Goal: Task Accomplishment & Management: Use online tool/utility

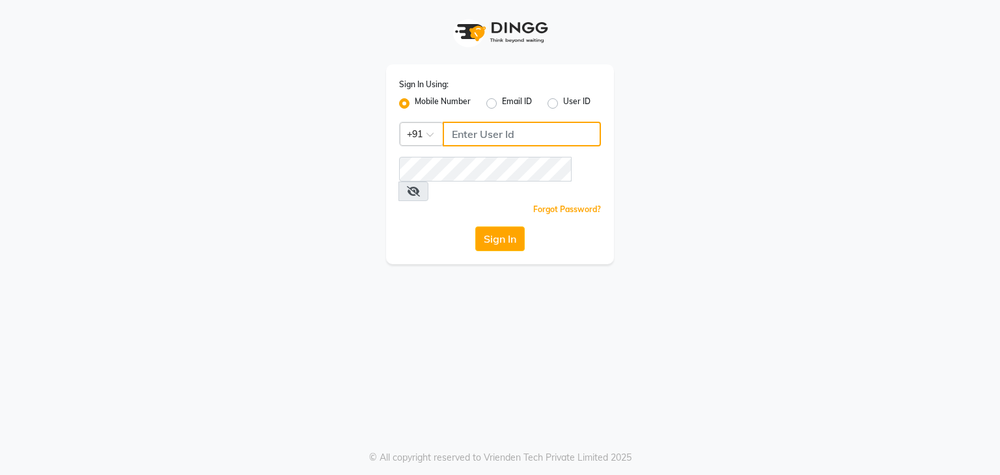
click at [550, 135] on input "Username" at bounding box center [522, 134] width 158 height 25
type input "7433993366"
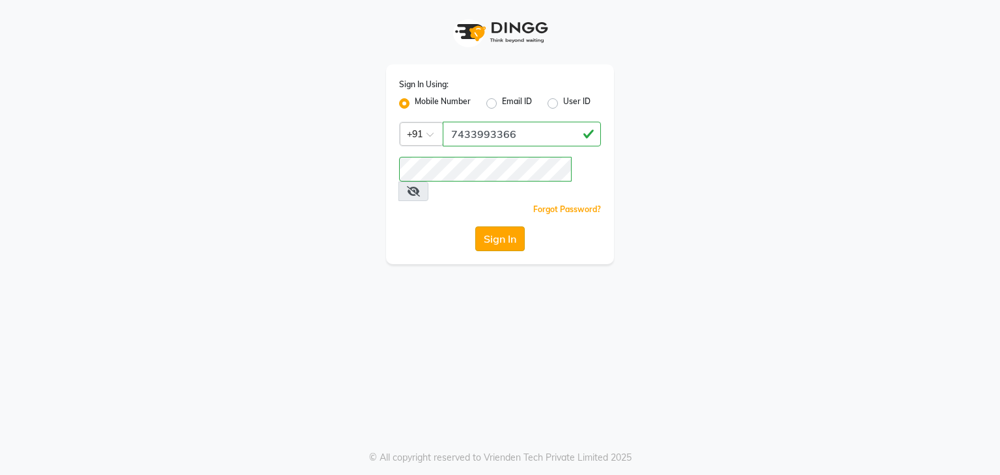
click at [502, 227] on button "Sign In" at bounding box center [499, 239] width 49 height 25
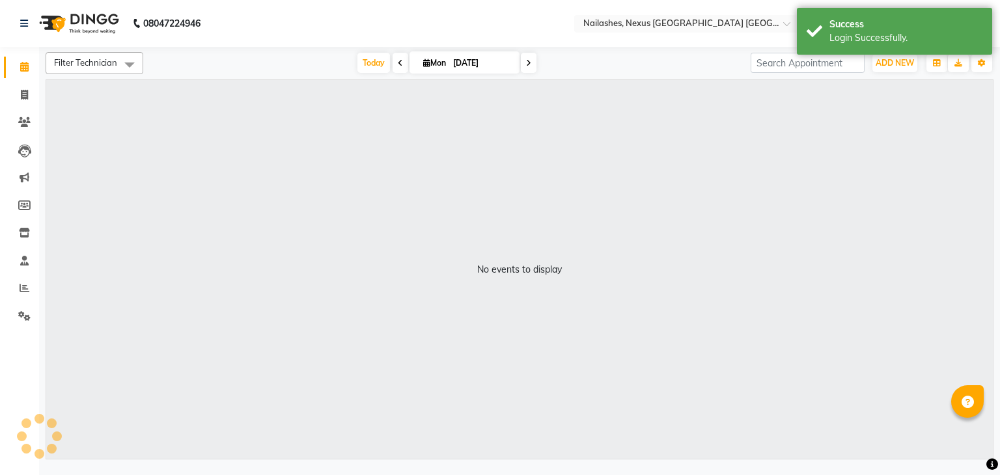
select select "en"
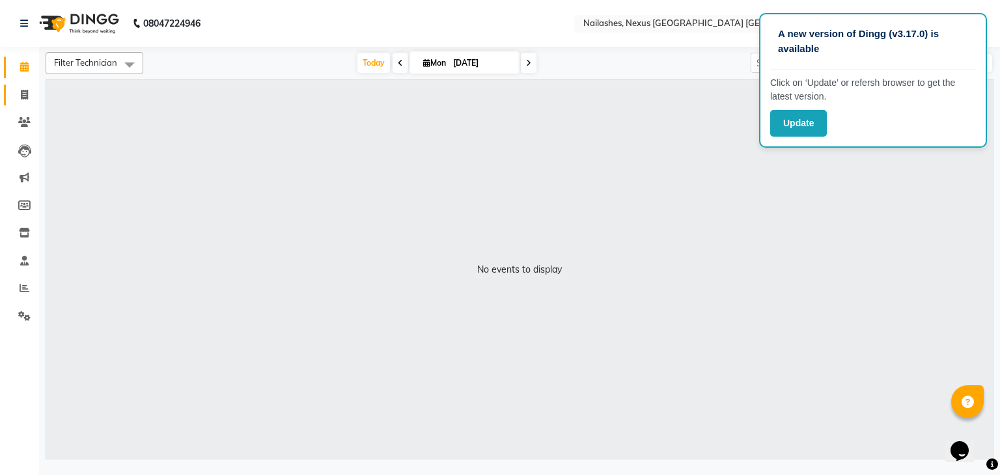
click at [18, 103] on link "Invoice" at bounding box center [19, 95] width 31 height 21
select select "service"
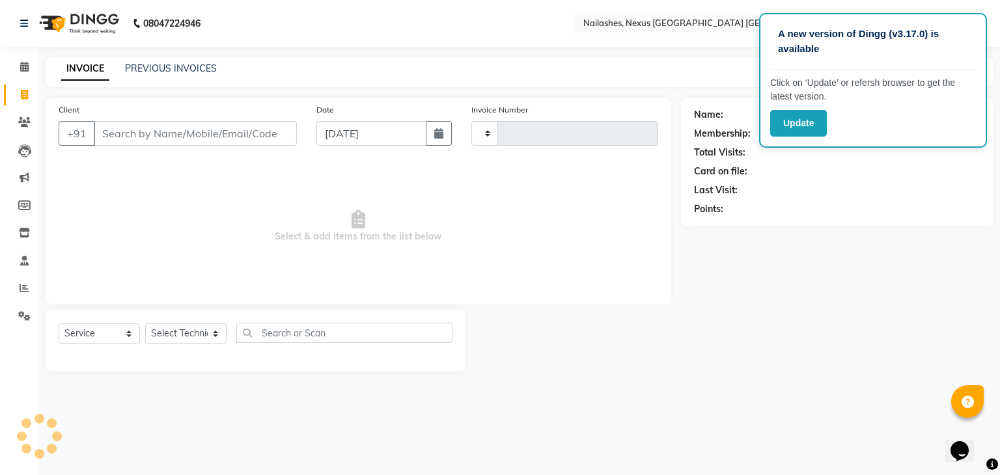
type input "1031"
select select "4606"
click at [174, 70] on link "PREVIOUS INVOICES" at bounding box center [171, 68] width 92 height 12
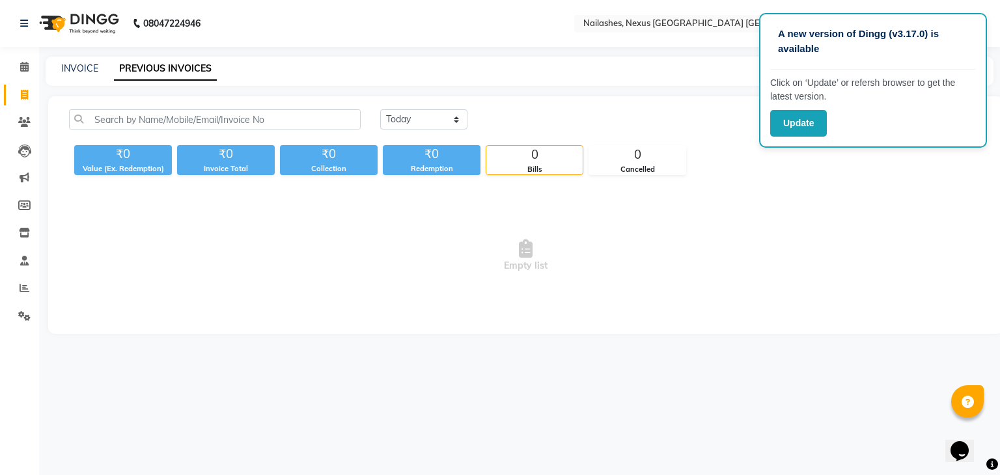
click at [104, 76] on div "INVOICE PREVIOUS INVOICES" at bounding box center [520, 71] width 948 height 29
click at [85, 69] on link "INVOICE" at bounding box center [79, 68] width 37 height 12
select select "service"
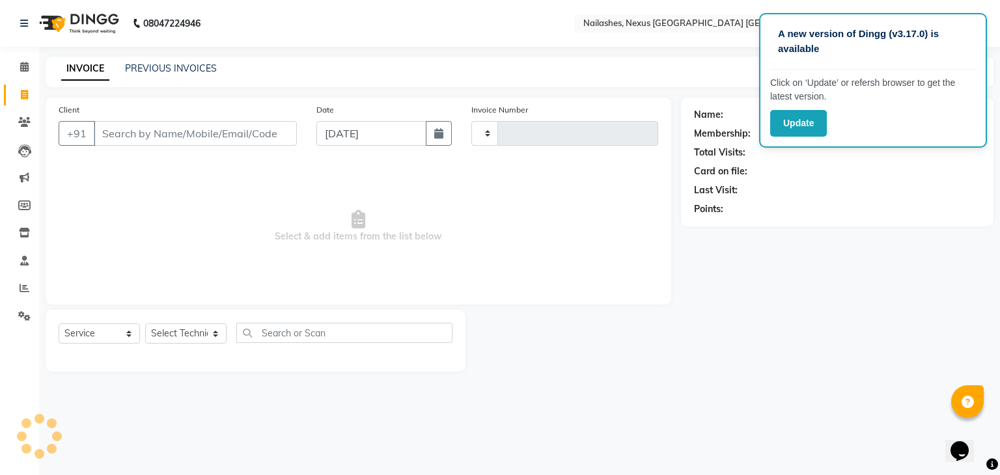
type input "1031"
select select "4606"
type input "8"
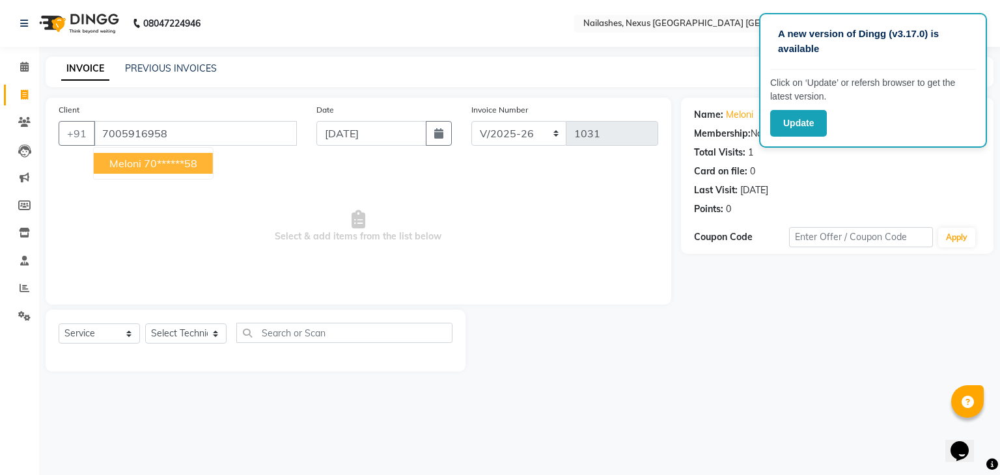
click at [166, 168] on ngb-highlight "70******58" at bounding box center [170, 163] width 53 height 13
type input "70******58"
click at [715, 155] on div "Total Visits:" at bounding box center [719, 153] width 51 height 14
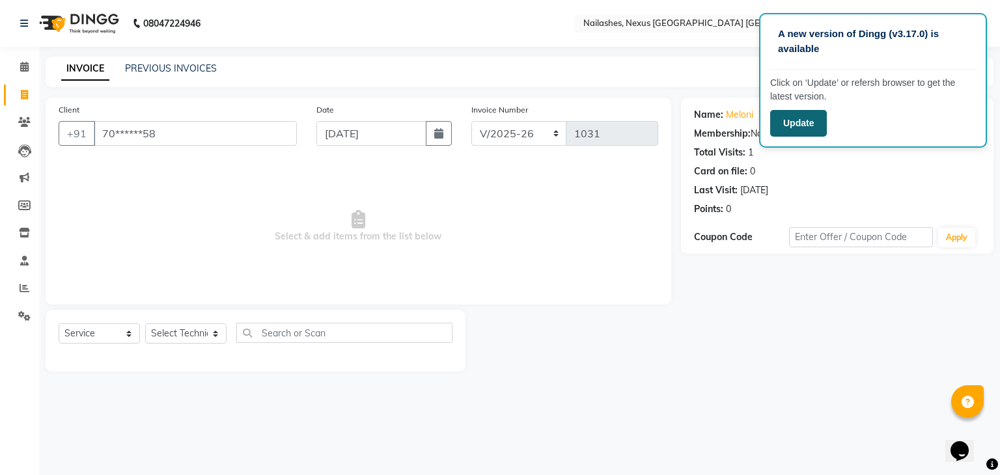
click at [805, 124] on button "Update" at bounding box center [798, 123] width 57 height 27
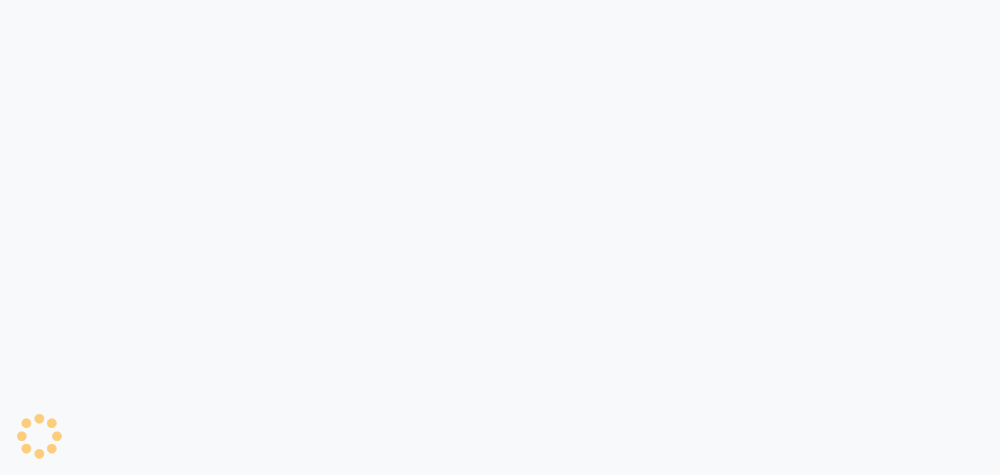
select select "4606"
select select "service"
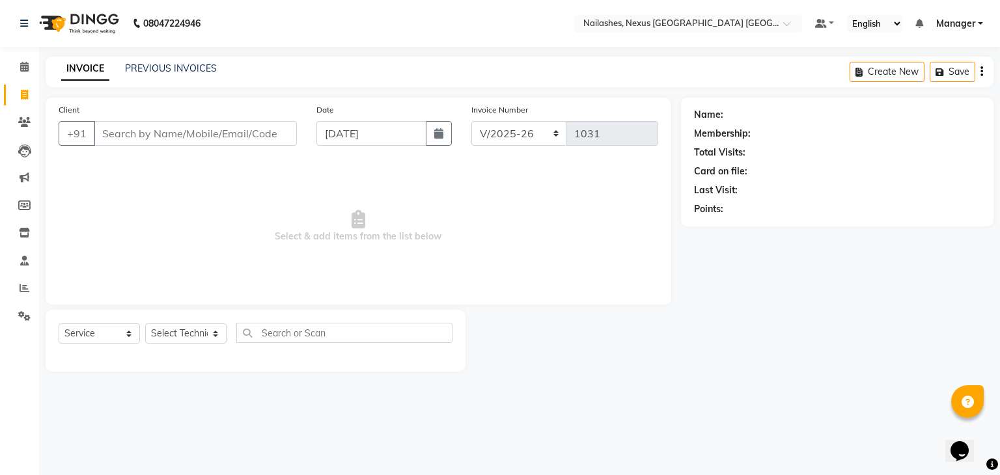
click at [260, 122] on input "Client" at bounding box center [195, 133] width 203 height 25
click at [247, 136] on input "Client" at bounding box center [195, 133] width 203 height 25
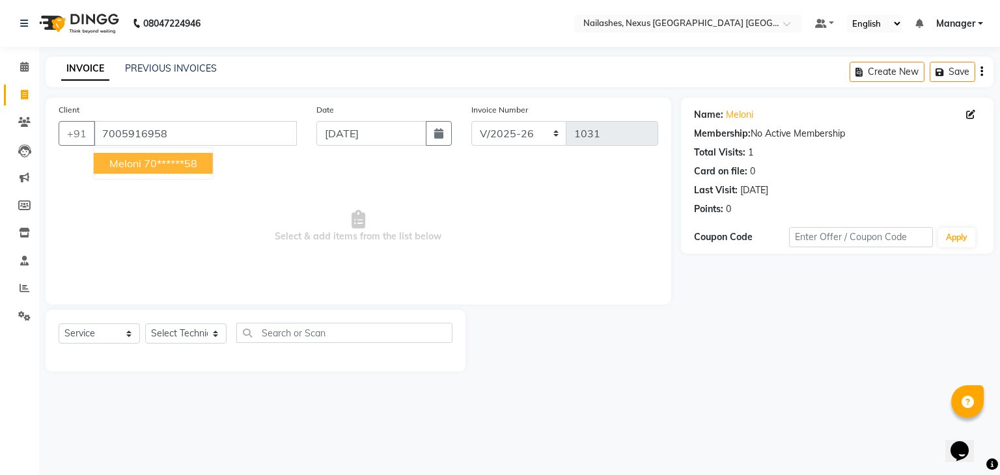
click at [187, 164] on ngb-highlight "70******58" at bounding box center [170, 163] width 53 height 13
type input "70******58"
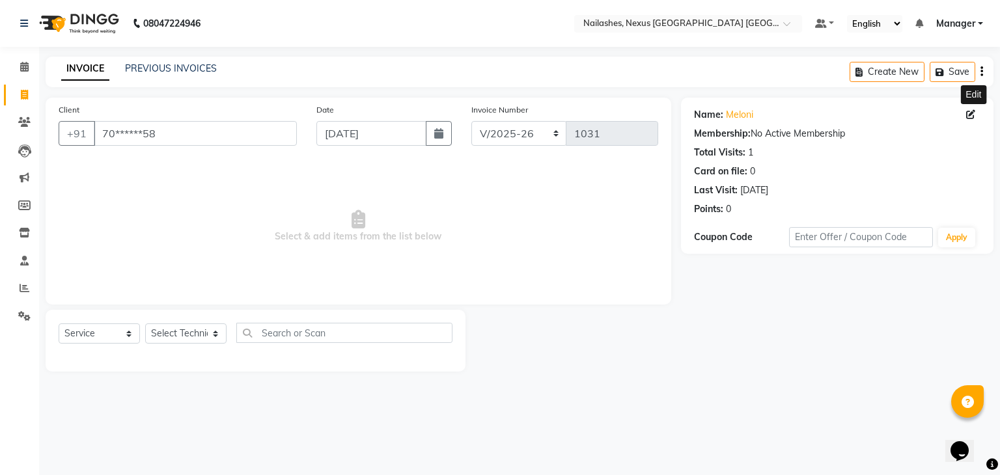
click at [969, 115] on icon at bounding box center [970, 114] width 9 height 9
select select "21"
select select "[DEMOGRAPHIC_DATA]"
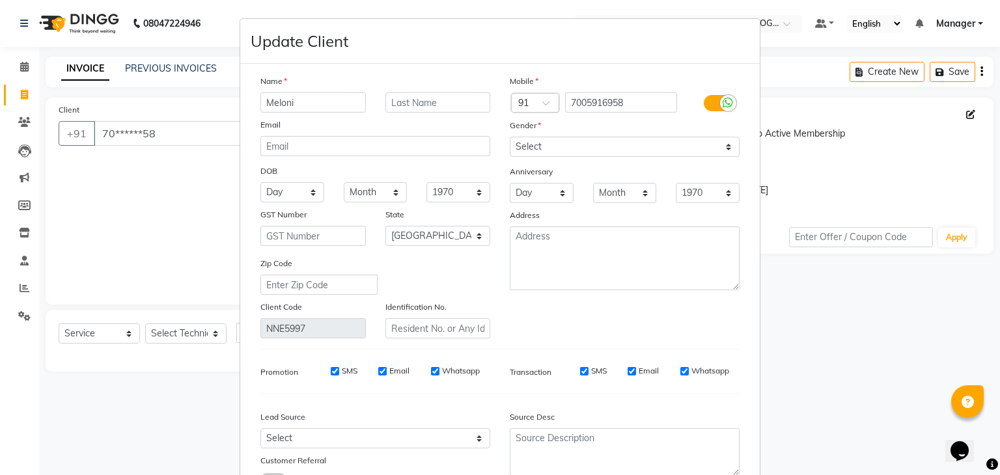
click at [310, 107] on input "Meloni" at bounding box center [312, 102] width 105 height 20
type input "M"
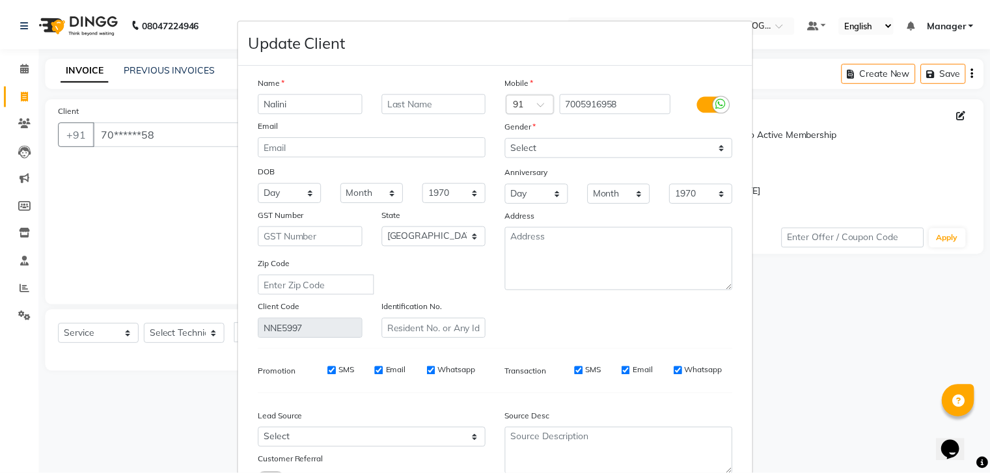
scroll to position [109, 0]
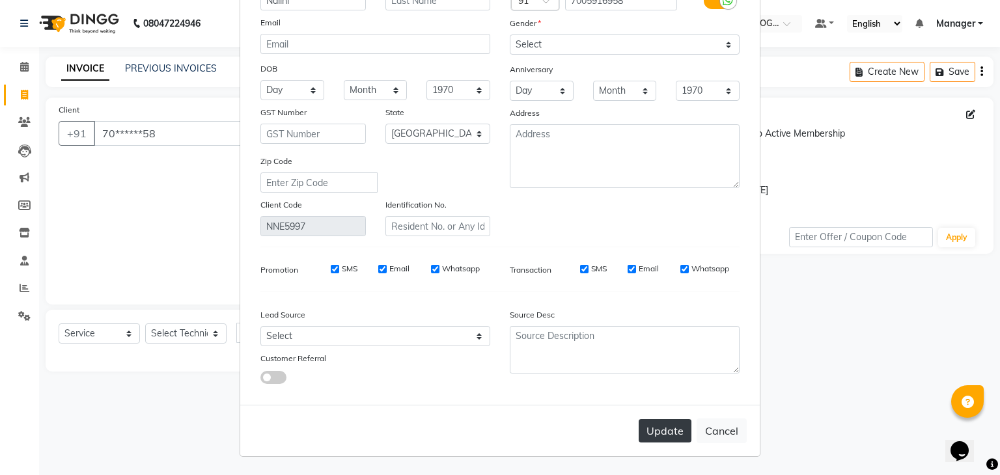
type input "Nalini"
click at [654, 430] on button "Update" at bounding box center [665, 430] width 53 height 23
select select
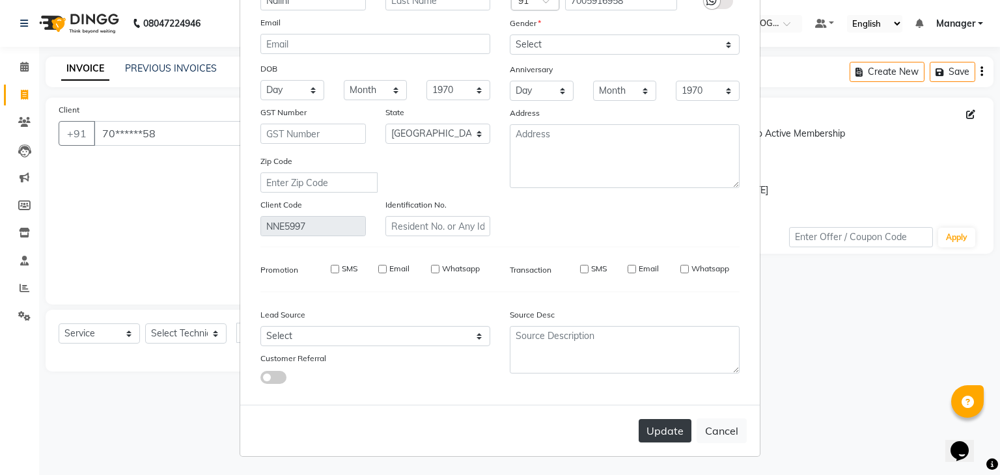
select select "null"
select select
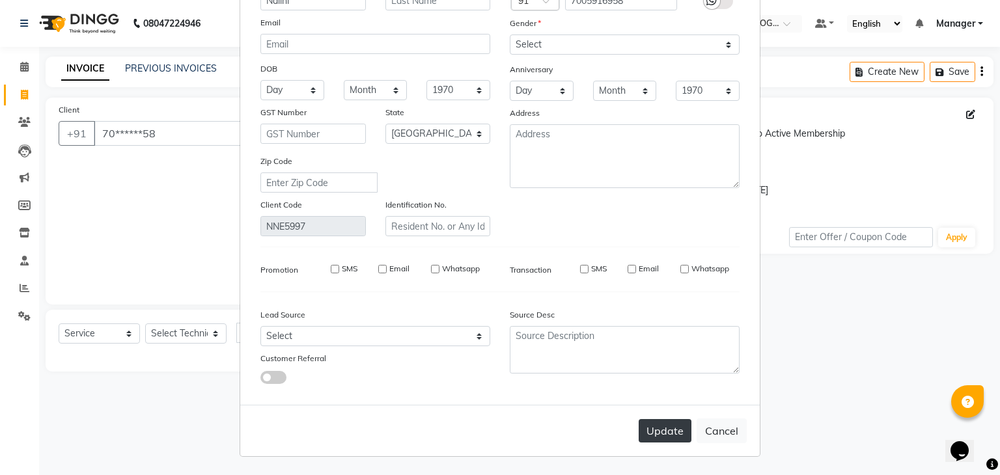
checkbox input "false"
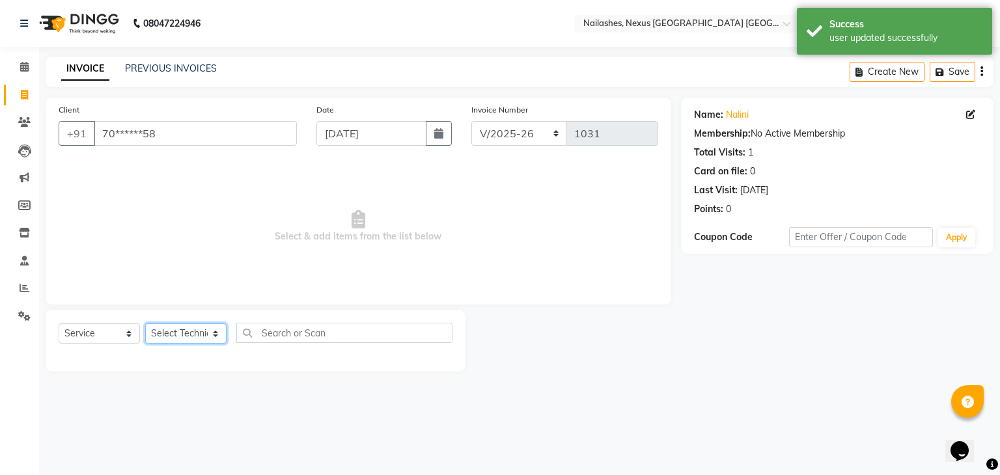
click at [187, 334] on select "Select Technician Aboto babita [PERSON_NAME] Manager Rakhi [PERSON_NAME] [PERSO…" at bounding box center [185, 334] width 81 height 20
select select "69866"
click at [145, 324] on select "Select Technician Aboto babita [PERSON_NAME] Manager Rakhi [PERSON_NAME] [PERSO…" at bounding box center [185, 334] width 81 height 20
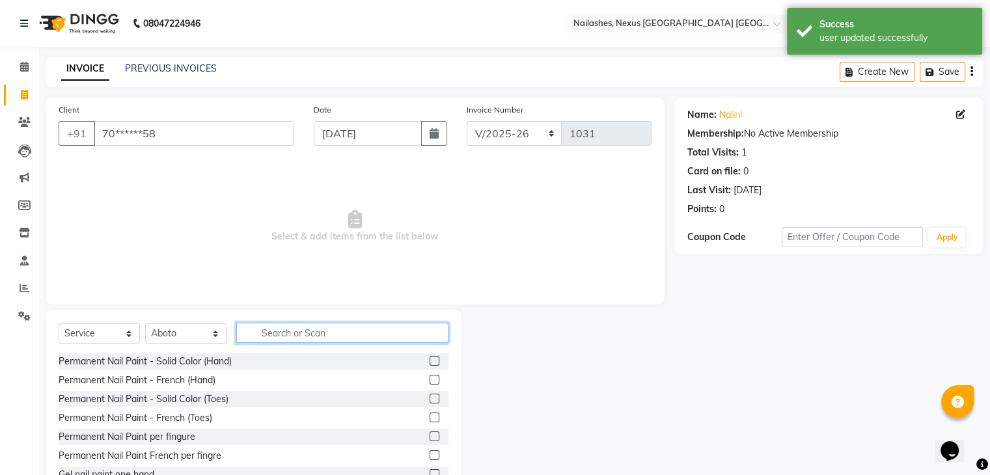
click at [269, 326] on input "text" at bounding box center [342, 333] width 212 height 20
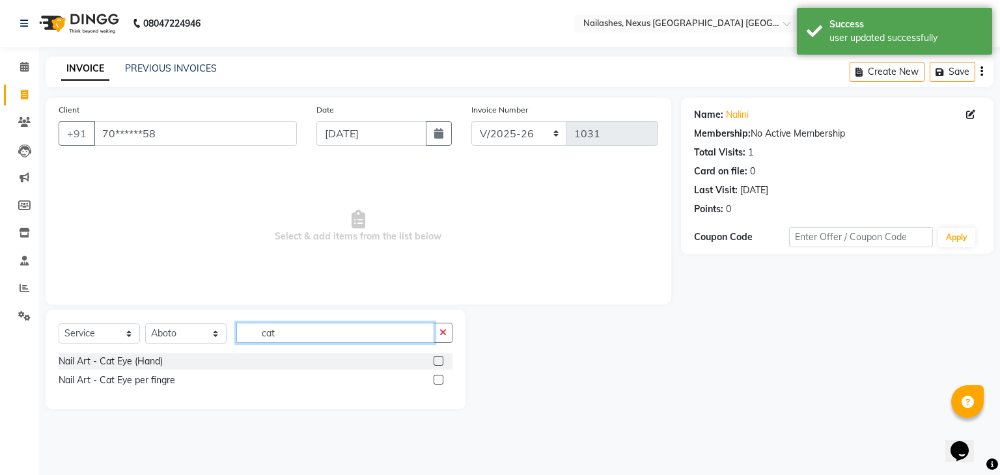
type input "cat"
click at [440, 363] on label at bounding box center [439, 361] width 10 height 10
click at [440, 363] on input "checkbox" at bounding box center [438, 361] width 8 height 8
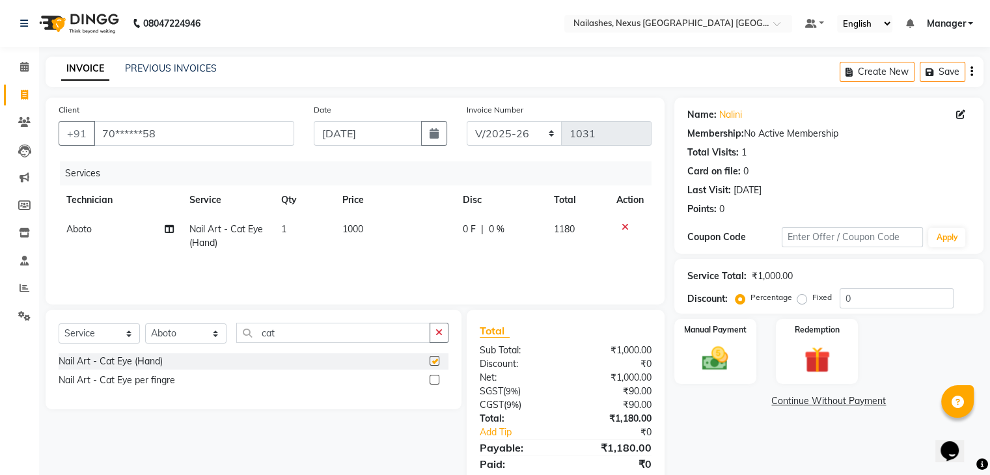
checkbox input "false"
click at [175, 338] on select "Select Technician Aboto babita [PERSON_NAME] Manager Rakhi [PERSON_NAME] [PERSO…" at bounding box center [185, 334] width 81 height 20
select select "77657"
click at [145, 324] on select "Select Technician Aboto babita [PERSON_NAME] Manager Rakhi [PERSON_NAME] [PERSO…" at bounding box center [185, 334] width 81 height 20
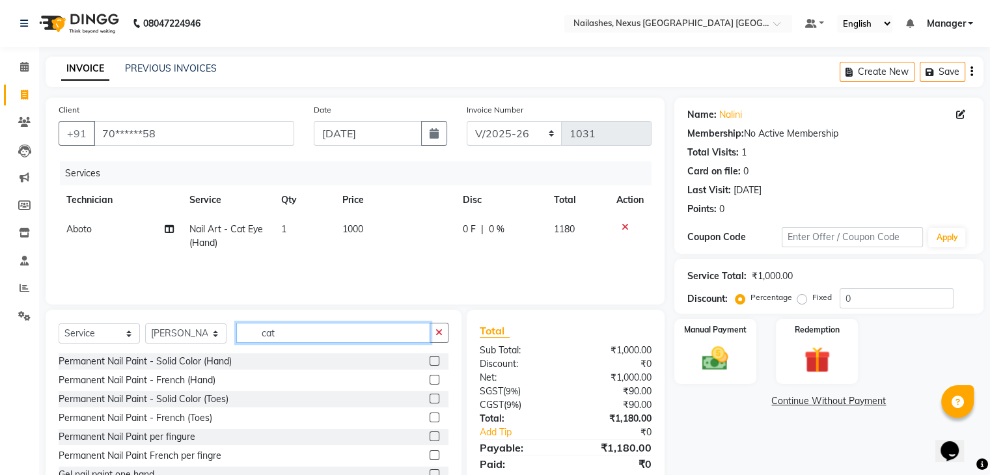
click at [307, 338] on input "cat" at bounding box center [333, 333] width 194 height 20
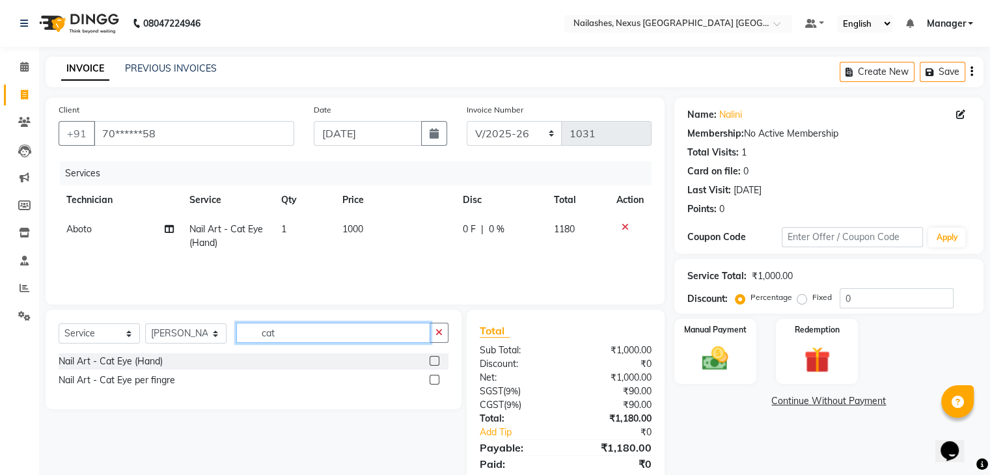
type input "cat"
click at [435, 360] on label at bounding box center [435, 361] width 10 height 10
click at [435, 360] on input "checkbox" at bounding box center [434, 361] width 8 height 8
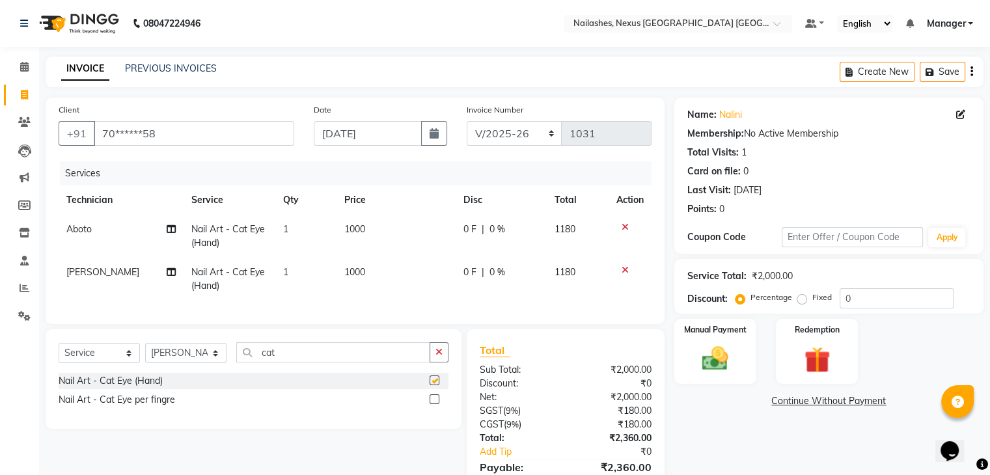
checkbox input "false"
click at [727, 337] on div "Manual Payment" at bounding box center [714, 351] width 85 height 67
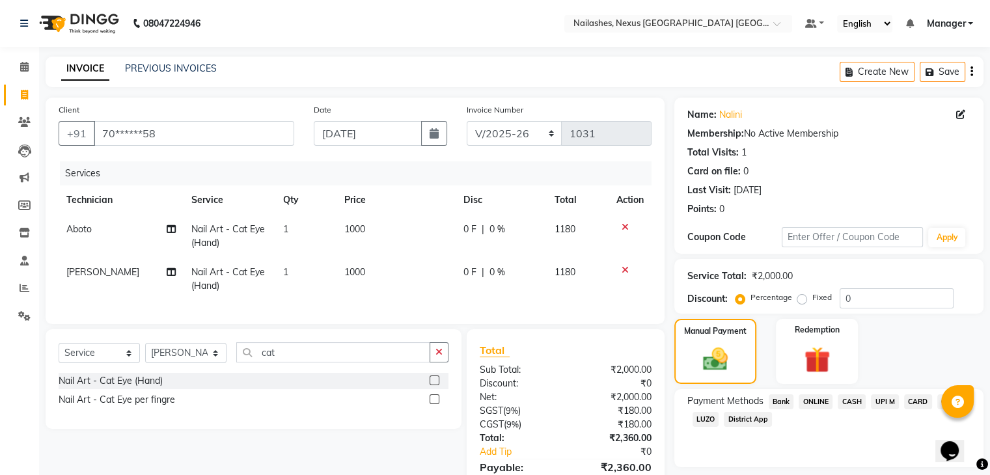
click at [922, 398] on span "CARD" at bounding box center [918, 401] width 28 height 15
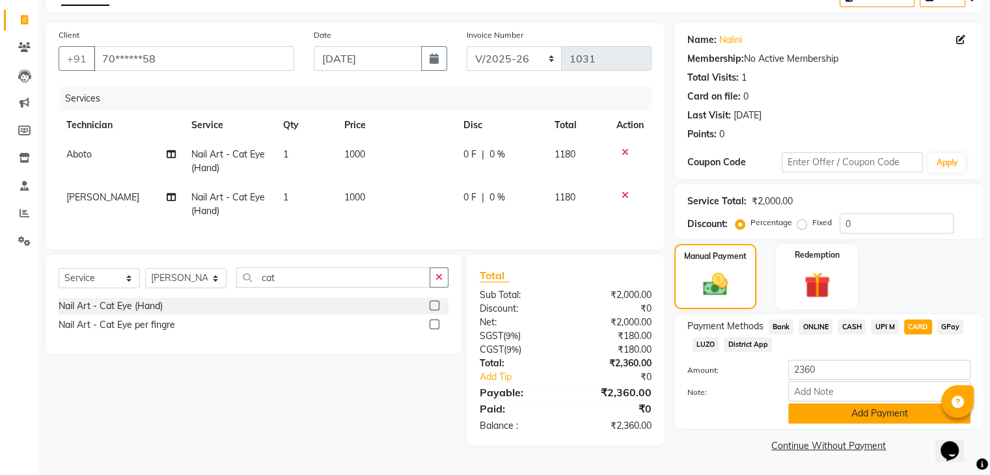
click at [911, 411] on button "Add Payment" at bounding box center [879, 414] width 182 height 20
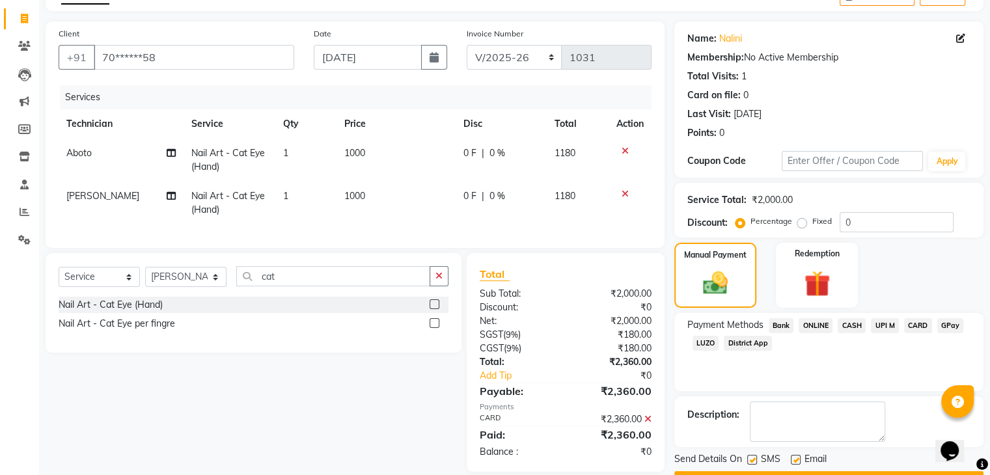
scroll to position [111, 0]
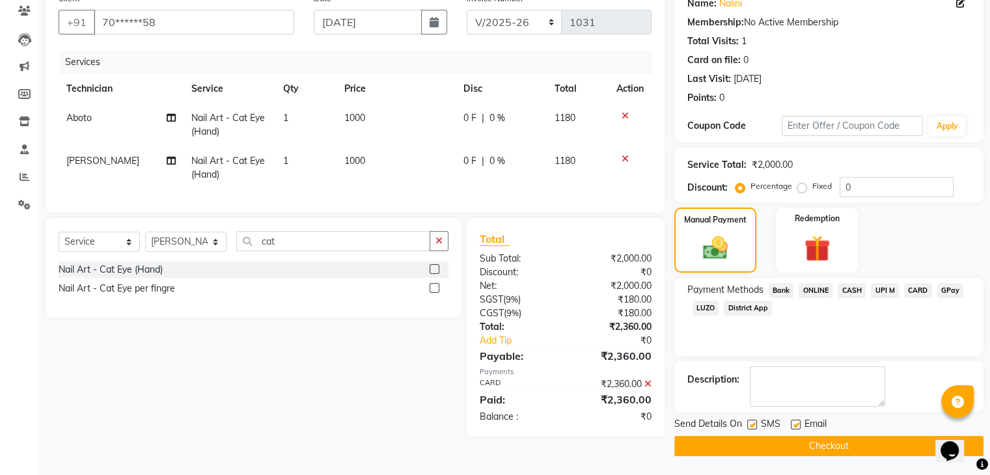
click at [898, 441] on button "Checkout" at bounding box center [828, 446] width 309 height 20
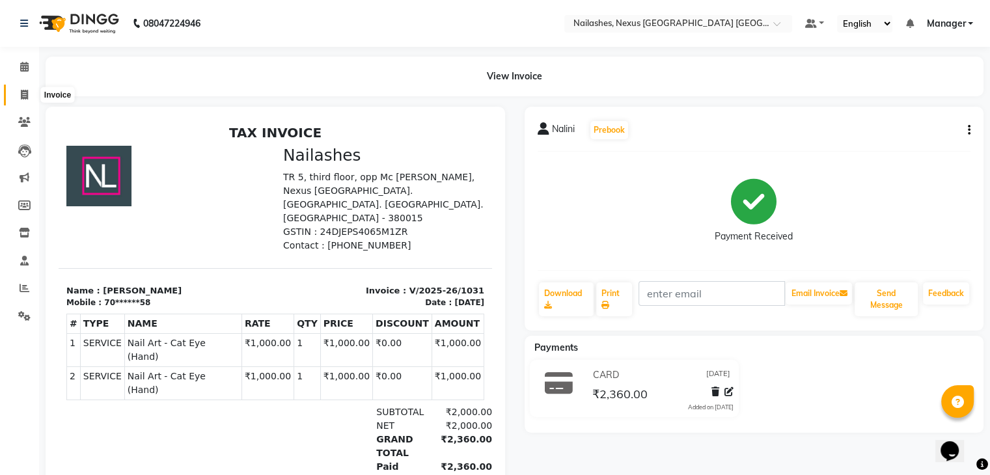
click at [21, 91] on icon at bounding box center [24, 95] width 7 height 10
select select "service"
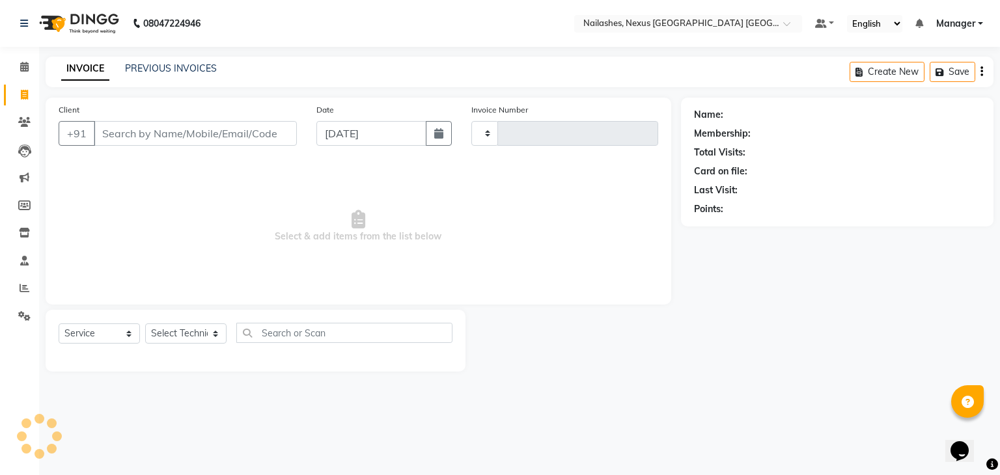
type input "1032"
select select "4606"
click at [156, 130] on input "Client" at bounding box center [195, 133] width 203 height 25
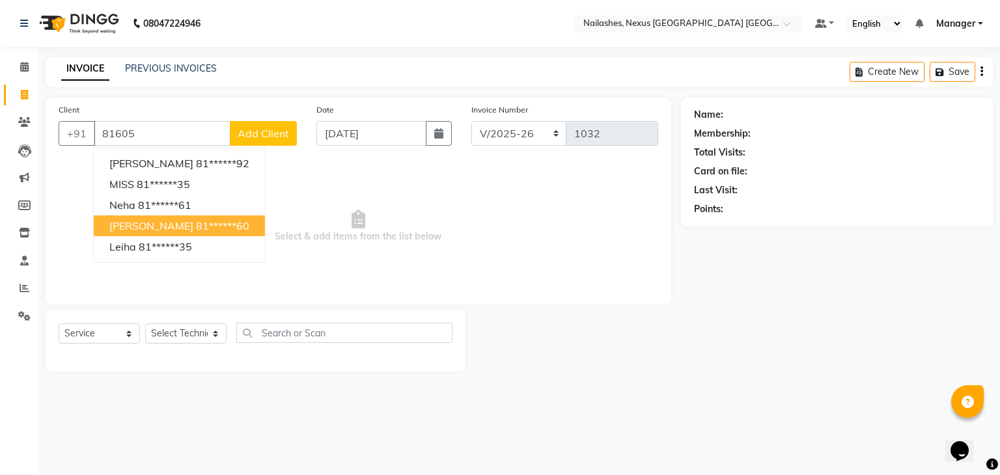
click at [153, 228] on span "[PERSON_NAME]" at bounding box center [151, 225] width 84 height 13
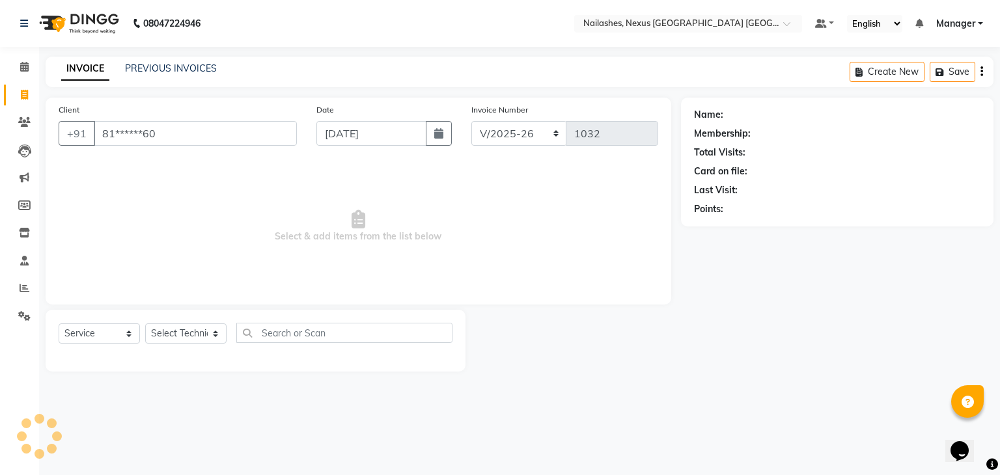
type input "81******60"
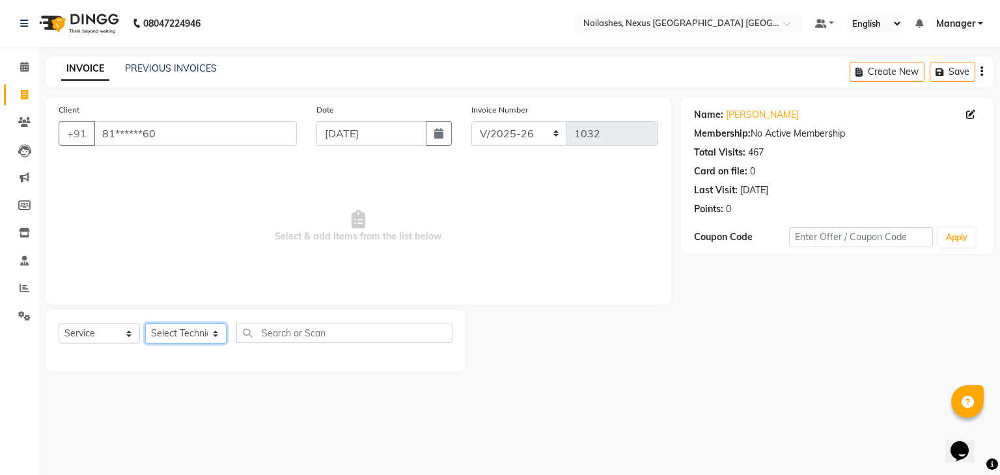
click at [191, 334] on select "Select Technician Aboto babita [PERSON_NAME] Manager Rakhi [PERSON_NAME] [PERSO…" at bounding box center [185, 334] width 81 height 20
select select "26683"
click at [145, 324] on select "Select Technician Aboto babita [PERSON_NAME] Manager Rakhi [PERSON_NAME] [PERSO…" at bounding box center [185, 334] width 81 height 20
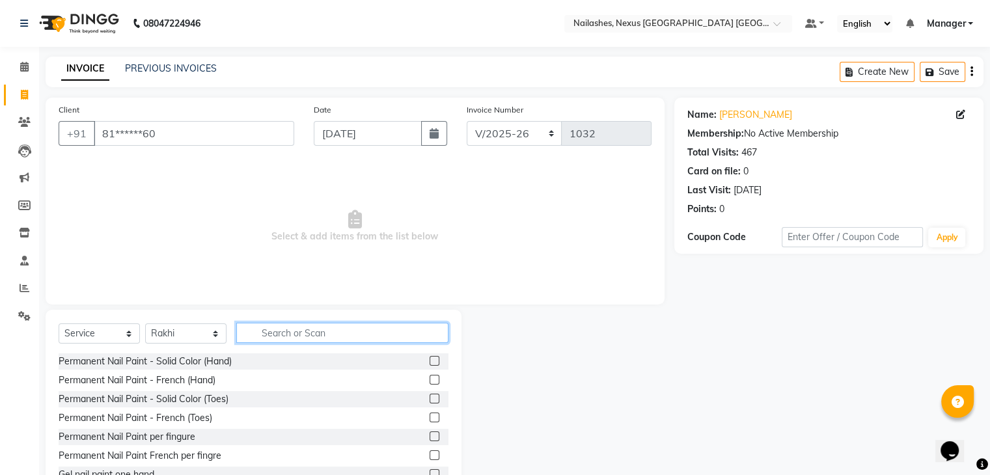
click at [281, 325] on input "text" at bounding box center [342, 333] width 212 height 20
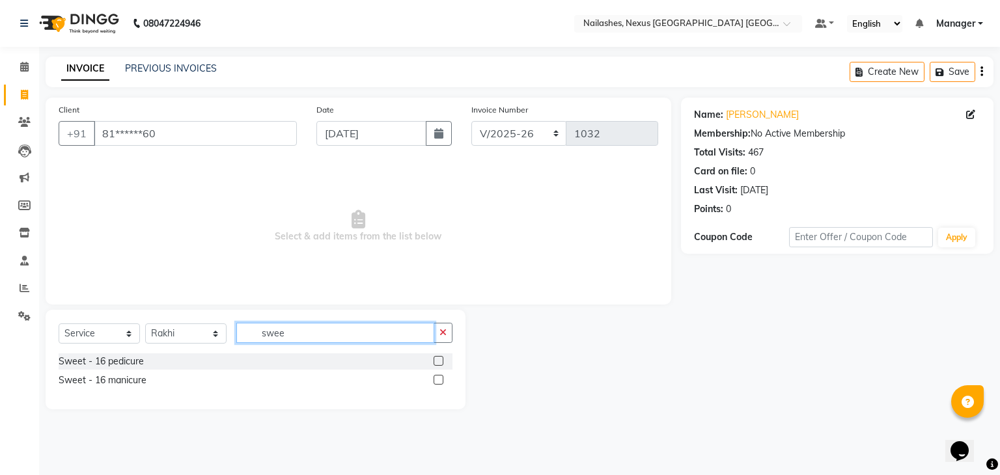
type input "swee"
click at [437, 360] on label at bounding box center [439, 361] width 10 height 10
click at [437, 360] on input "checkbox" at bounding box center [438, 361] width 8 height 8
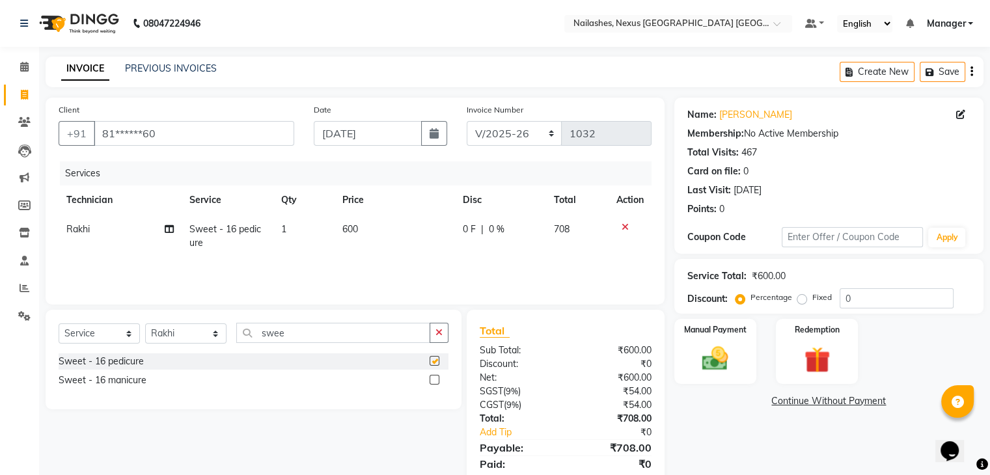
checkbox input "false"
click at [626, 225] on icon at bounding box center [625, 227] width 7 height 9
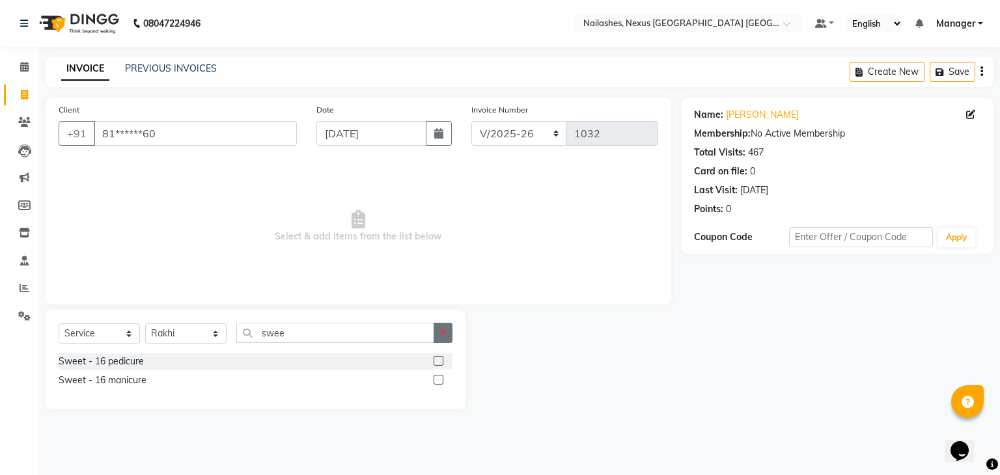
click at [452, 326] on button "button" at bounding box center [443, 333] width 19 height 20
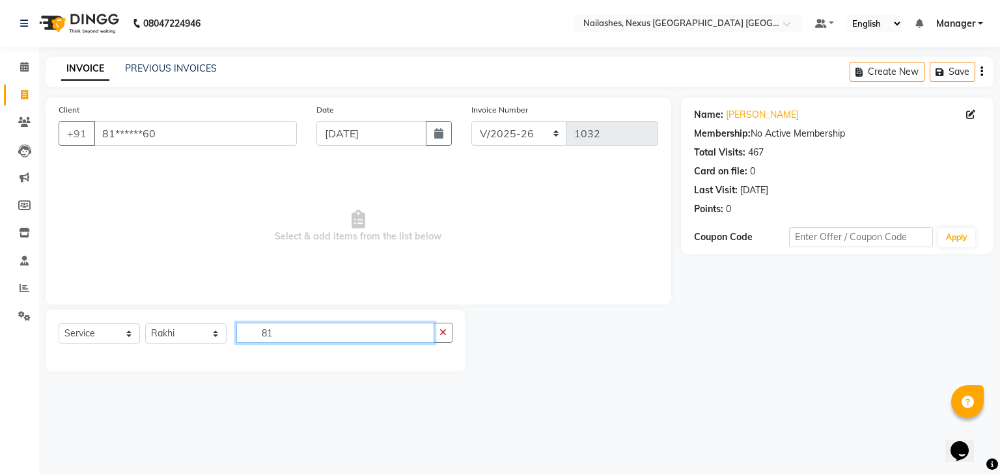
type input "8"
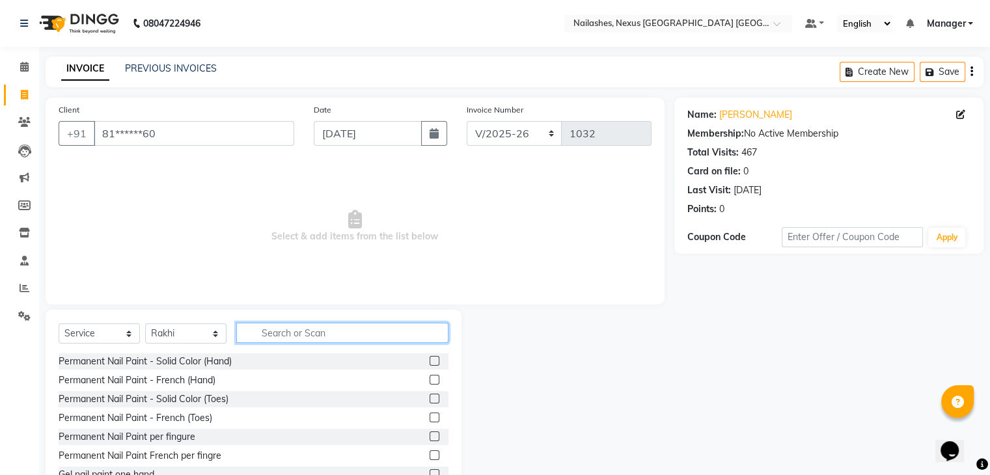
click at [338, 324] on input "text" at bounding box center [342, 333] width 212 height 20
click at [336, 337] on input "text" at bounding box center [342, 333] width 212 height 20
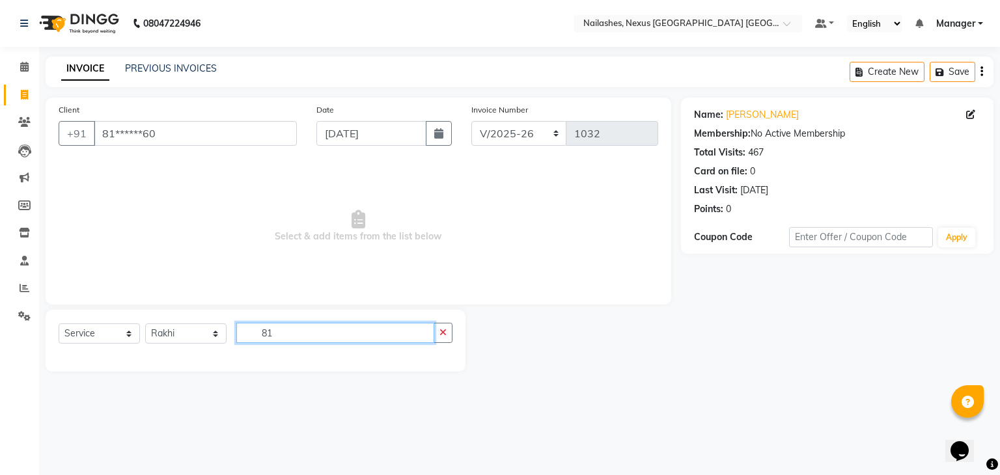
type input "8"
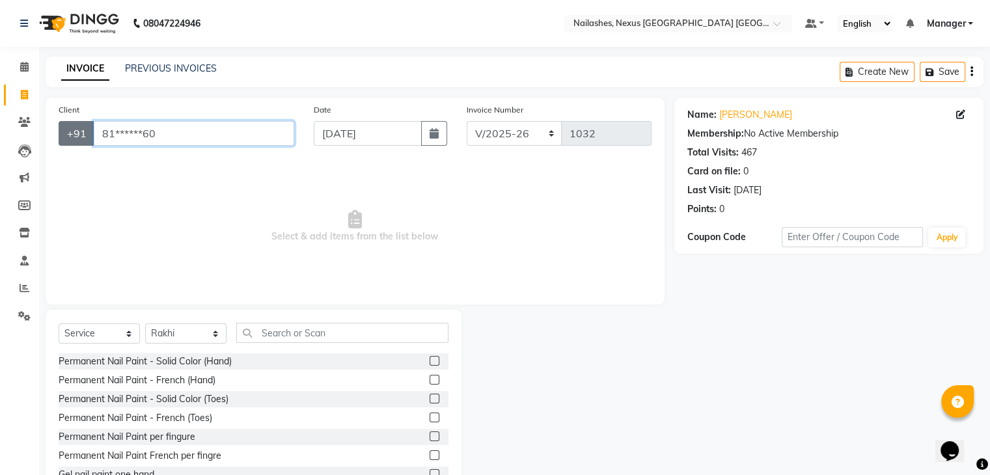
drag, startPoint x: 154, startPoint y: 136, endPoint x: 70, endPoint y: 139, distance: 83.4
click at [70, 139] on div "+91 81******60" at bounding box center [177, 133] width 236 height 25
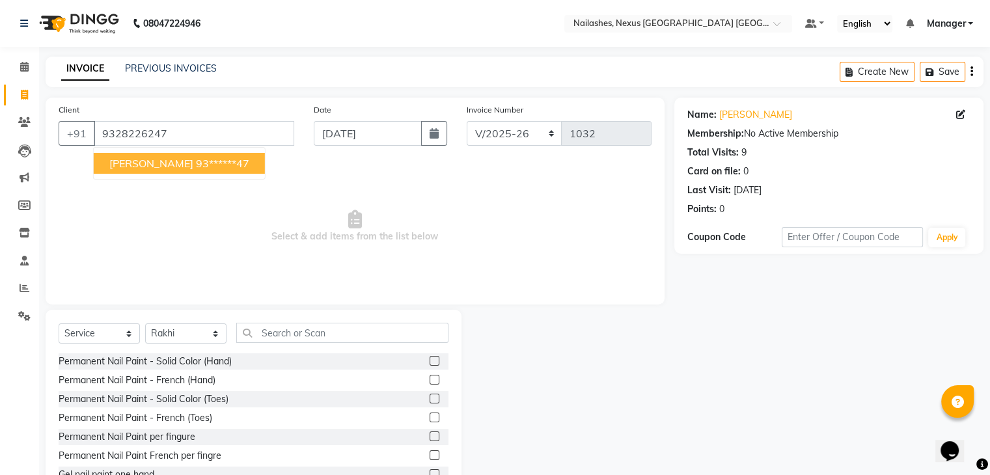
click at [119, 174] on ngb-typeahead-window "[PERSON_NAME] 93******47" at bounding box center [179, 163] width 172 height 33
click at [131, 165] on span "[PERSON_NAME]" at bounding box center [151, 163] width 84 height 13
type input "93******47"
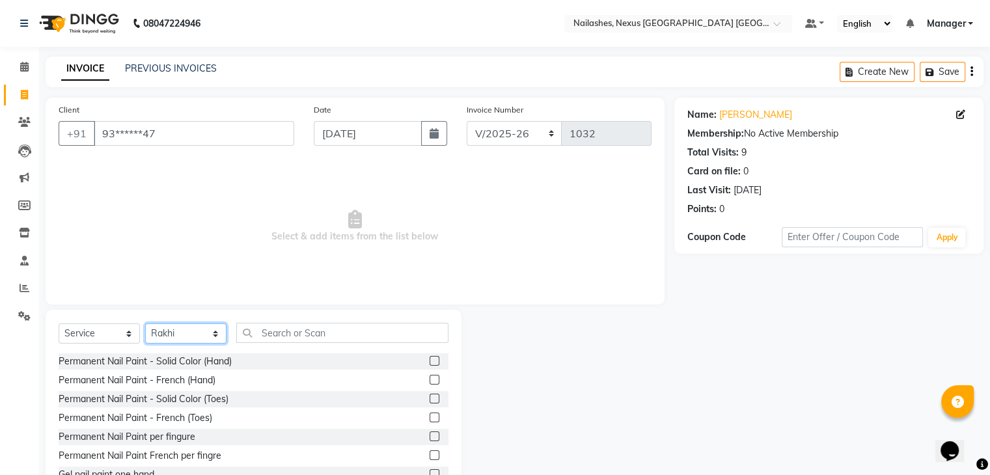
click at [183, 332] on select "Select Technician Aboto babita [PERSON_NAME] Manager Rakhi [PERSON_NAME] [PERSO…" at bounding box center [185, 334] width 81 height 20
click at [262, 324] on input "text" at bounding box center [342, 333] width 212 height 20
type input "d"
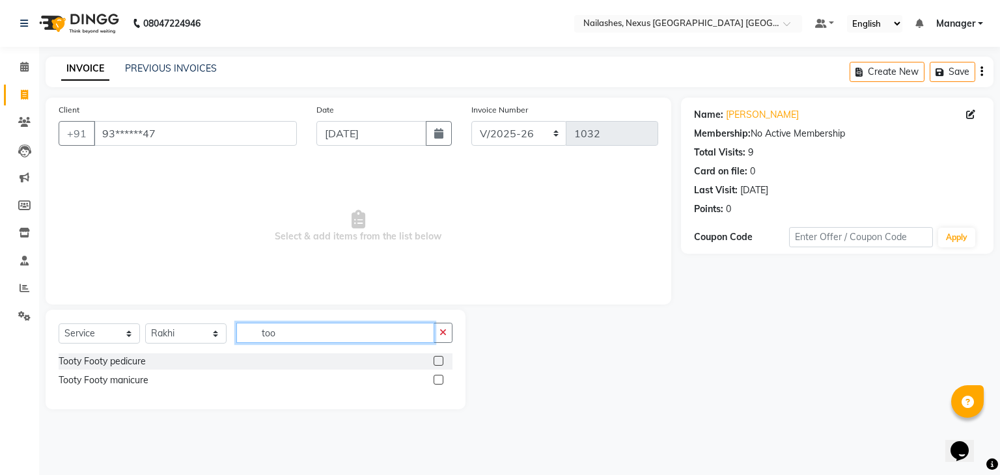
type input "too"
click at [440, 365] on label at bounding box center [439, 361] width 10 height 10
click at [440, 365] on input "checkbox" at bounding box center [438, 361] width 8 height 8
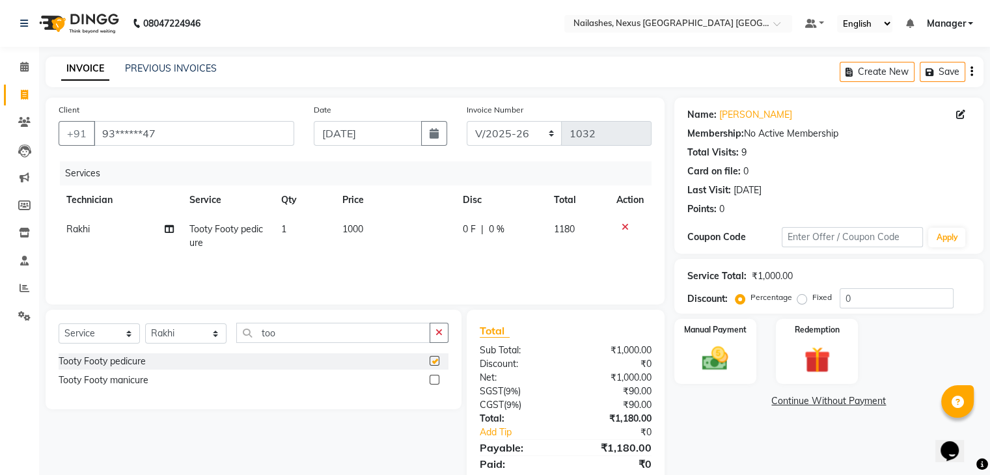
checkbox input "false"
click at [207, 334] on select "Select Technician Aboto babita [PERSON_NAME] Manager Rakhi [PERSON_NAME] [PERSO…" at bounding box center [185, 334] width 81 height 20
select select "26682"
click at [145, 324] on select "Select Technician Aboto babita [PERSON_NAME] Manager Rakhi [PERSON_NAME] [PERSO…" at bounding box center [185, 334] width 81 height 20
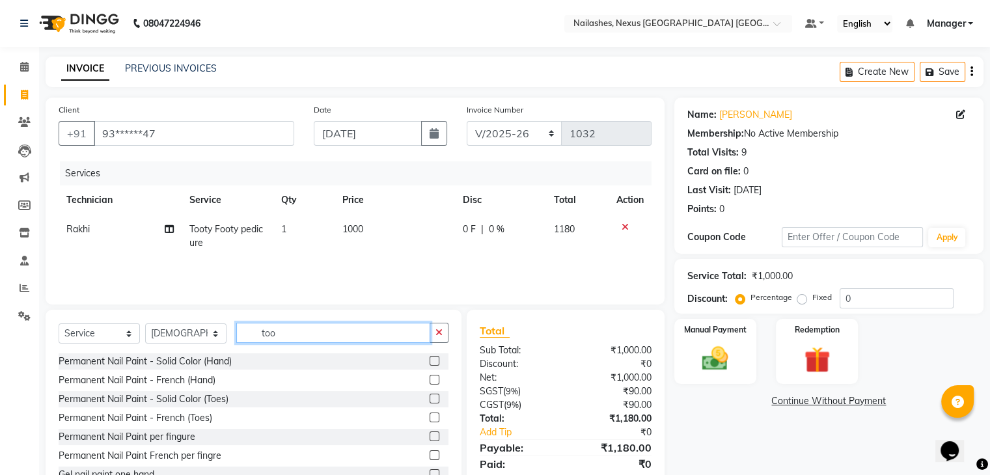
click at [282, 331] on input "too" at bounding box center [333, 333] width 194 height 20
type input "too"
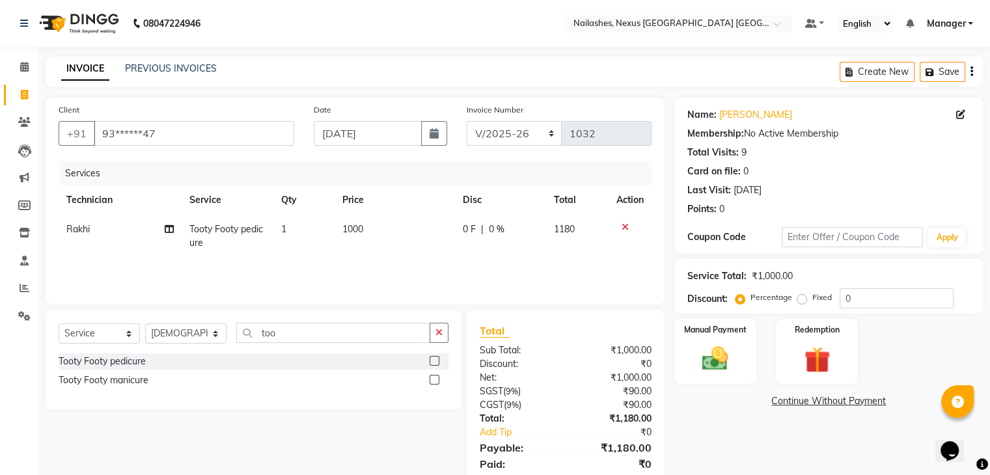
click at [434, 361] on label at bounding box center [435, 361] width 10 height 10
click at [434, 361] on input "checkbox" at bounding box center [434, 361] width 8 height 8
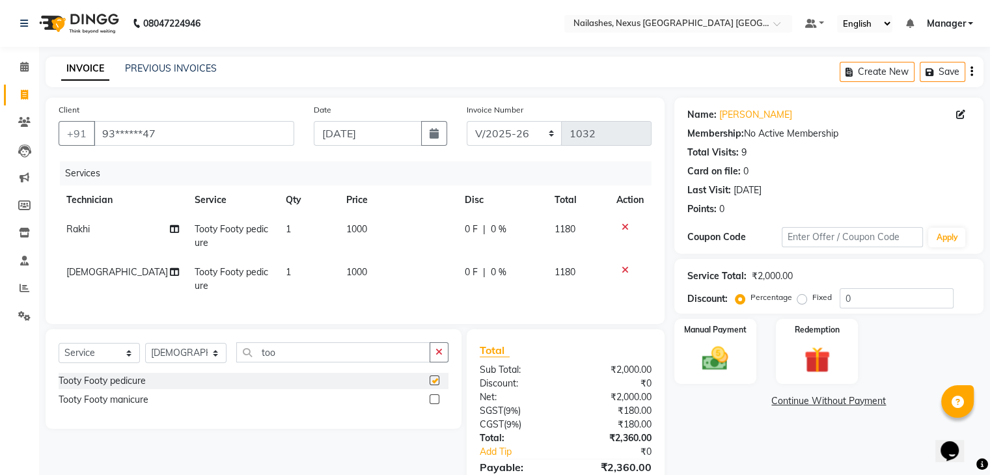
checkbox input "false"
click at [318, 352] on div "Select Service Product Membership Package Voucher Prepaid Gift Card Select Tech…" at bounding box center [254, 379] width 416 height 100
click at [311, 363] on input "too" at bounding box center [333, 352] width 194 height 20
type input "t"
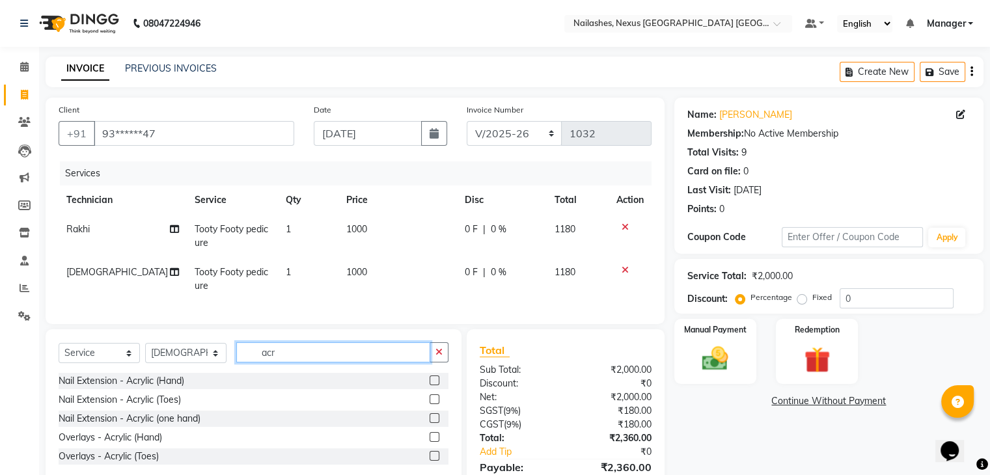
type input "acr"
click at [433, 385] on label at bounding box center [435, 381] width 10 height 10
click at [433, 385] on input "checkbox" at bounding box center [434, 381] width 8 height 8
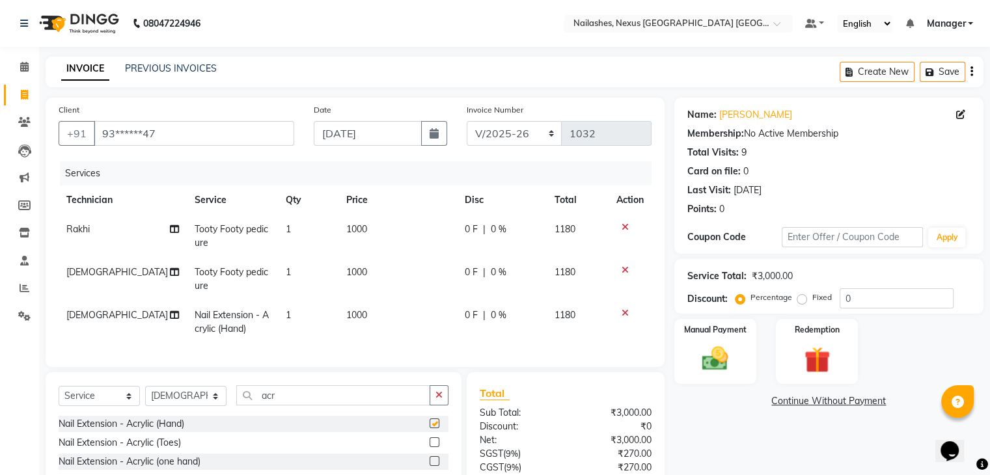
checkbox input "false"
click at [303, 396] on input "acr" at bounding box center [333, 395] width 194 height 20
type input "a"
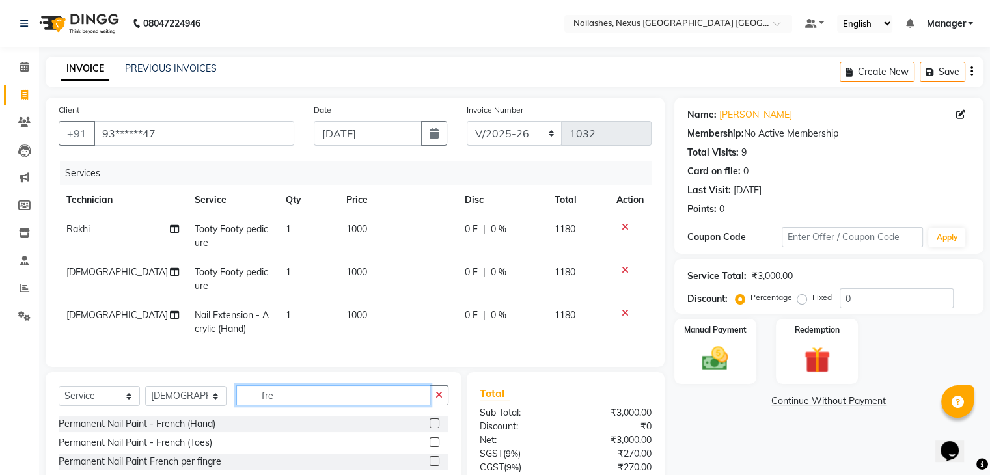
type input "fre"
click at [435, 428] on label at bounding box center [435, 424] width 10 height 10
click at [435, 428] on input "checkbox" at bounding box center [434, 424] width 8 height 8
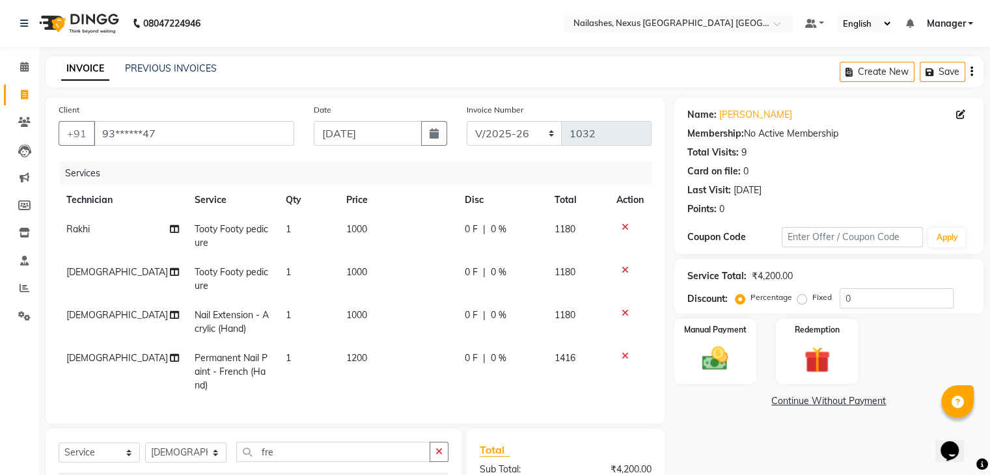
checkbox input "false"
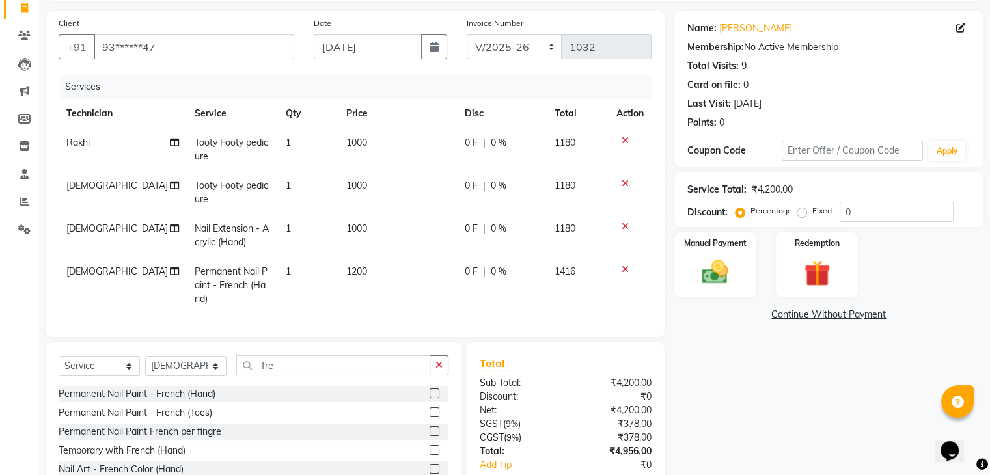
scroll to position [84, 0]
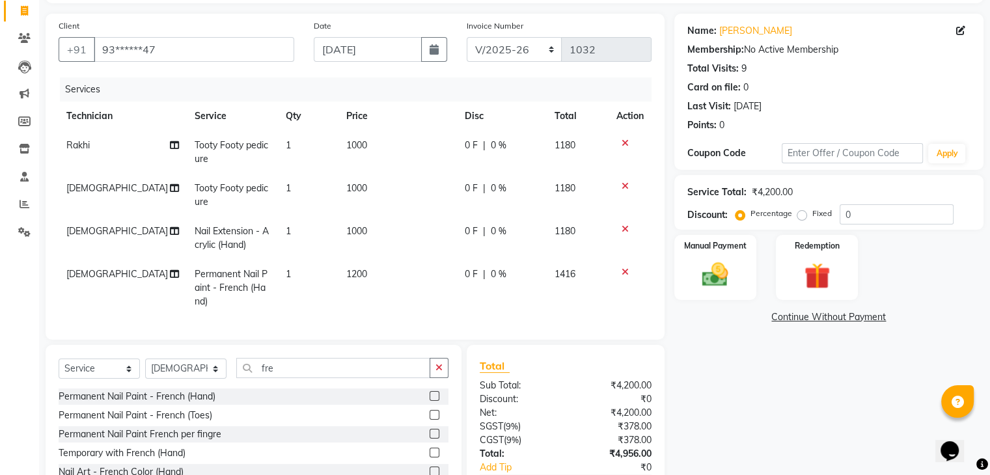
click at [367, 180] on td "1000" at bounding box center [397, 195] width 118 height 43
select select "26682"
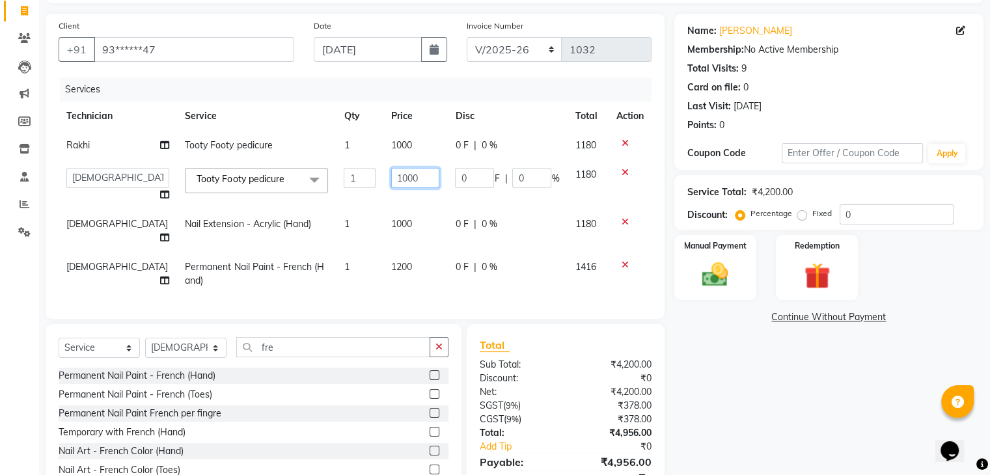
click at [391, 184] on input "1000" at bounding box center [415, 178] width 48 height 20
type input "1100"
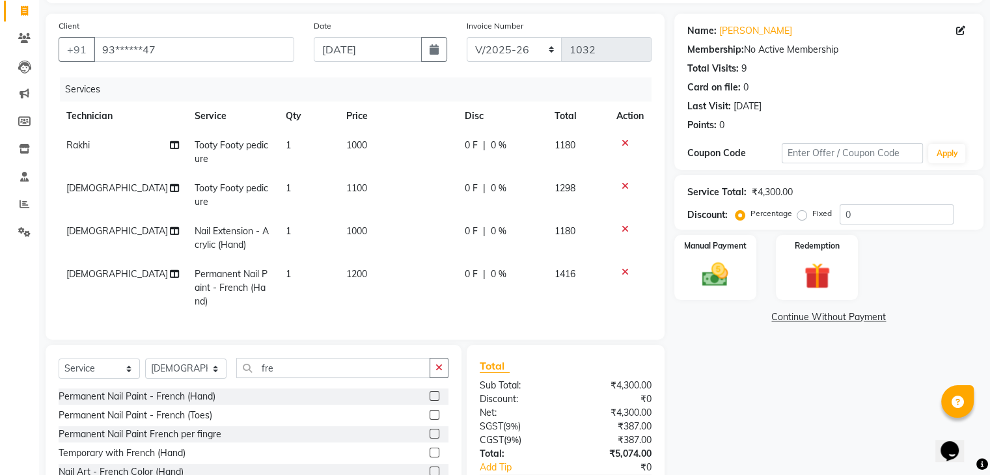
click at [377, 144] on td "1000" at bounding box center [397, 152] width 118 height 43
select select "26683"
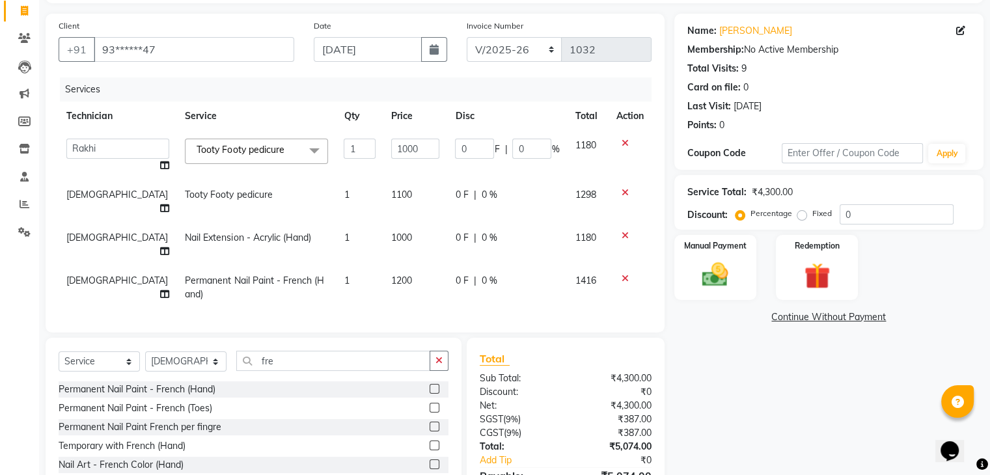
click at [391, 144] on input "1000" at bounding box center [415, 149] width 48 height 20
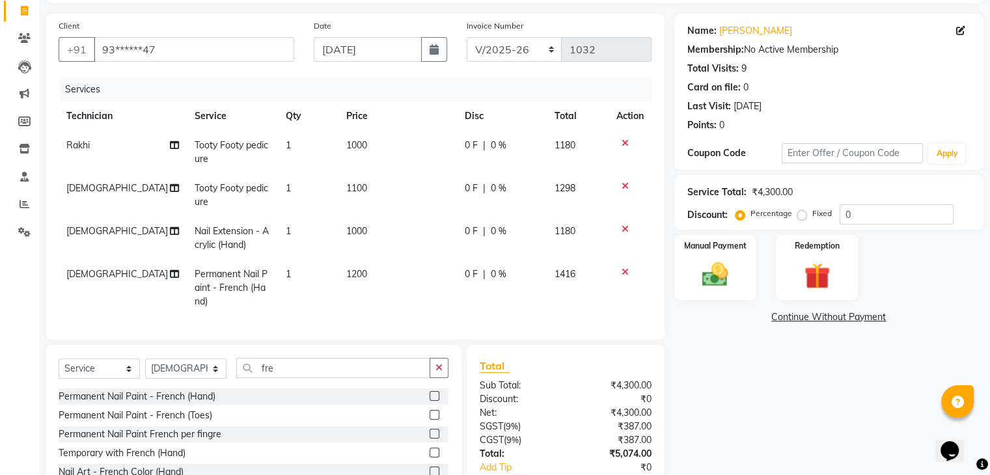
click at [623, 190] on icon at bounding box center [625, 186] width 7 height 9
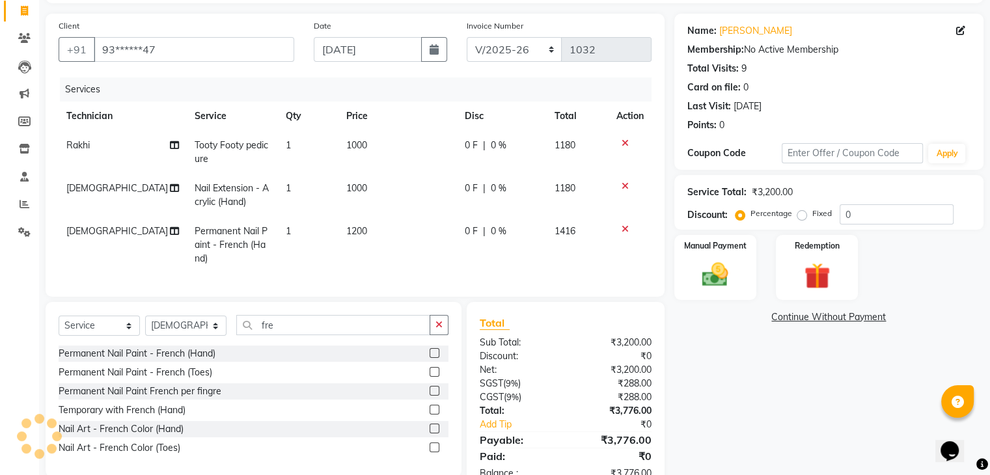
click at [350, 150] on span "1000" at bounding box center [356, 145] width 21 height 12
select select "26683"
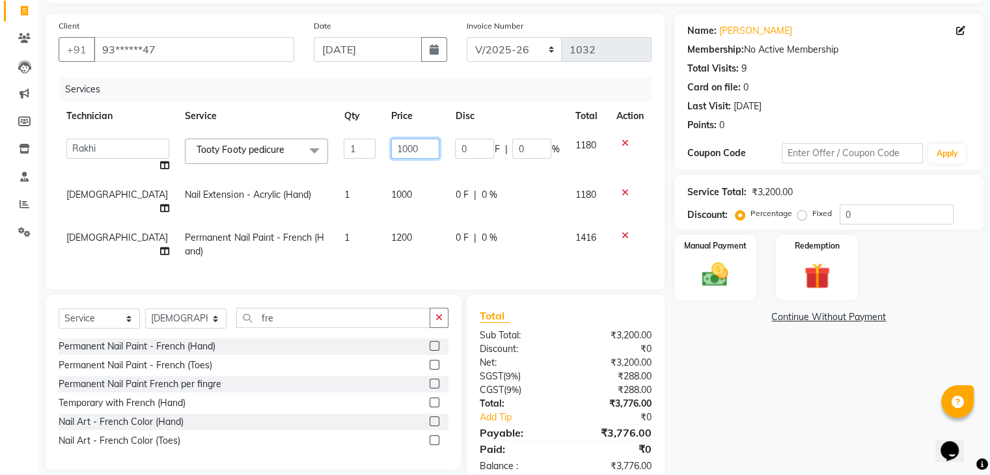
click at [391, 149] on input "1000" at bounding box center [415, 149] width 48 height 20
type input "1100"
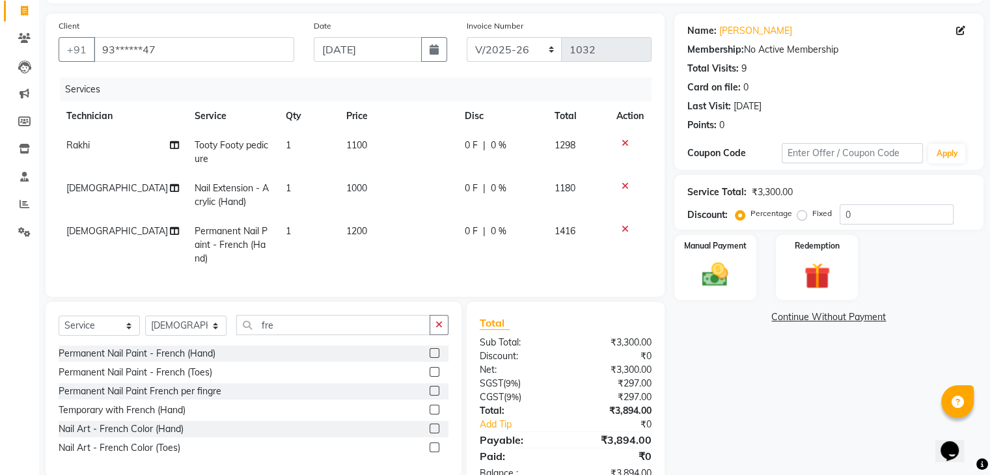
click at [395, 172] on td "1100" at bounding box center [397, 152] width 118 height 43
select select "26683"
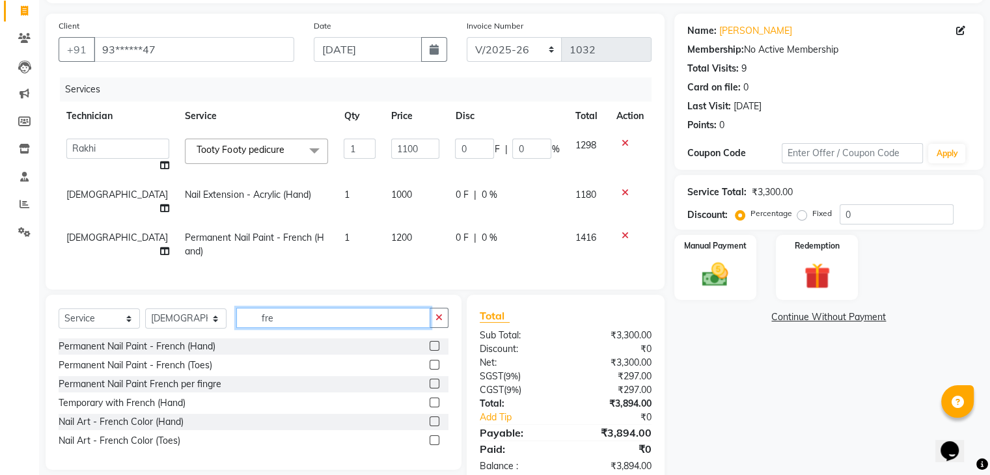
click at [409, 310] on input "fre" at bounding box center [333, 318] width 194 height 20
type input "f"
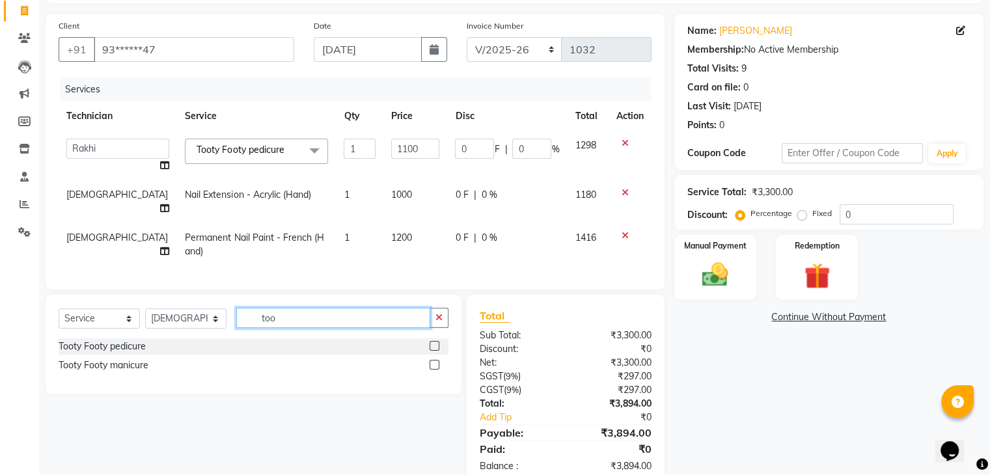
type input "too"
click at [433, 360] on label at bounding box center [435, 365] width 10 height 10
click at [433, 361] on input "checkbox" at bounding box center [434, 365] width 8 height 8
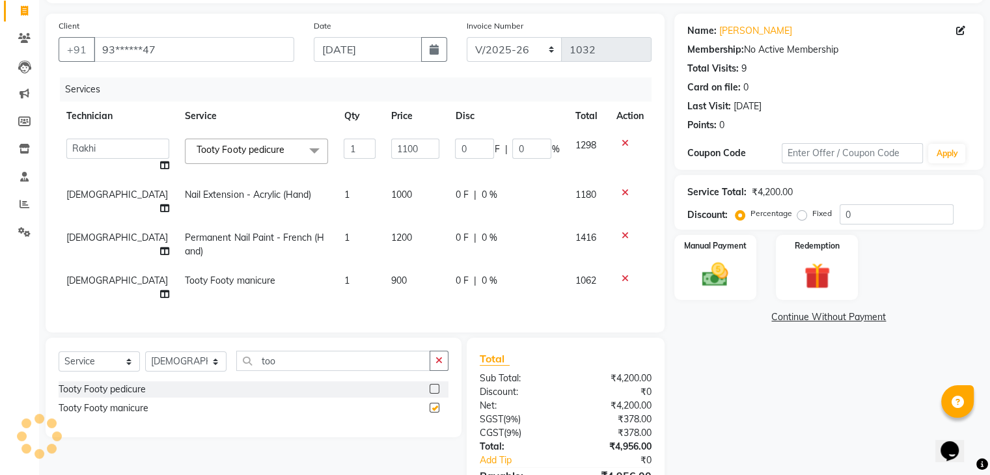
checkbox input "false"
click at [391, 275] on span "900" at bounding box center [399, 281] width 16 height 12
select select "26682"
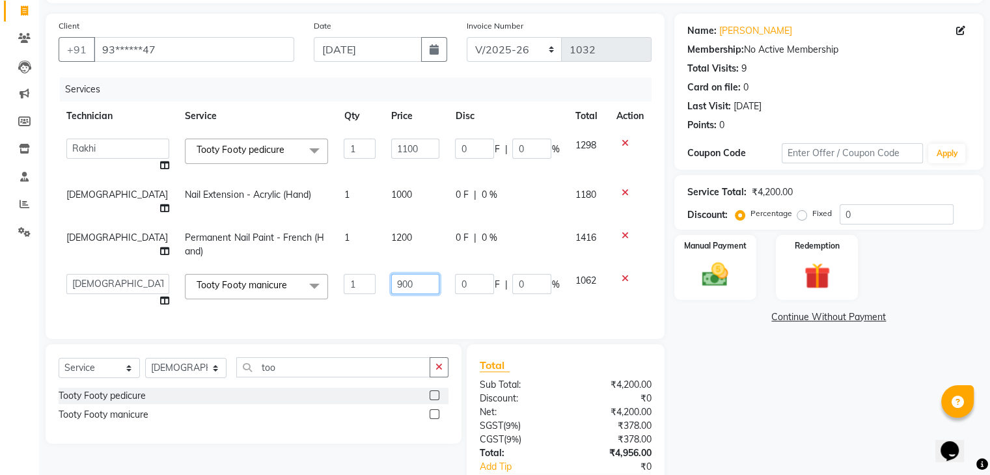
click at [391, 274] on input "900" at bounding box center [415, 284] width 48 height 20
type input "1000"
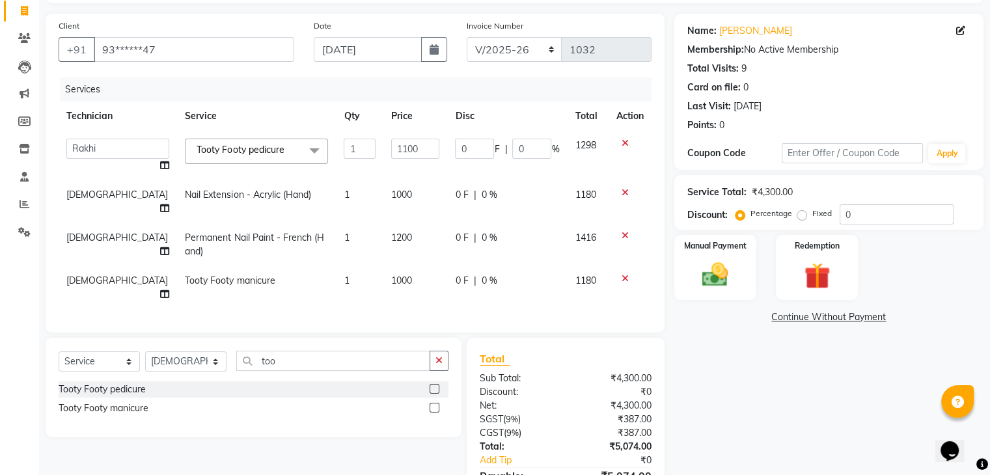
click at [368, 287] on div "Services Technician Service Qty Price Disc Total Action Aboto babita [PERSON_NA…" at bounding box center [355, 198] width 593 height 242
click at [435, 356] on icon "button" at bounding box center [438, 360] width 7 height 9
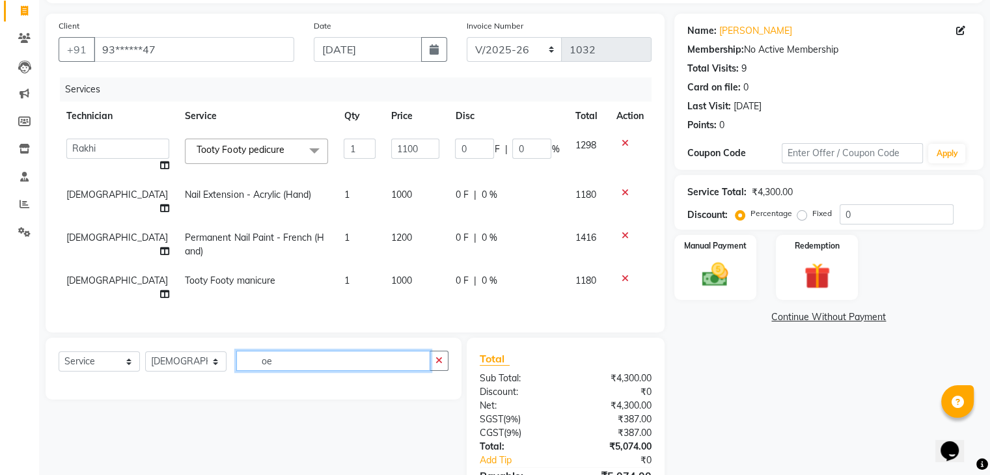
type input "o"
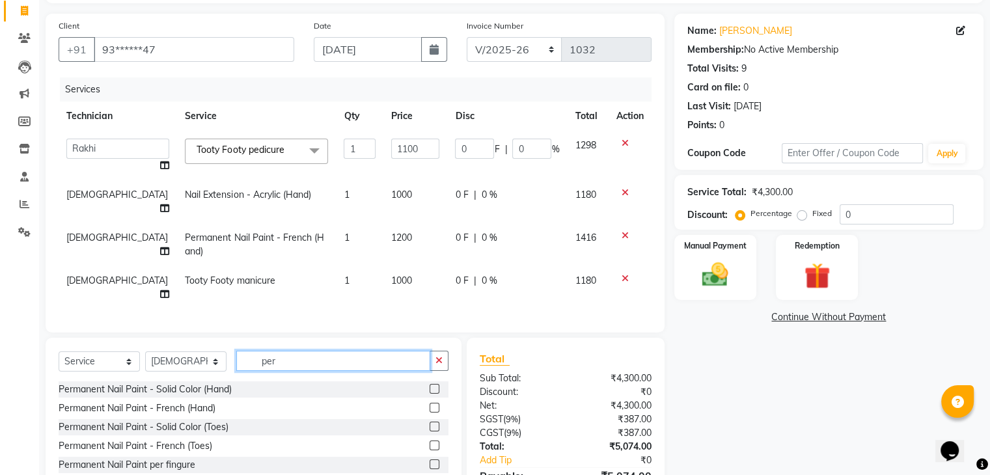
type input "per"
click at [430, 384] on label at bounding box center [435, 389] width 10 height 10
click at [430, 385] on input "checkbox" at bounding box center [434, 389] width 8 height 8
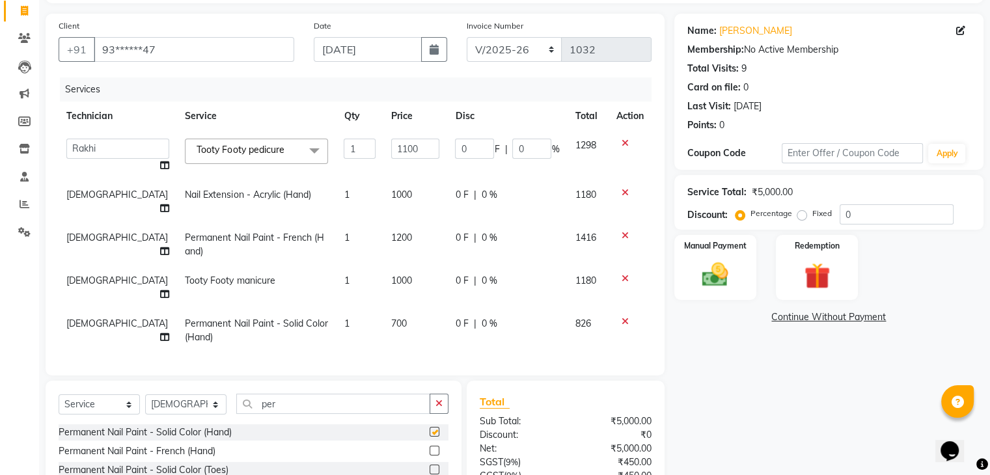
checkbox input "false"
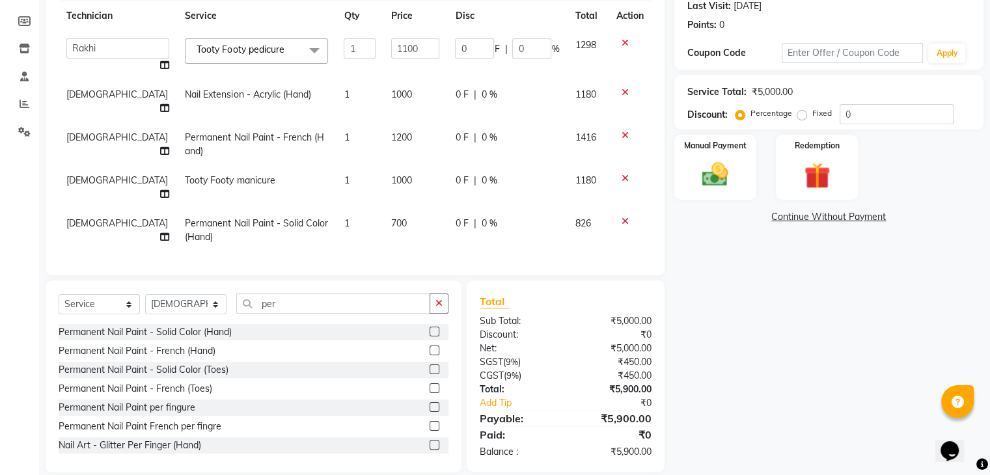
scroll to position [184, 0]
click at [727, 184] on img at bounding box center [715, 175] width 44 height 31
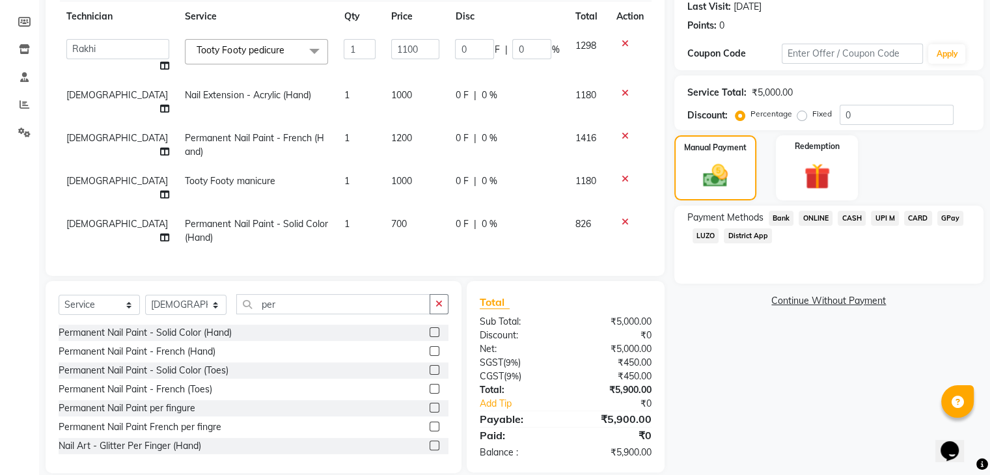
click at [818, 216] on span "ONLINE" at bounding box center [816, 218] width 34 height 15
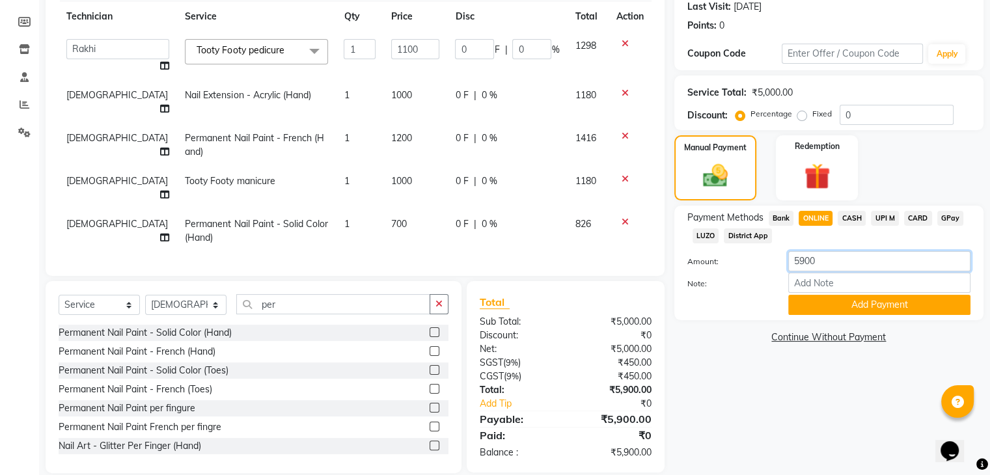
click at [823, 263] on input "5900" at bounding box center [879, 261] width 182 height 20
type input "5"
type input "3000"
click at [836, 301] on button "Add Payment" at bounding box center [879, 305] width 182 height 20
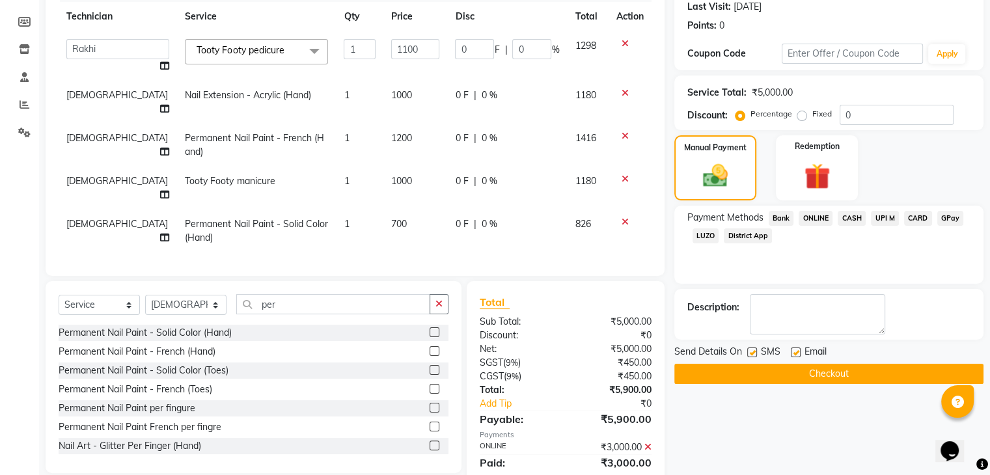
click at [853, 221] on span "CASH" at bounding box center [852, 218] width 28 height 15
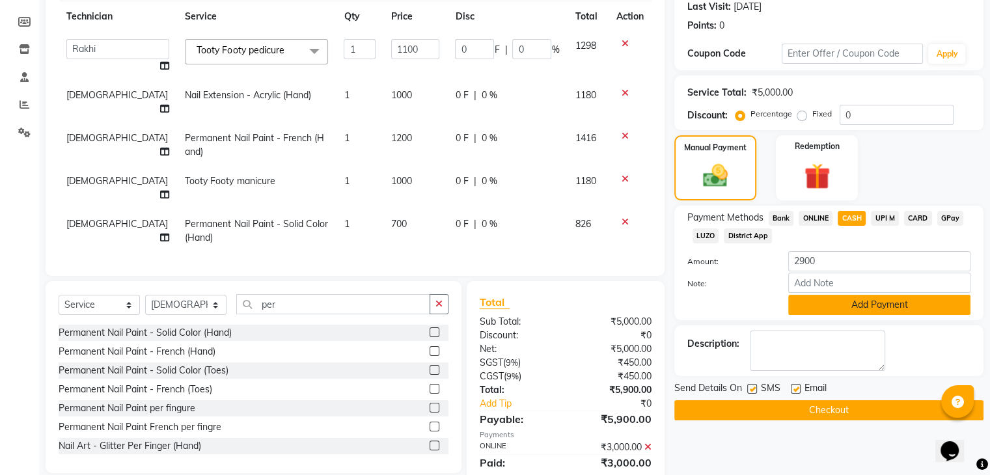
click at [860, 303] on button "Add Payment" at bounding box center [879, 305] width 182 height 20
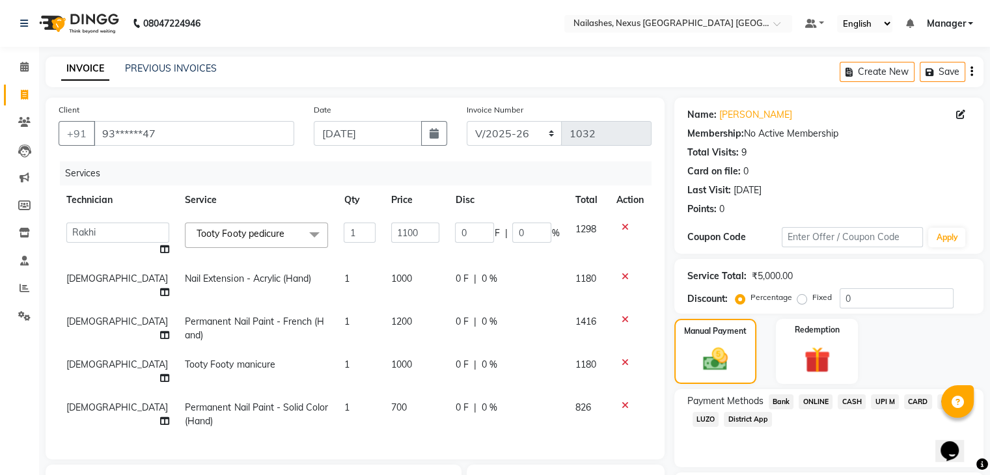
scroll to position [243, 0]
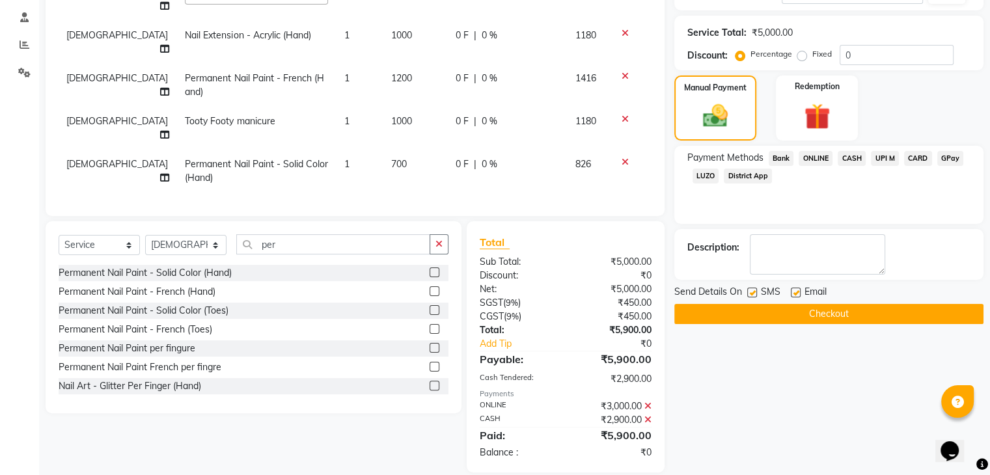
click at [747, 305] on button "Checkout" at bounding box center [828, 314] width 309 height 20
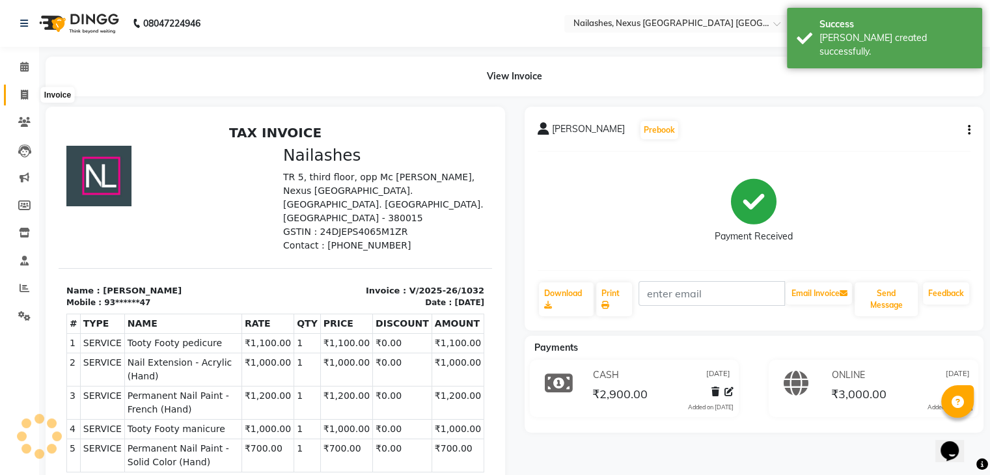
click at [33, 91] on span at bounding box center [24, 95] width 23 height 15
select select "service"
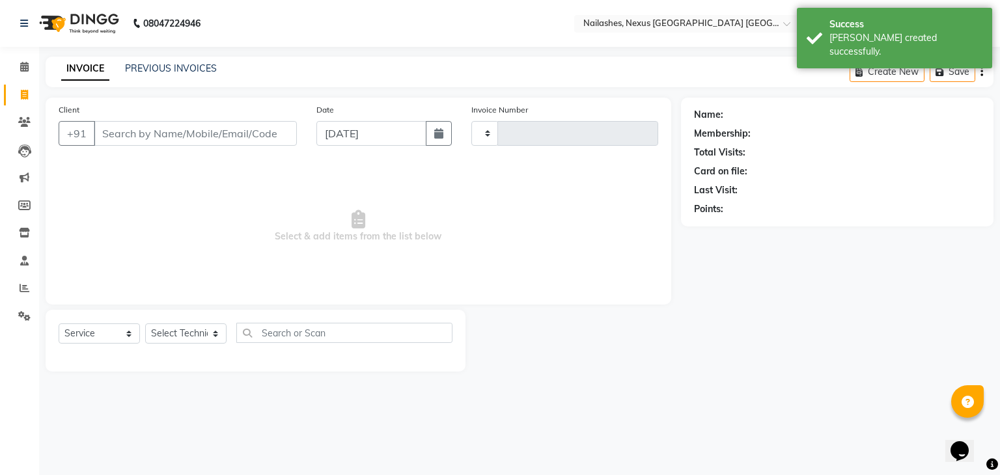
type input "1033"
select select "4606"
click at [135, 128] on input "Client" at bounding box center [195, 133] width 203 height 25
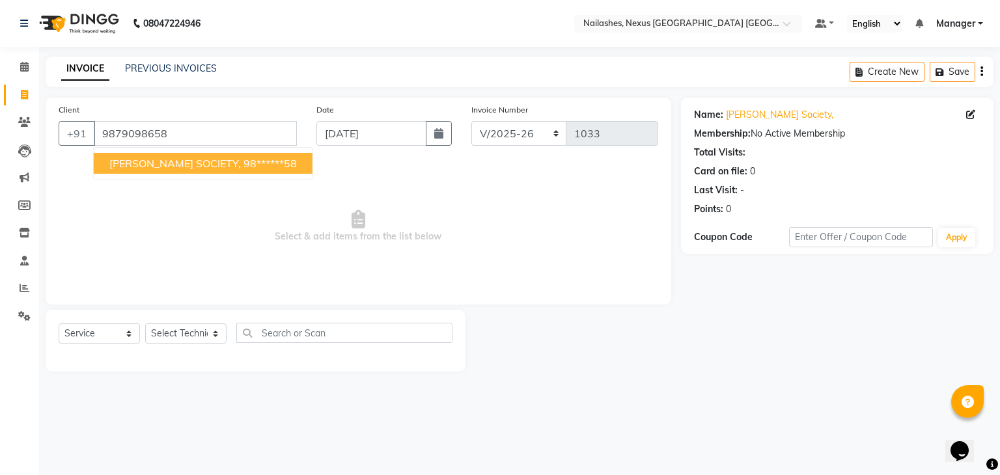
click at [161, 158] on span "[PERSON_NAME] SOCIETY," at bounding box center [174, 163] width 131 height 13
type input "98******58"
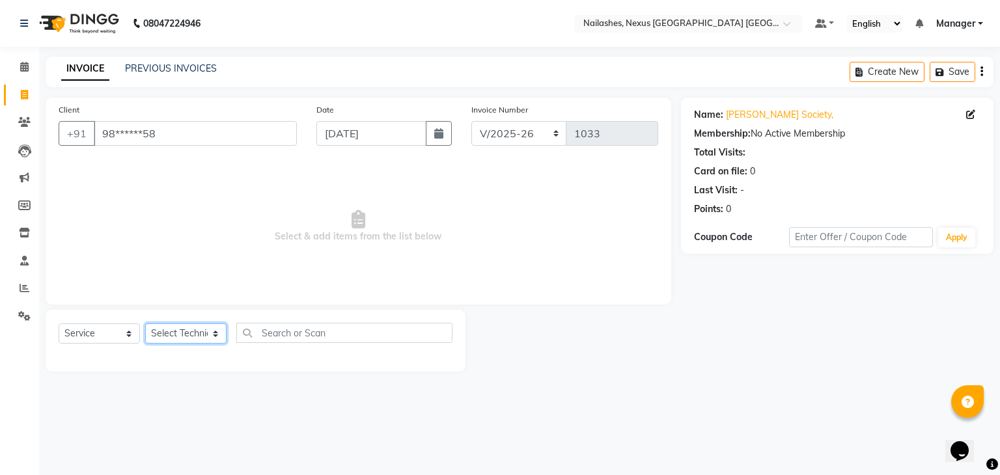
click at [196, 340] on select "Select Technician Aboto babita [PERSON_NAME] Manager Rakhi [PERSON_NAME] [PERSO…" at bounding box center [185, 334] width 81 height 20
select select "69866"
click at [145, 324] on select "Select Technician Aboto babita [PERSON_NAME] Manager Rakhi [PERSON_NAME] [PERSO…" at bounding box center [185, 334] width 81 height 20
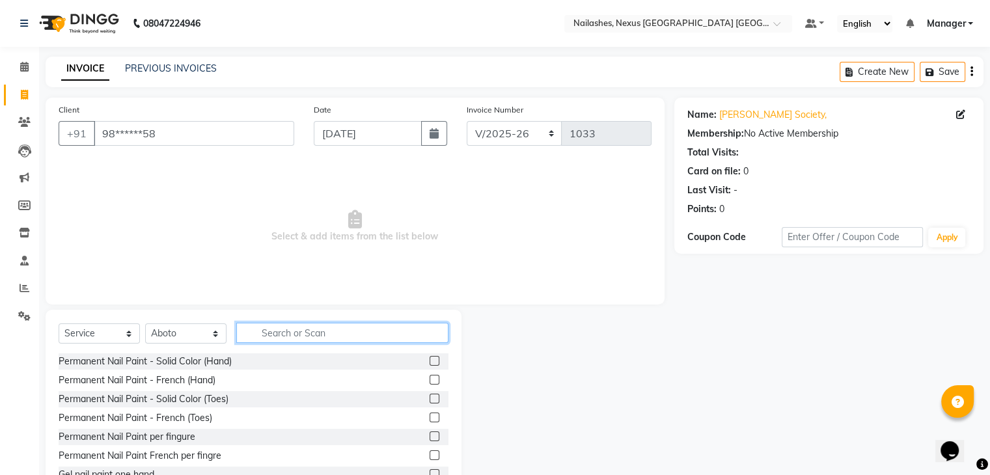
click at [263, 334] on input "text" at bounding box center [342, 333] width 212 height 20
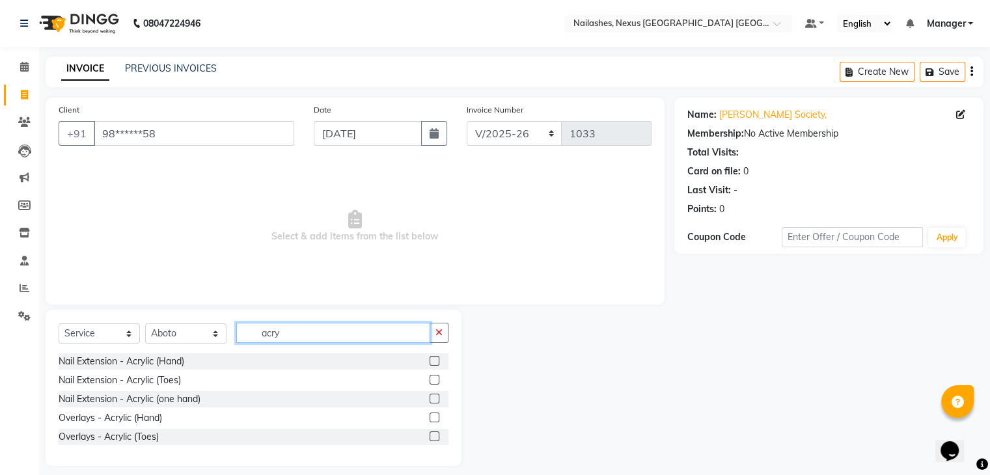
type input "acry"
click at [433, 360] on label at bounding box center [435, 361] width 10 height 10
click at [433, 360] on input "checkbox" at bounding box center [434, 361] width 8 height 8
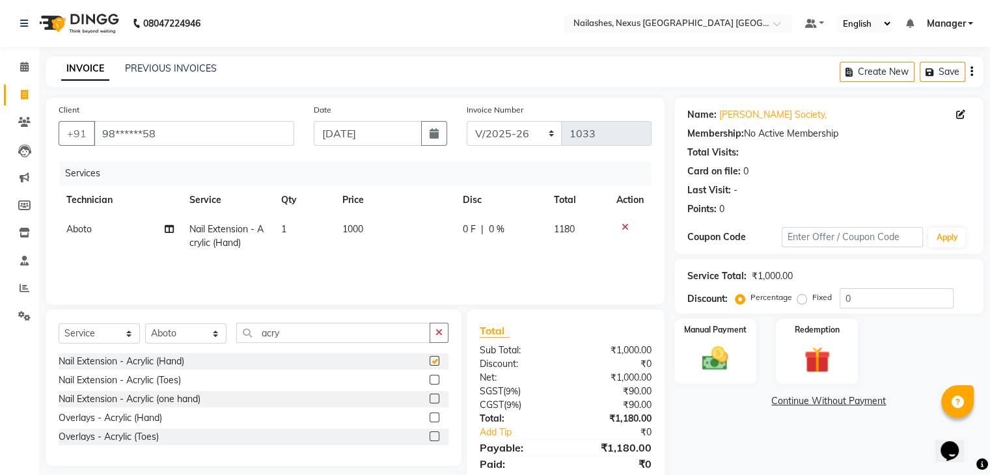
checkbox input "false"
click at [328, 337] on input "acry" at bounding box center [333, 333] width 194 height 20
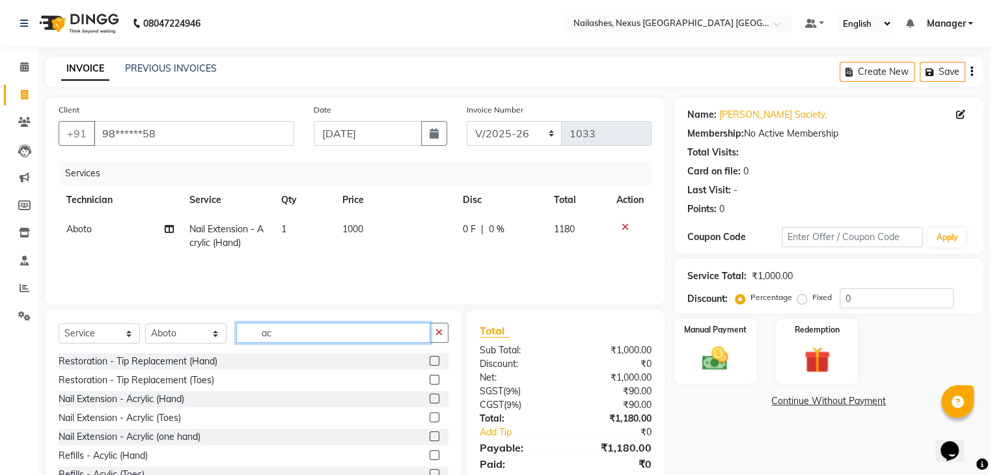
type input "a"
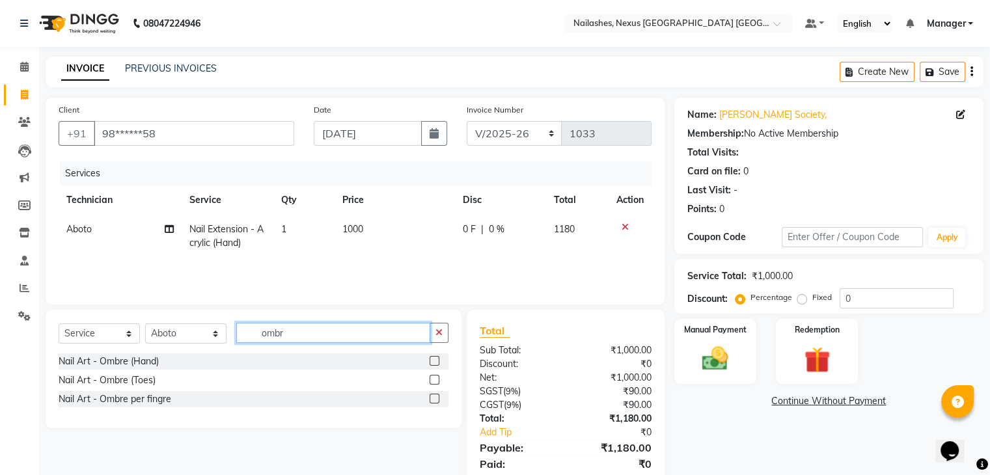
type input "ombr"
click at [433, 363] on label at bounding box center [435, 361] width 10 height 10
click at [433, 363] on input "checkbox" at bounding box center [434, 361] width 8 height 8
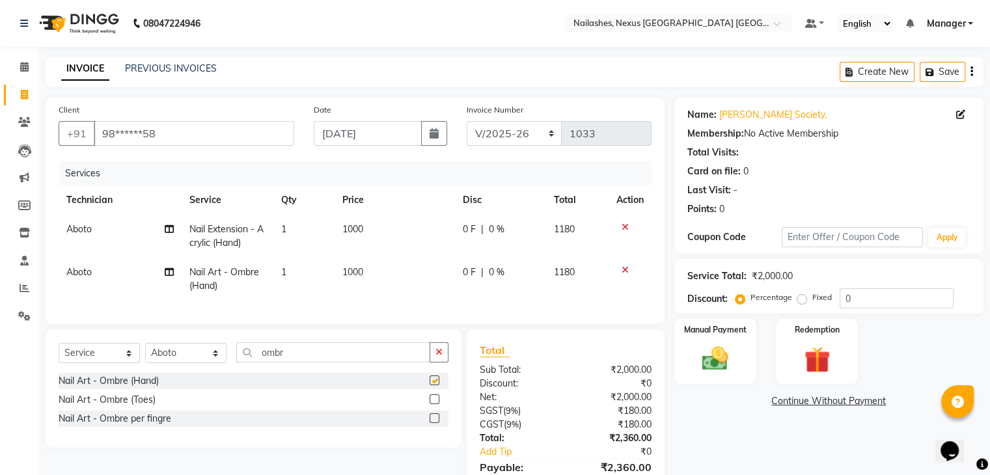
scroll to position [76, 0]
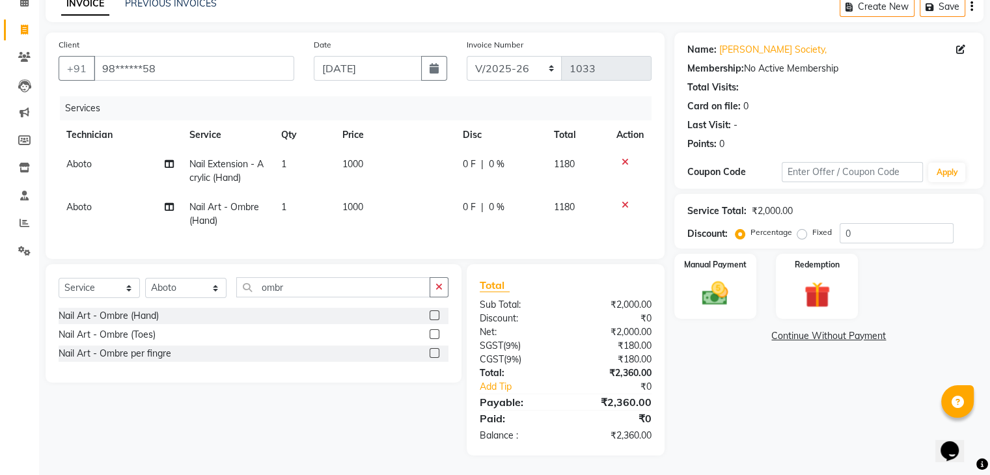
checkbox input "false"
click at [352, 201] on span "1000" at bounding box center [352, 207] width 21 height 12
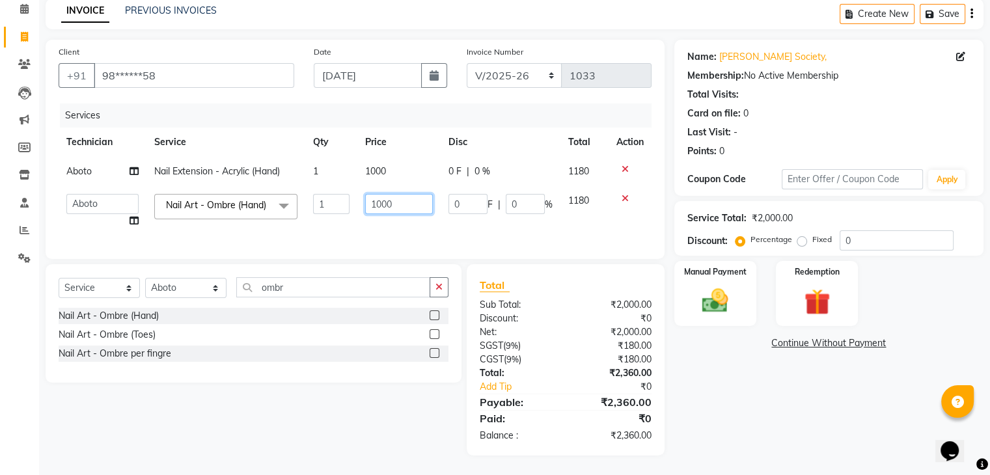
click at [381, 195] on input "1000" at bounding box center [399, 204] width 68 height 20
type input "1200"
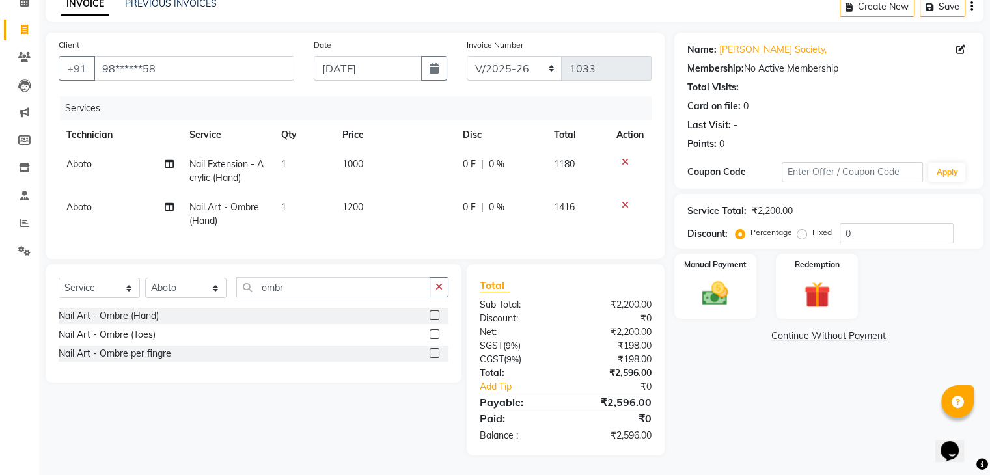
click at [405, 232] on div "Services Technician Service Qty Price Disc Total Action Aboto Nail Extension - …" at bounding box center [355, 171] width 593 height 150
click at [375, 281] on input "ombr" at bounding box center [333, 287] width 194 height 20
type input "o"
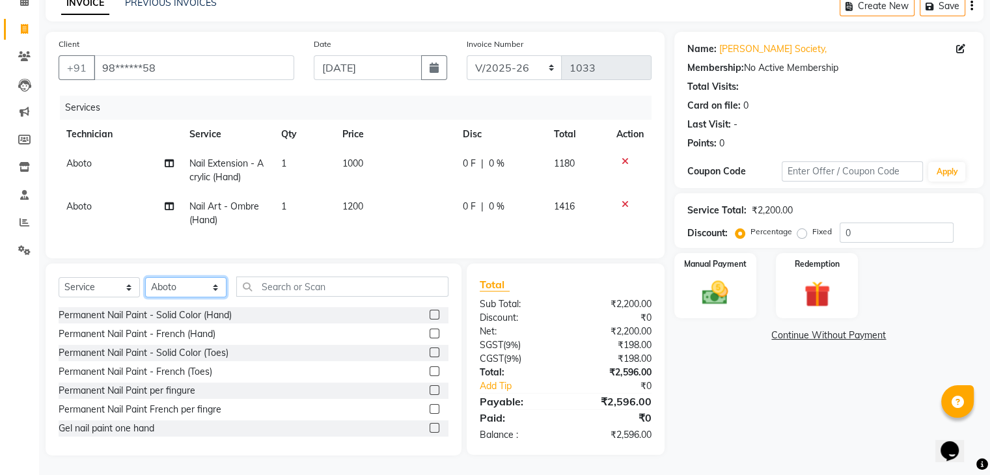
click at [193, 286] on select "Select Technician Aboto babita [PERSON_NAME] Manager Rakhi [PERSON_NAME] [PERSO…" at bounding box center [185, 287] width 81 height 20
select select "77657"
click at [145, 279] on select "Select Technician Aboto babita [PERSON_NAME] Manager Rakhi [PERSON_NAME] [PERSO…" at bounding box center [185, 287] width 81 height 20
click at [299, 291] on input "text" at bounding box center [342, 287] width 212 height 20
type input "pe"
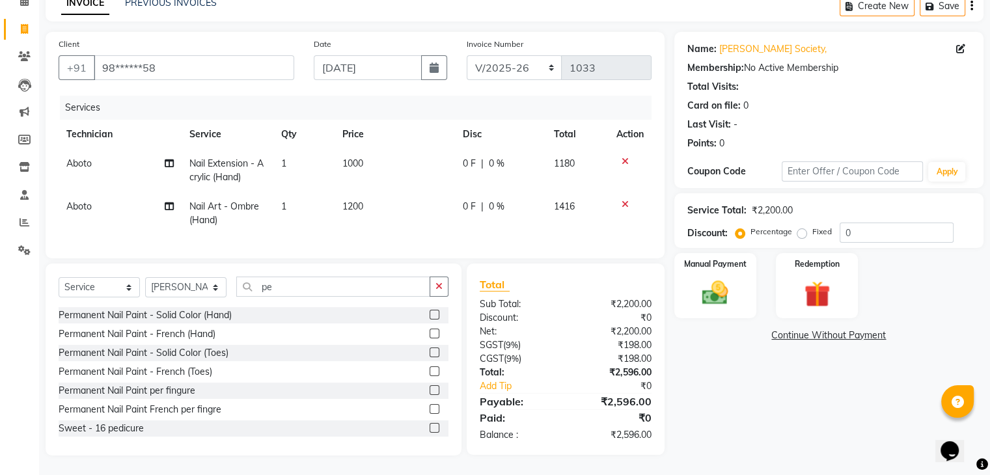
click at [430, 316] on label at bounding box center [435, 315] width 10 height 10
click at [430, 316] on input "checkbox" at bounding box center [434, 315] width 8 height 8
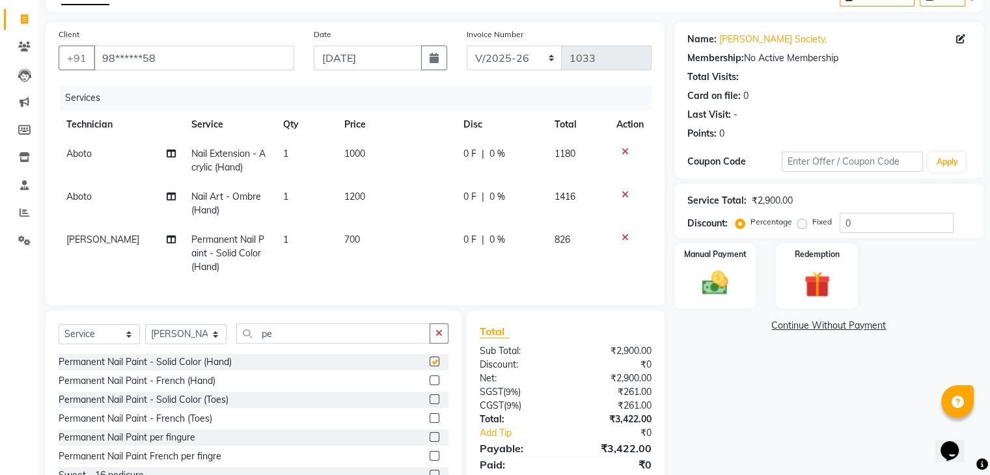
checkbox input "false"
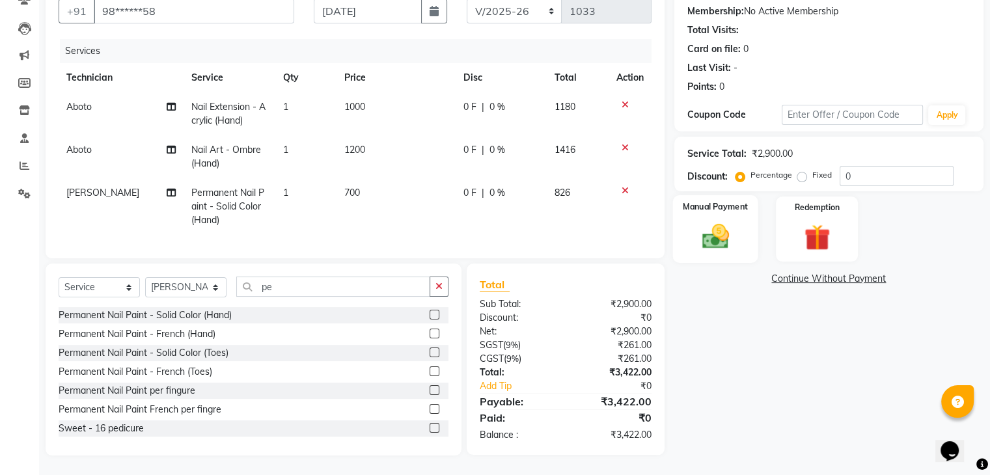
click at [719, 221] on img at bounding box center [715, 236] width 44 height 31
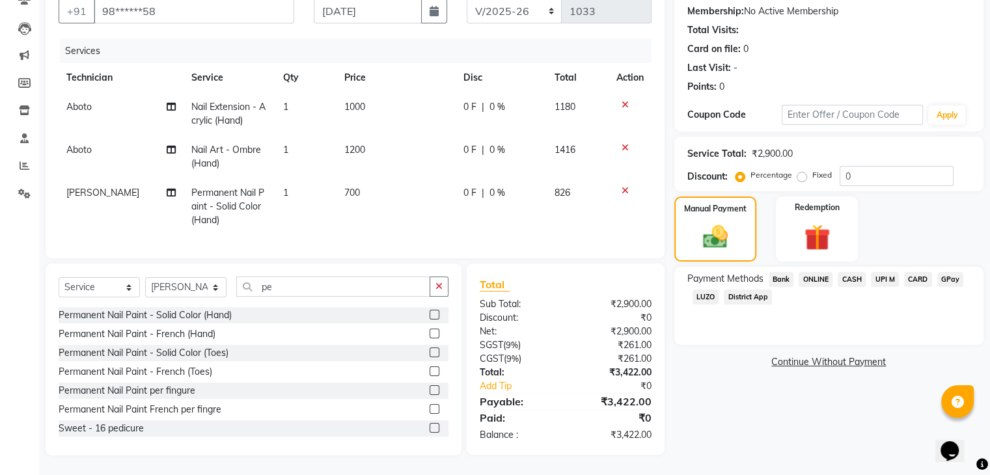
click at [820, 272] on span "ONLINE" at bounding box center [816, 279] width 34 height 15
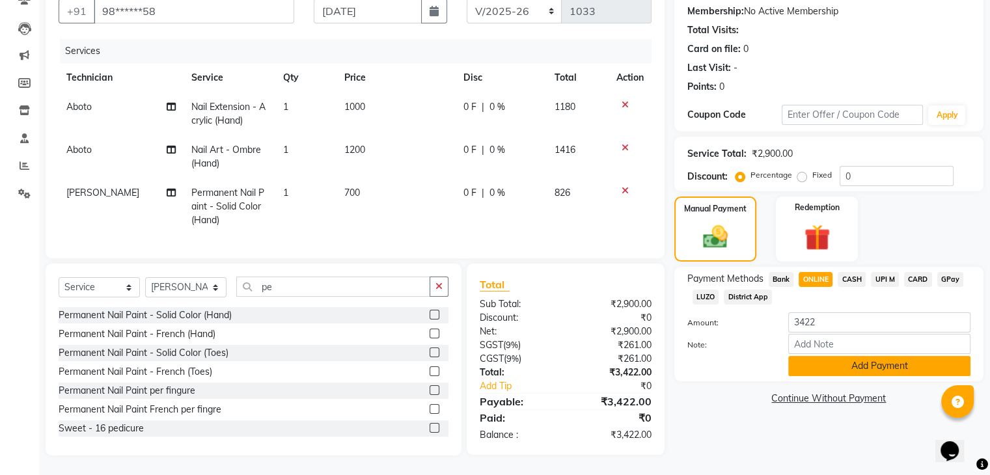
click at [819, 356] on button "Add Payment" at bounding box center [879, 366] width 182 height 20
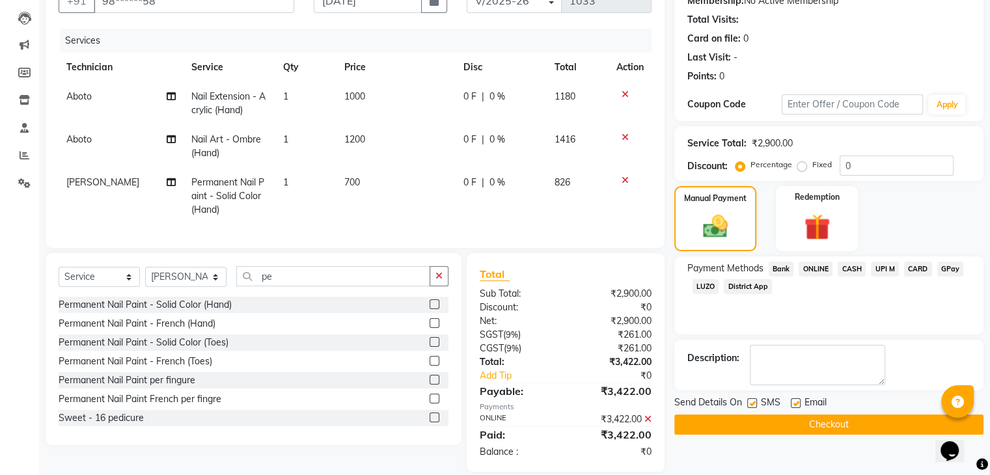
scroll to position [159, 0]
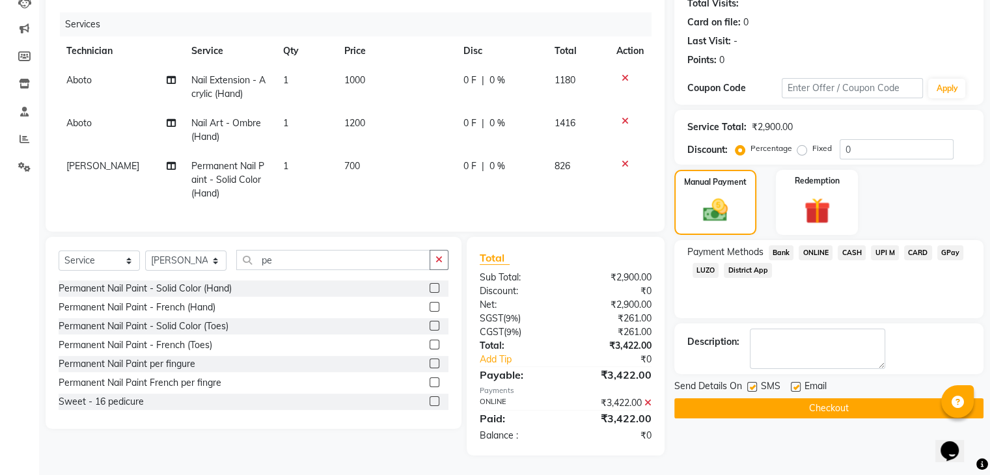
click at [799, 400] on button "Checkout" at bounding box center [828, 408] width 309 height 20
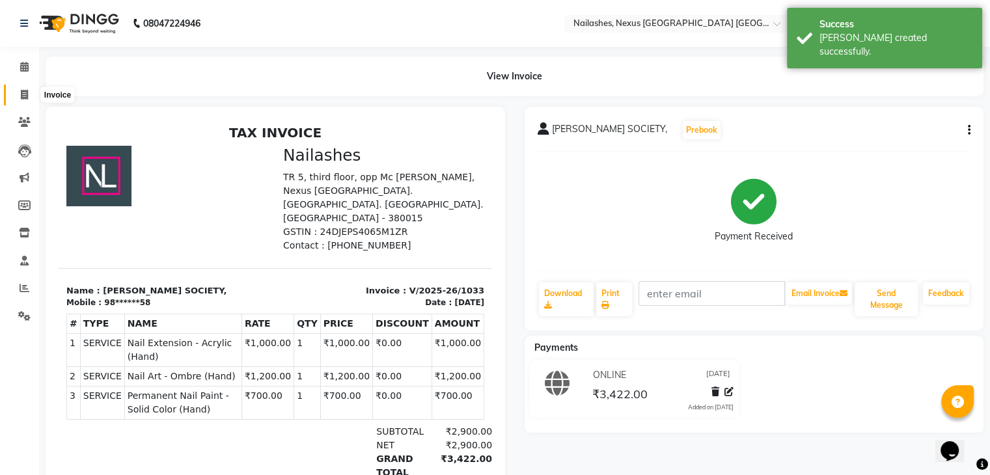
click at [21, 90] on icon at bounding box center [24, 95] width 7 height 10
select select "4606"
select select "service"
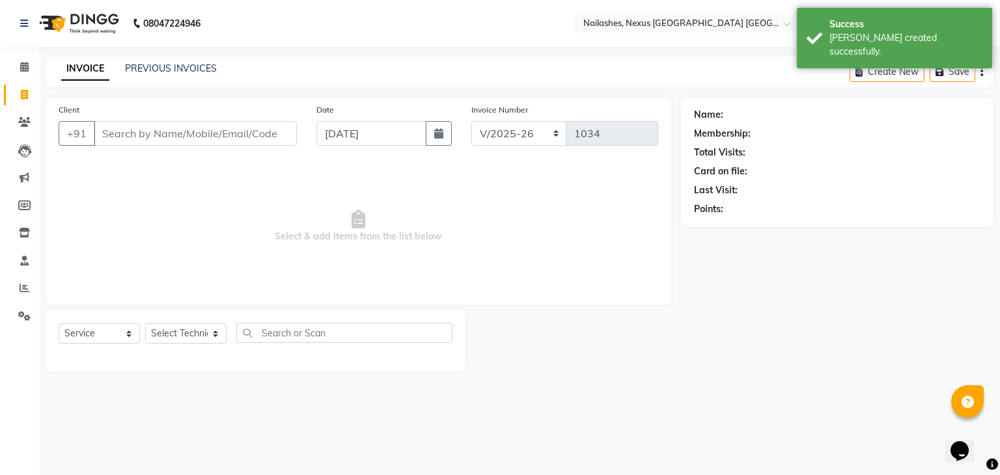
click at [253, 146] on div "Client +91" at bounding box center [178, 129] width 258 height 53
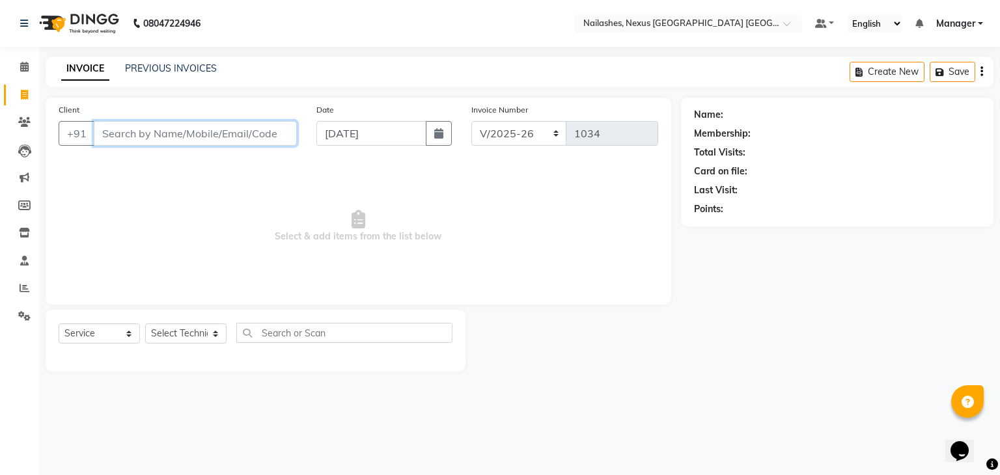
click at [216, 141] on input "Client" at bounding box center [195, 133] width 203 height 25
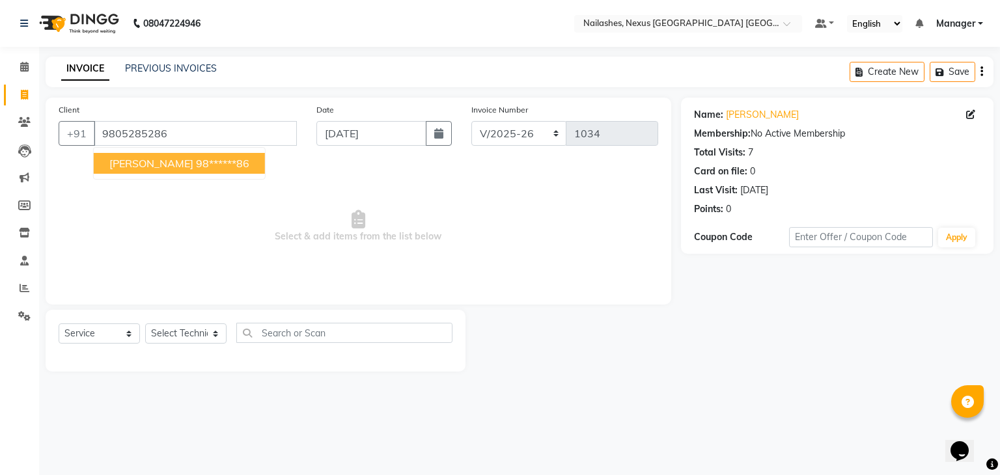
click at [206, 158] on ngb-highlight "98******86" at bounding box center [222, 163] width 53 height 13
type input "98******86"
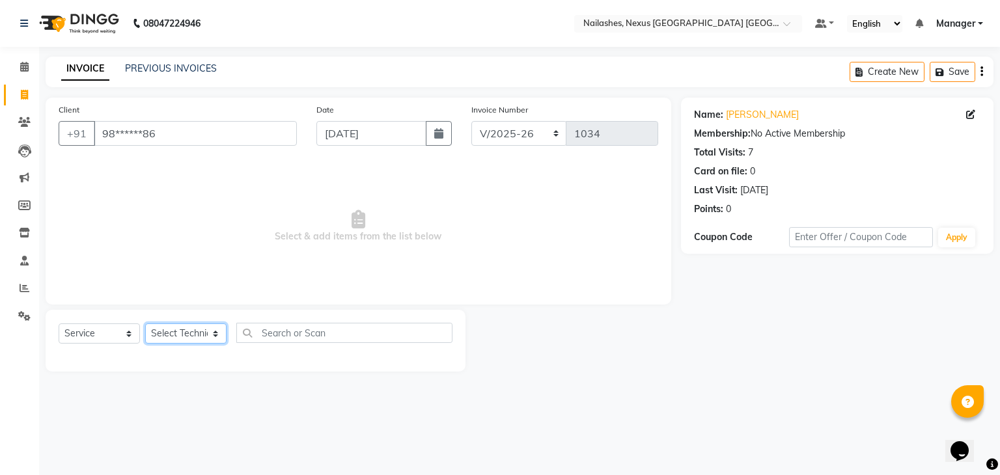
click at [210, 339] on select "Select Technician Aboto babita [PERSON_NAME] Manager Rakhi [PERSON_NAME] [PERSO…" at bounding box center [185, 334] width 81 height 20
select select "26683"
click at [145, 324] on select "Select Technician Aboto babita [PERSON_NAME] Manager Rakhi [PERSON_NAME] [PERSO…" at bounding box center [185, 334] width 81 height 20
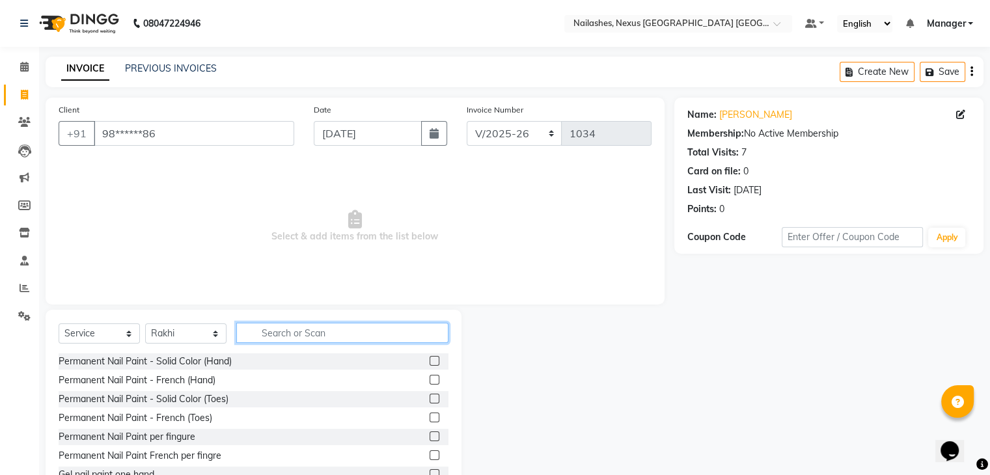
click at [289, 338] on input "text" at bounding box center [342, 333] width 212 height 20
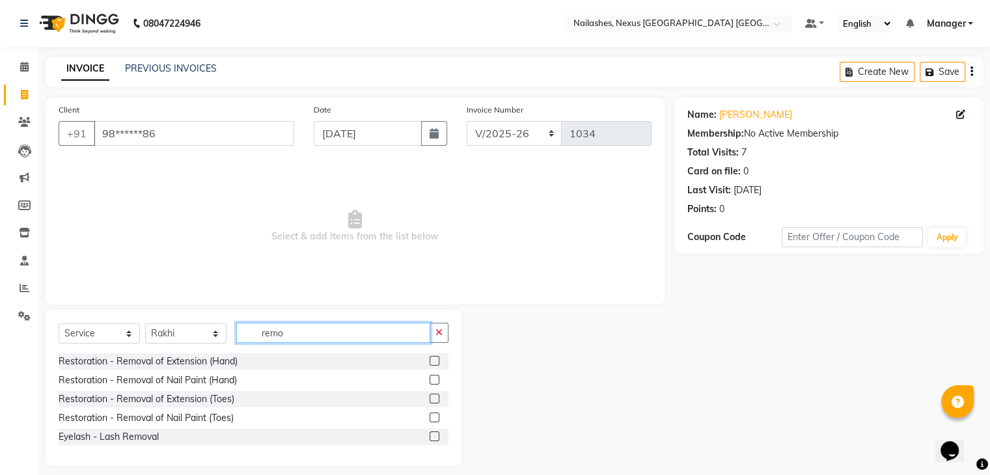
type input "remo"
click at [432, 381] on label at bounding box center [435, 380] width 10 height 10
click at [432, 381] on input "checkbox" at bounding box center [434, 380] width 8 height 8
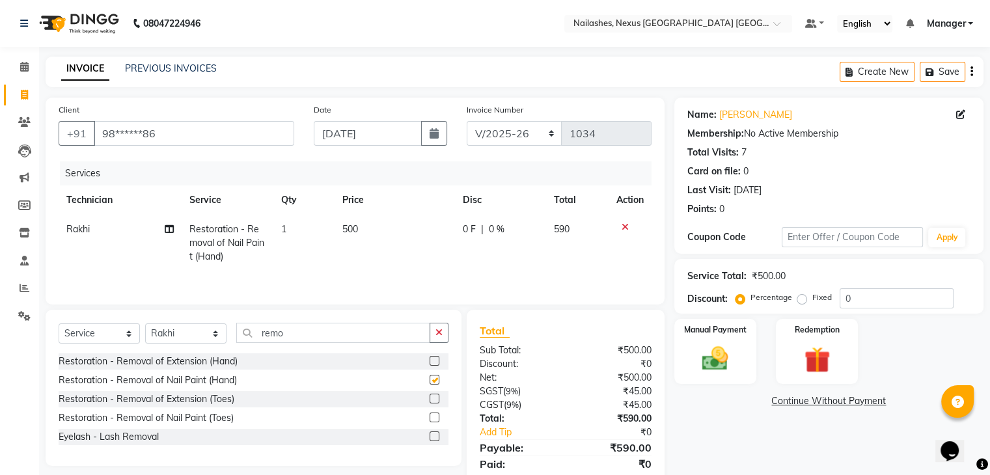
checkbox input "false"
click at [406, 334] on input "remo" at bounding box center [333, 333] width 194 height 20
type input "r"
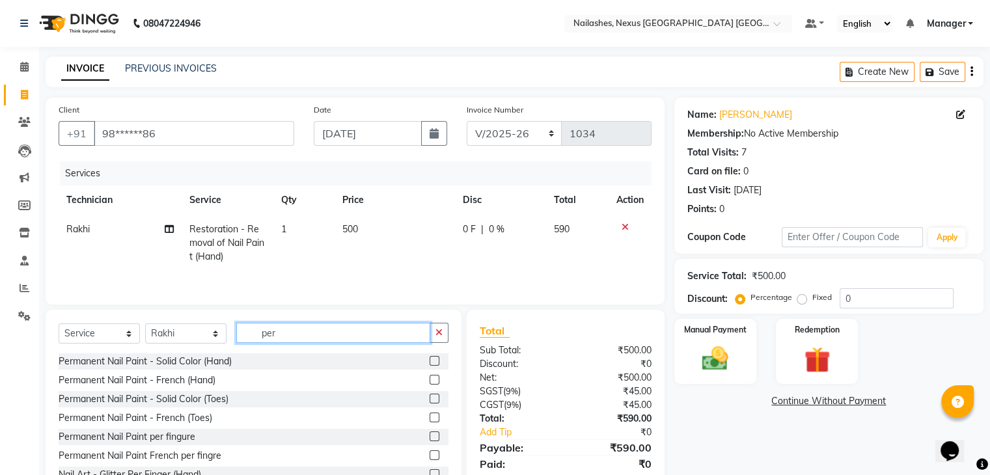
type input "per"
click at [430, 360] on label at bounding box center [435, 361] width 10 height 10
click at [430, 360] on input "checkbox" at bounding box center [434, 361] width 8 height 8
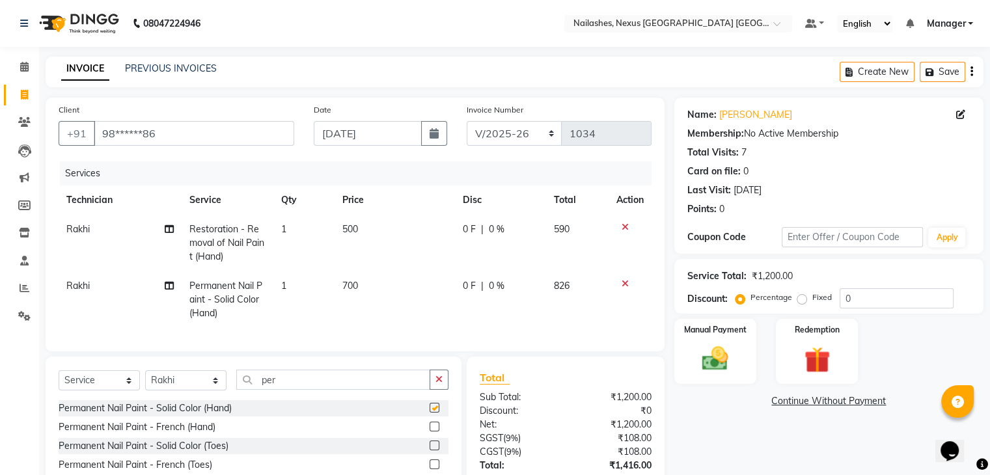
checkbox input "false"
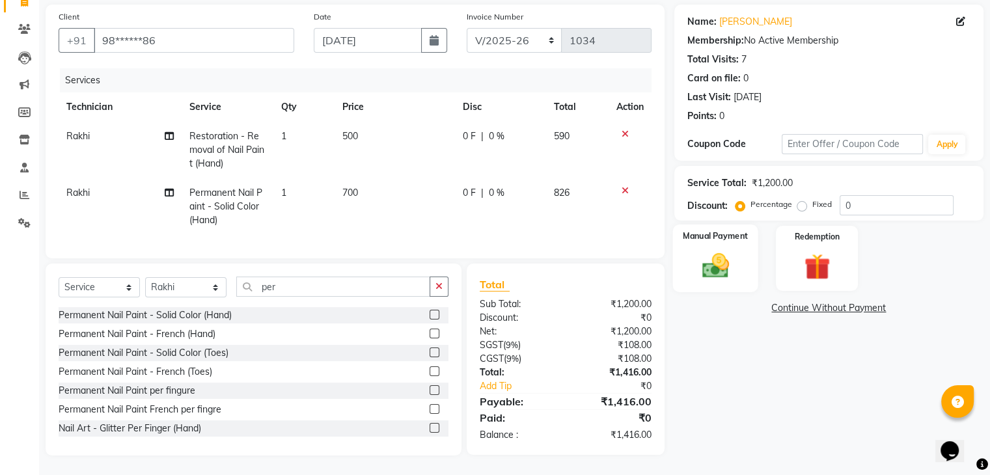
click at [693, 251] on img at bounding box center [715, 266] width 44 height 31
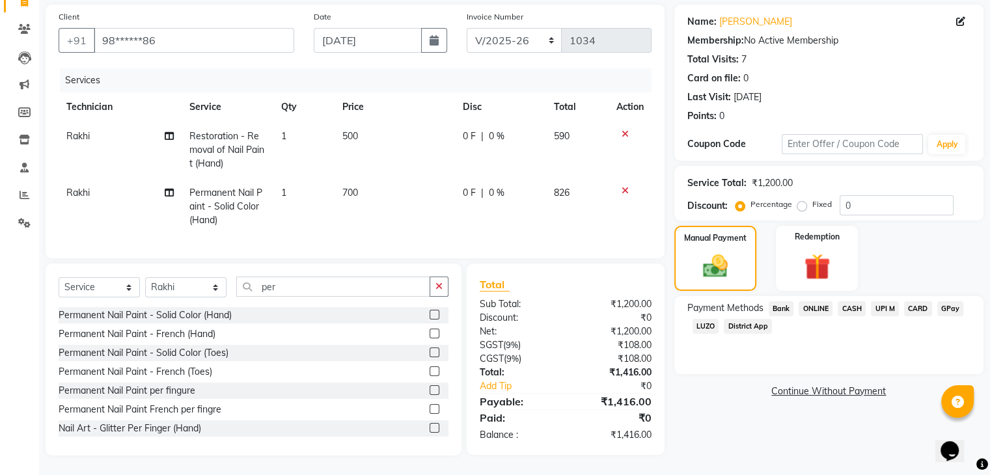
click at [816, 301] on span "ONLINE" at bounding box center [816, 308] width 34 height 15
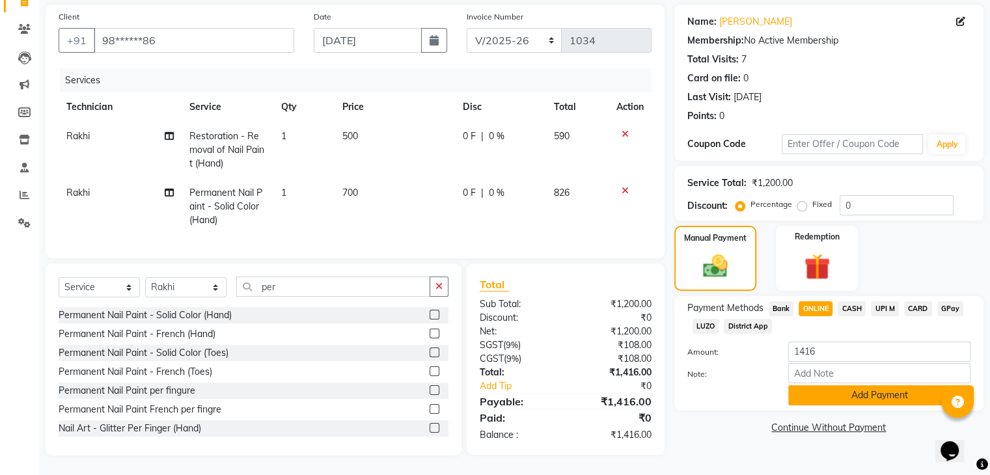
click at [833, 387] on button "Add Payment" at bounding box center [879, 395] width 182 height 20
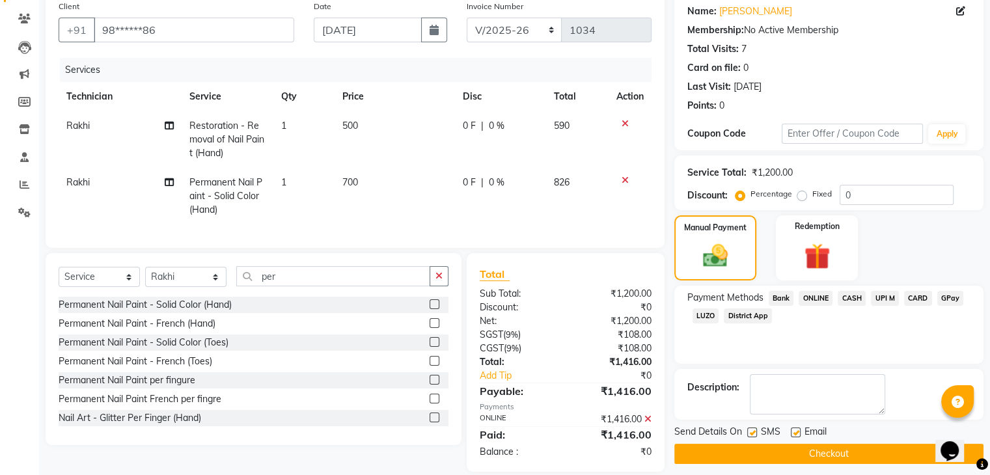
scroll to position [130, 0]
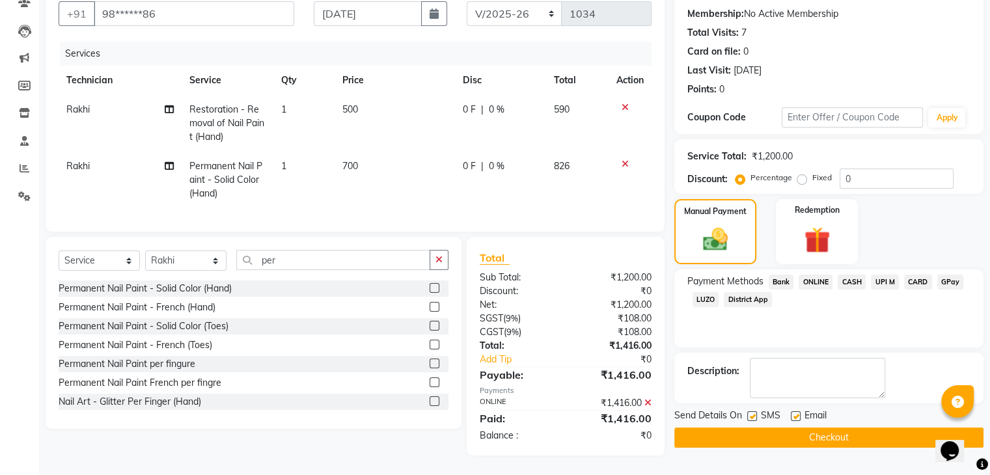
click at [828, 428] on button "Checkout" at bounding box center [828, 438] width 309 height 20
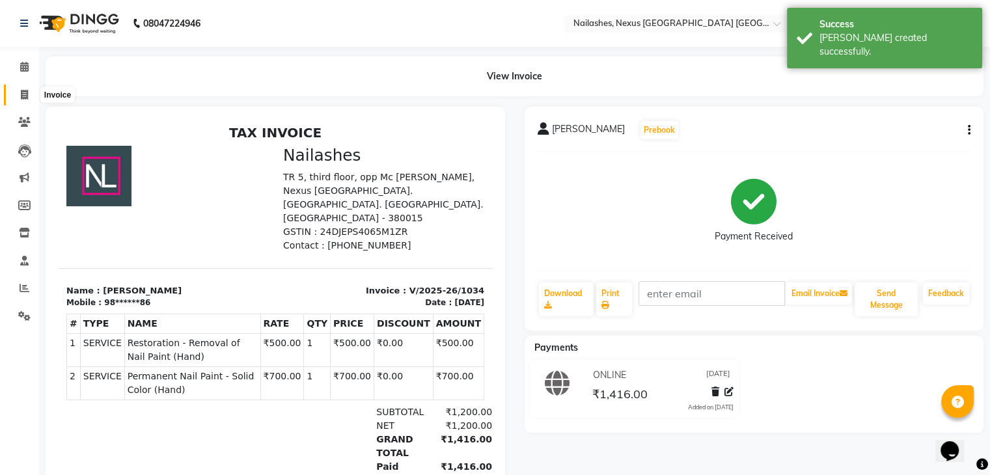
click at [24, 95] on icon at bounding box center [24, 95] width 7 height 10
select select "service"
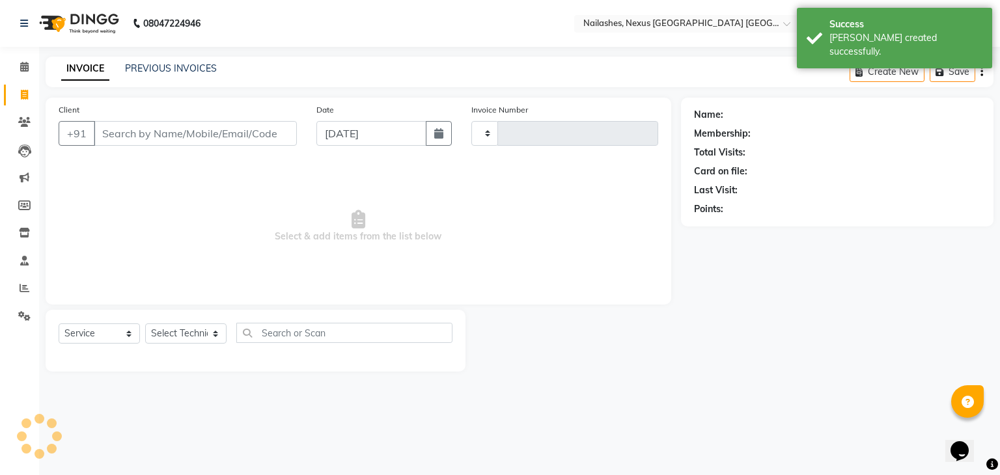
type input "1035"
select select "4606"
click at [150, 130] on input "Client" at bounding box center [195, 133] width 203 height 25
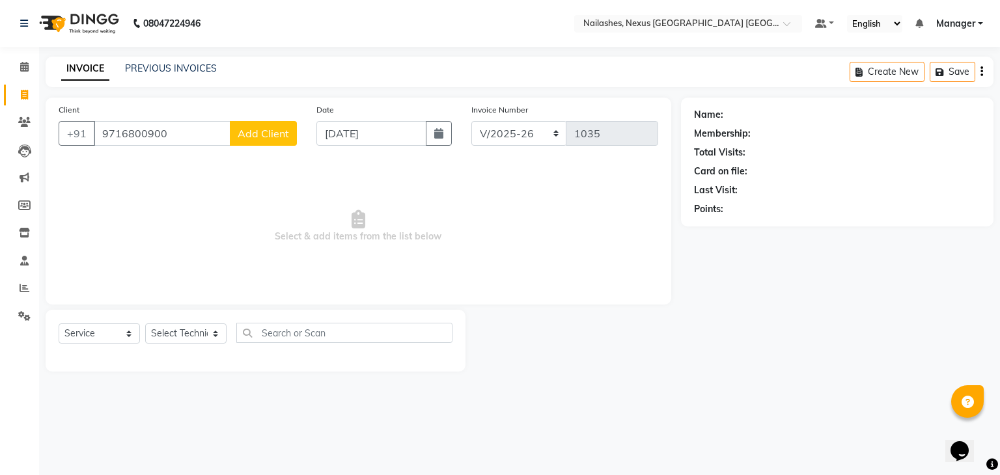
type input "9716800900"
click at [254, 134] on span "Add Client" at bounding box center [263, 133] width 51 height 13
select select "21"
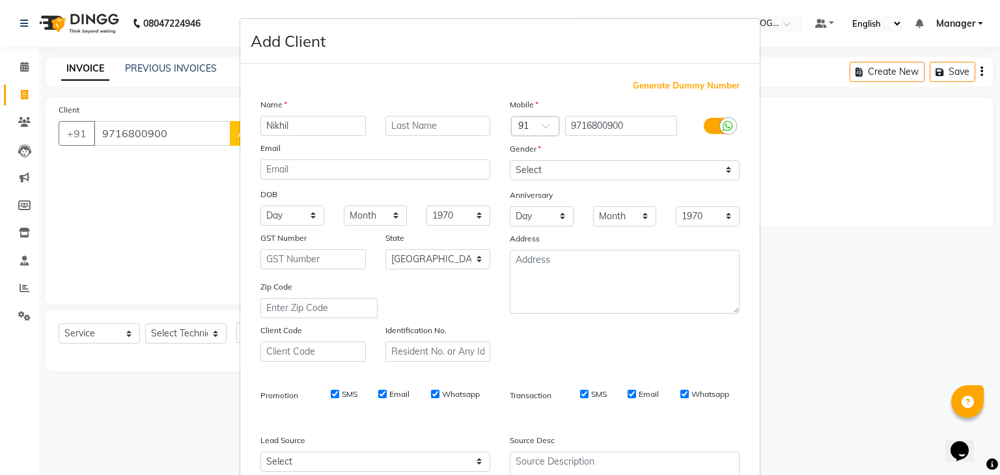
type input "Nikhil"
click at [653, 170] on select "Select [DEMOGRAPHIC_DATA] [DEMOGRAPHIC_DATA] Other Prefer Not To Say" at bounding box center [625, 170] width 230 height 20
select select "[DEMOGRAPHIC_DATA]"
click at [510, 161] on select "Select [DEMOGRAPHIC_DATA] [DEMOGRAPHIC_DATA] Other Prefer Not To Say" at bounding box center [625, 170] width 230 height 20
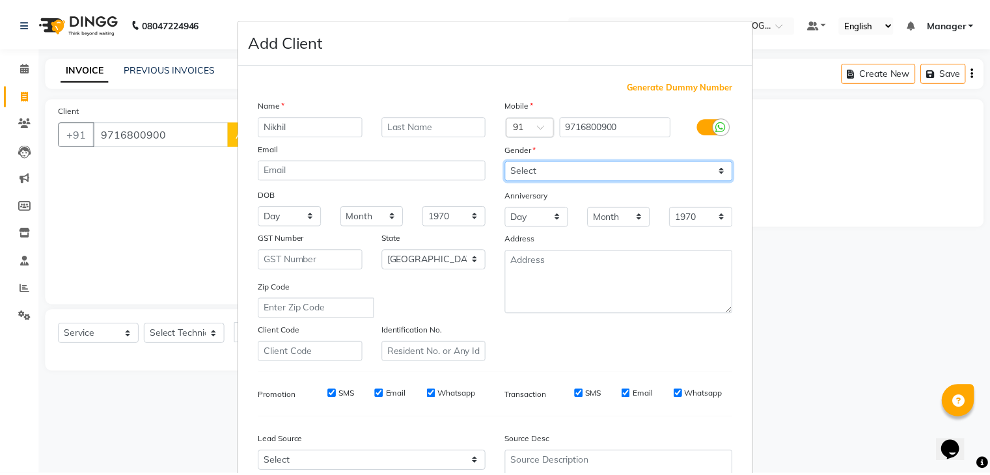
scroll to position [132, 0]
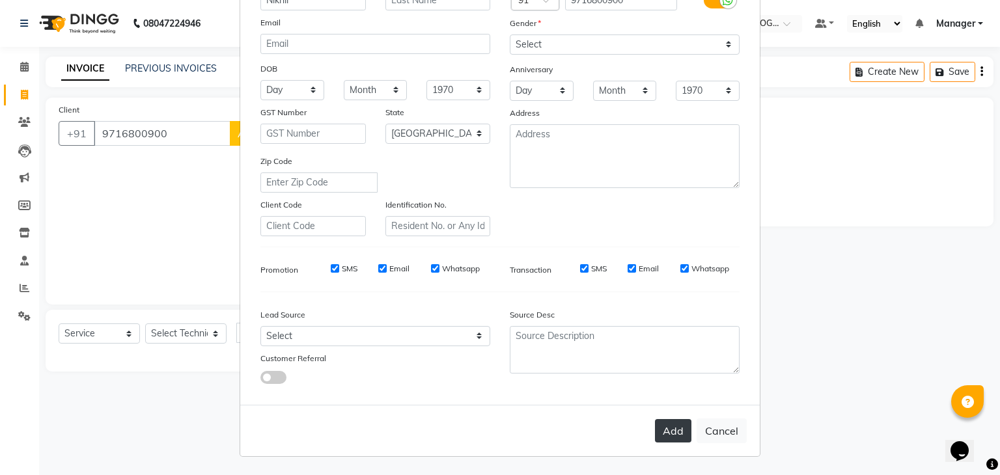
click at [664, 430] on button "Add" at bounding box center [673, 430] width 36 height 23
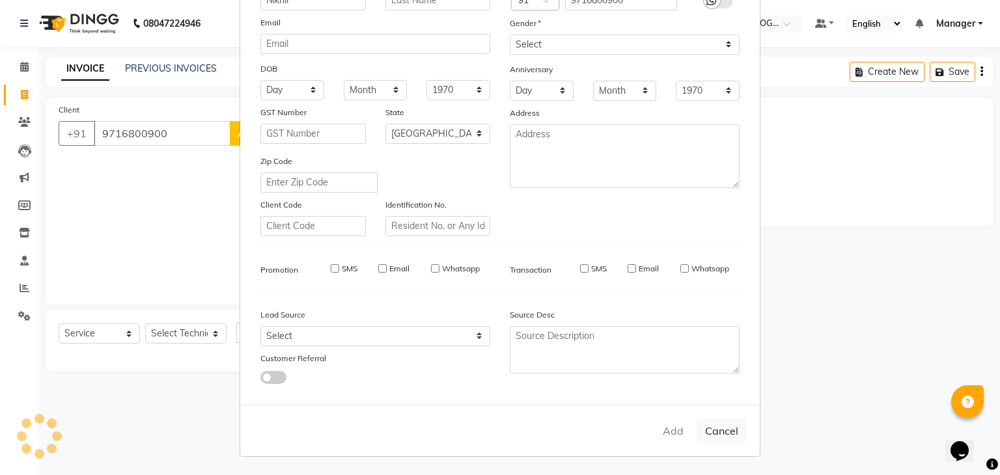
type input "97******00"
select select
select select "null"
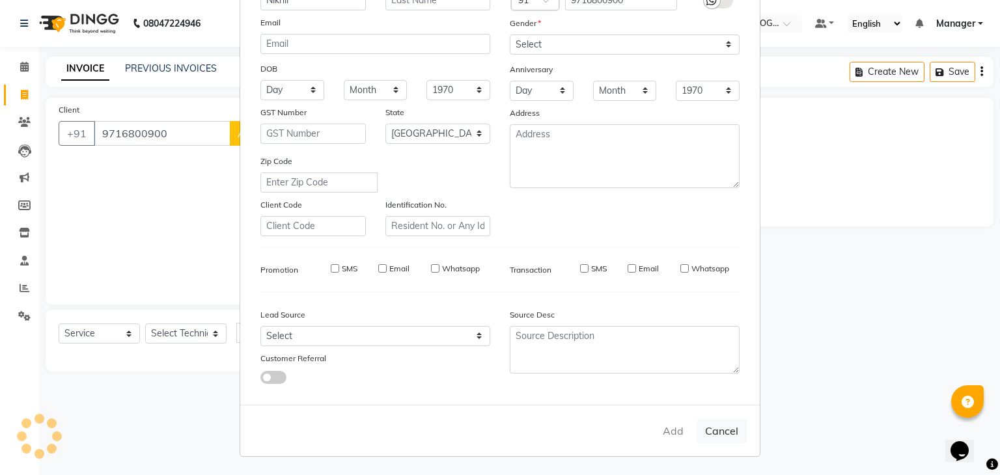
select select
checkbox input "false"
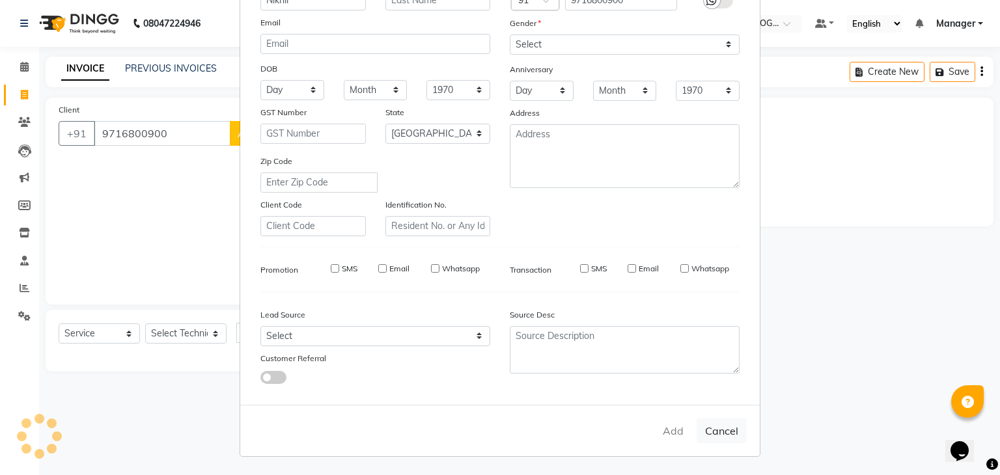
checkbox input "false"
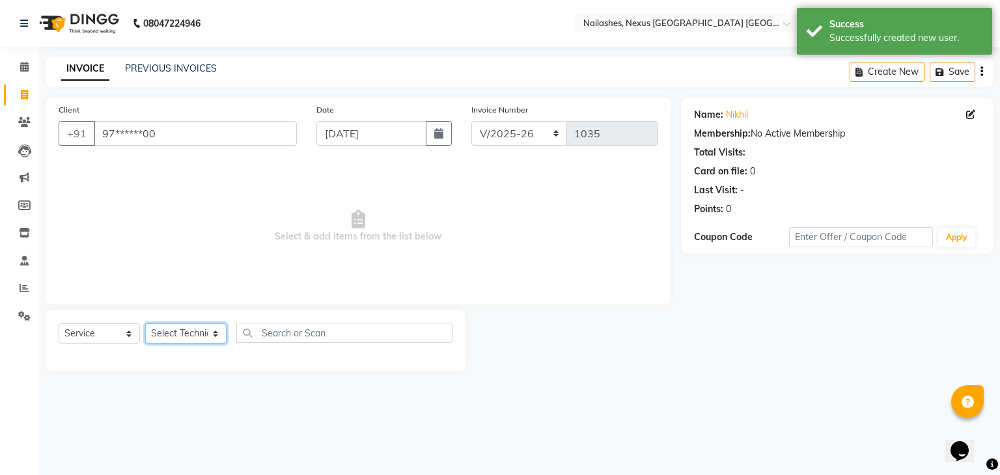
click at [194, 329] on select "Select Technician Aboto babita [PERSON_NAME] Manager Rakhi [PERSON_NAME] [PERSO…" at bounding box center [185, 334] width 81 height 20
select select "69866"
click at [145, 324] on select "Select Technician Aboto babita [PERSON_NAME] Manager Rakhi [PERSON_NAME] [PERSO…" at bounding box center [185, 334] width 81 height 20
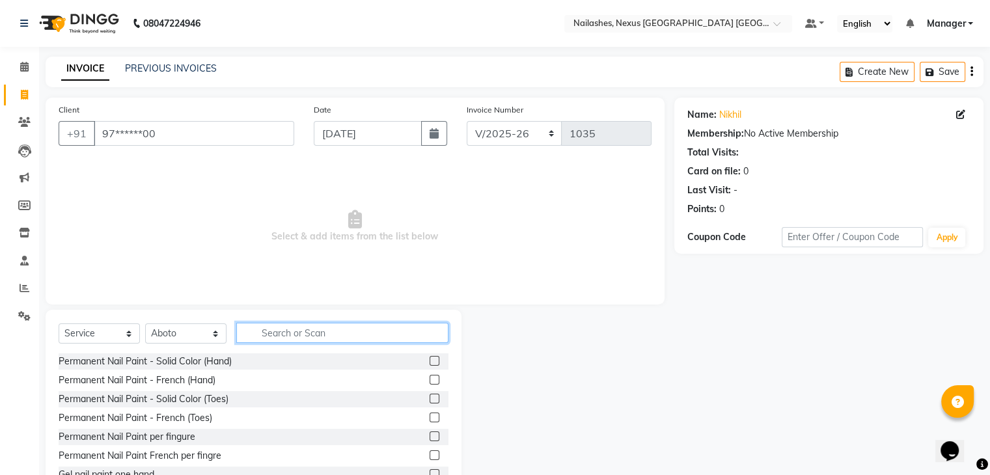
click at [324, 324] on input "text" at bounding box center [342, 333] width 212 height 20
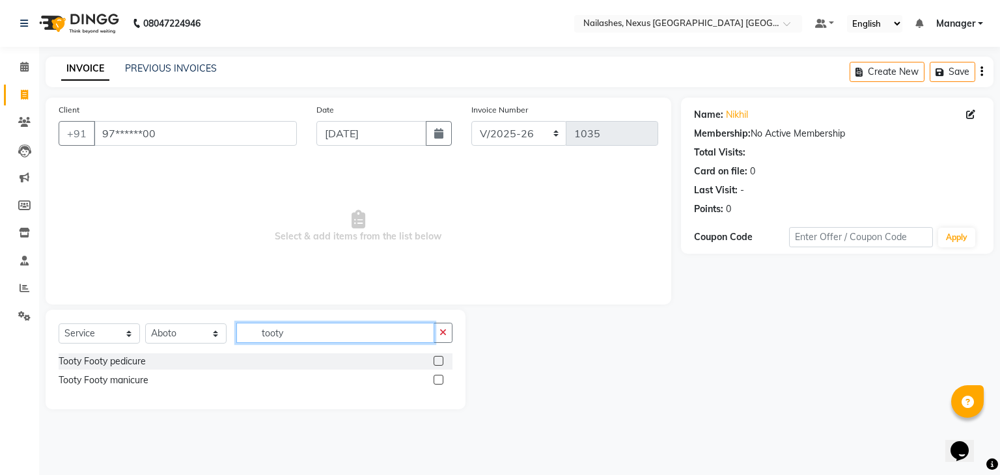
type input "tooty"
click at [437, 363] on label at bounding box center [439, 361] width 10 height 10
click at [437, 363] on input "checkbox" at bounding box center [438, 361] width 8 height 8
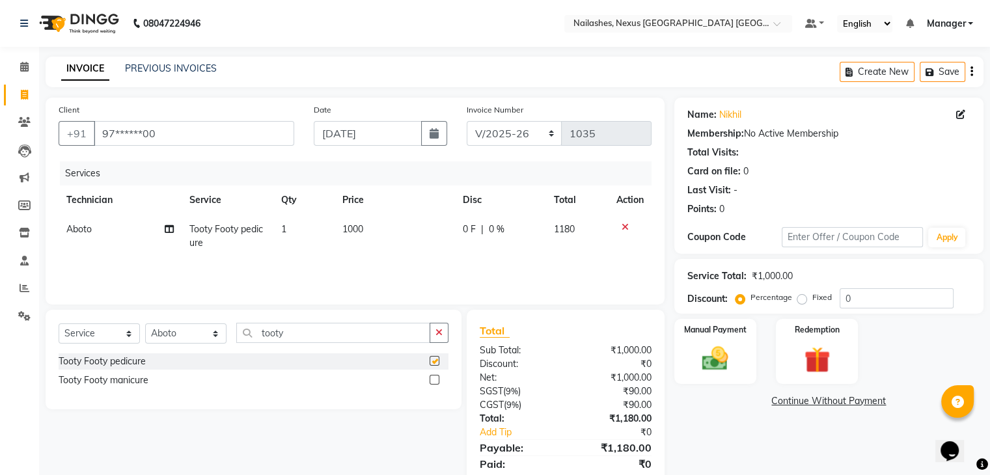
checkbox input "false"
click at [403, 337] on input "tooty" at bounding box center [333, 333] width 194 height 20
click at [432, 381] on label at bounding box center [435, 380] width 10 height 10
click at [432, 381] on input "checkbox" at bounding box center [434, 380] width 8 height 8
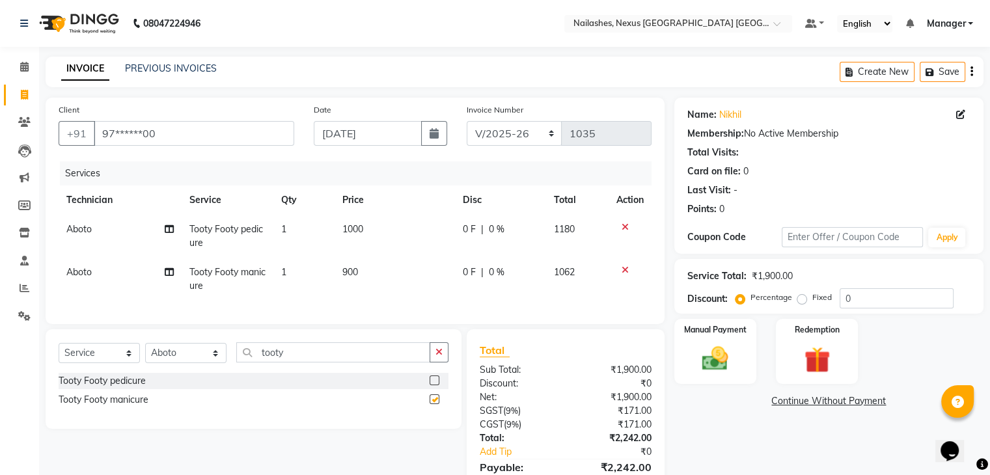
checkbox input "false"
click at [346, 276] on span "900" at bounding box center [350, 272] width 16 height 12
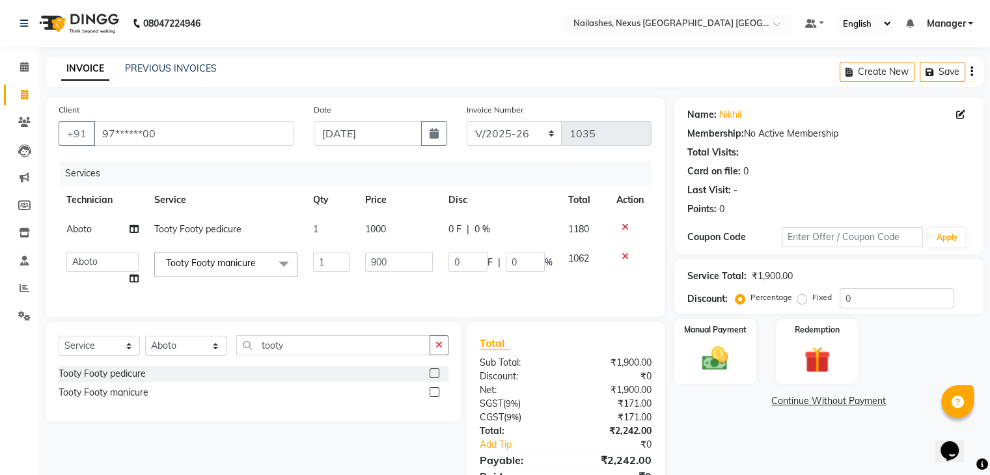
click at [346, 276] on td "1" at bounding box center [331, 268] width 53 height 49
click at [375, 259] on input "900" at bounding box center [399, 262] width 68 height 20
type input "1000"
click at [376, 234] on td "1000" at bounding box center [398, 229] width 83 height 29
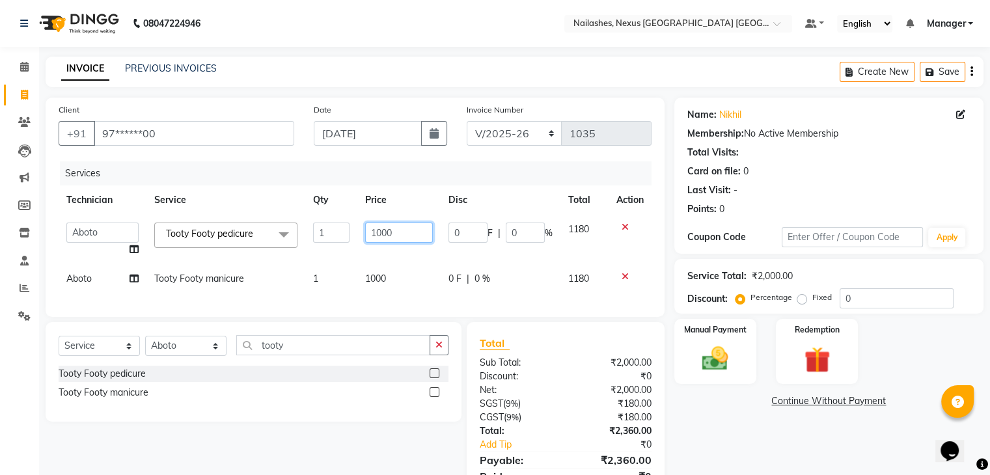
click at [380, 234] on input "1000" at bounding box center [399, 233] width 68 height 20
type input "1100"
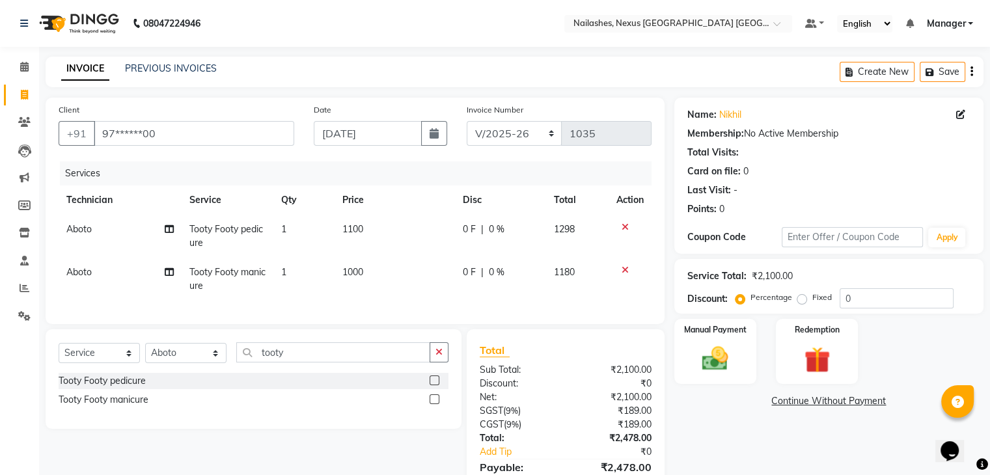
click at [407, 269] on td "1000" at bounding box center [395, 279] width 120 height 43
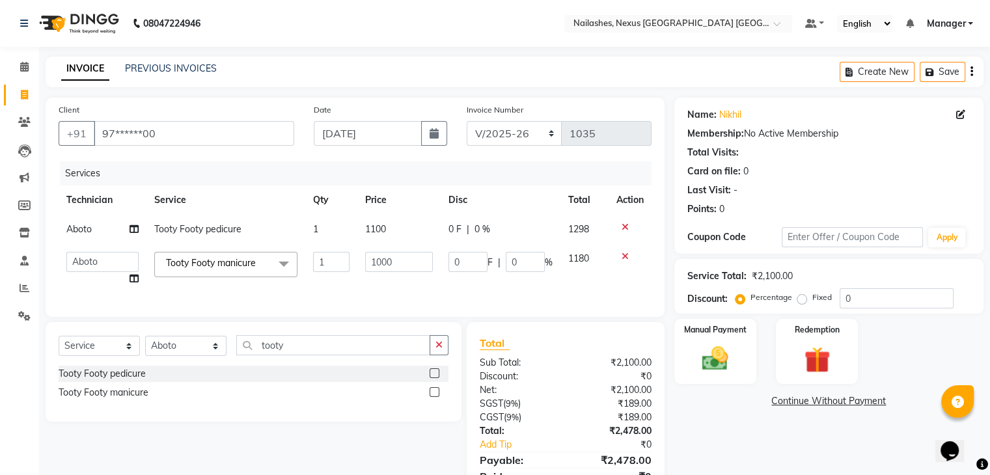
scroll to position [68, 0]
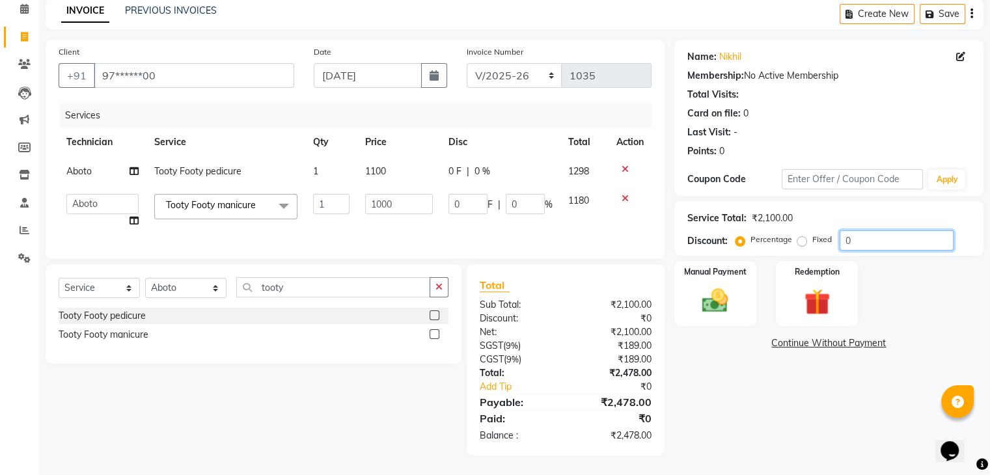
drag, startPoint x: 866, startPoint y: 240, endPoint x: 855, endPoint y: 226, distance: 17.6
click at [855, 230] on div "0" at bounding box center [897, 240] width 114 height 20
click at [855, 230] on input "0" at bounding box center [897, 240] width 114 height 20
type input "1"
type input "10"
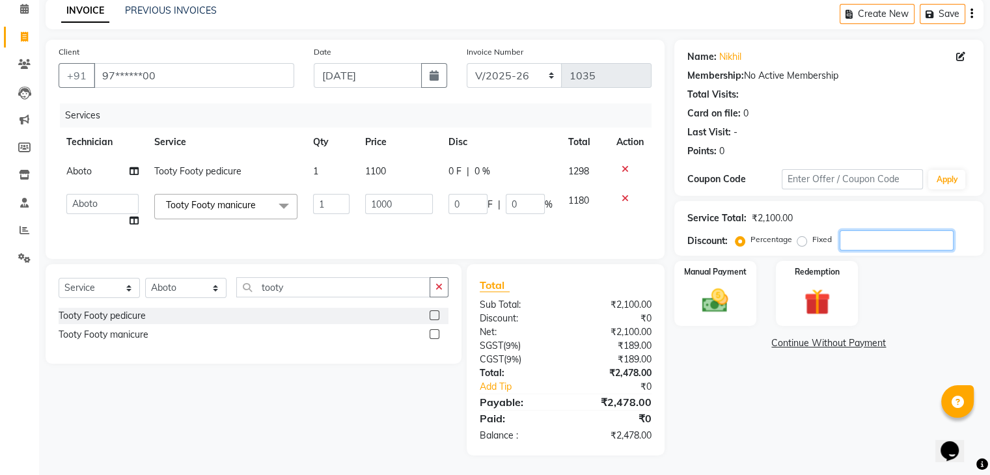
type input "1"
type input "19"
type input "190"
type input "19"
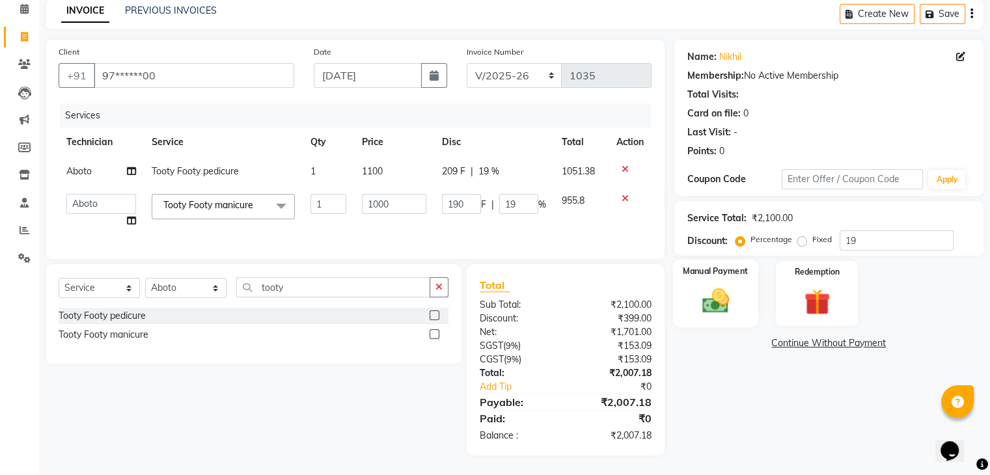
click at [723, 290] on img at bounding box center [715, 301] width 44 height 31
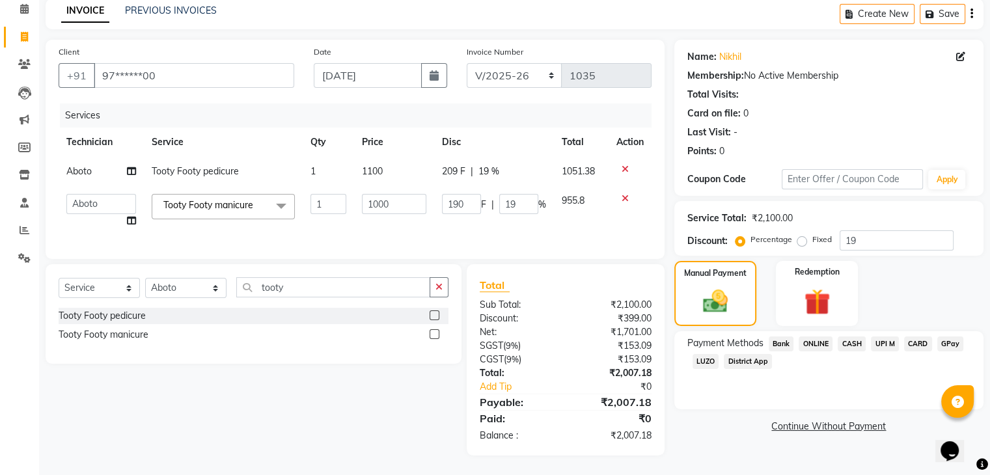
click at [912, 337] on span "CARD" at bounding box center [918, 344] width 28 height 15
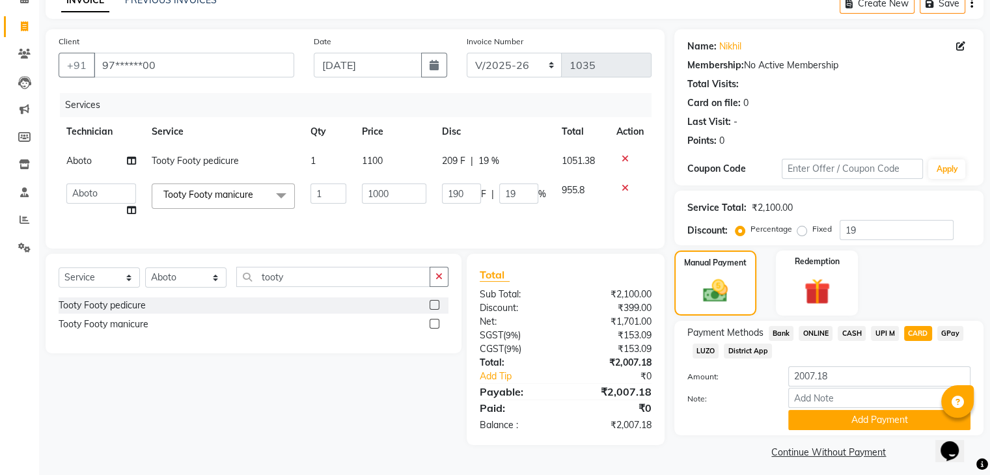
scroll to position [76, 0]
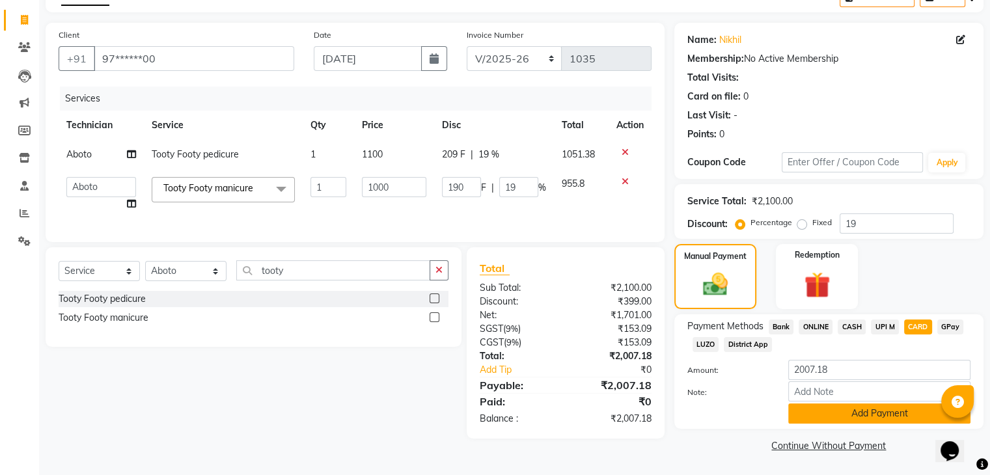
click at [890, 417] on button "Add Payment" at bounding box center [879, 414] width 182 height 20
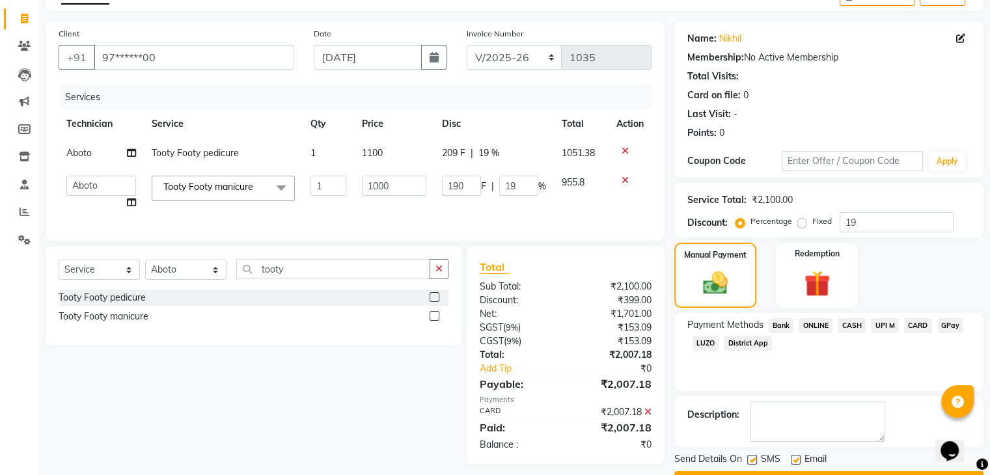
scroll to position [111, 0]
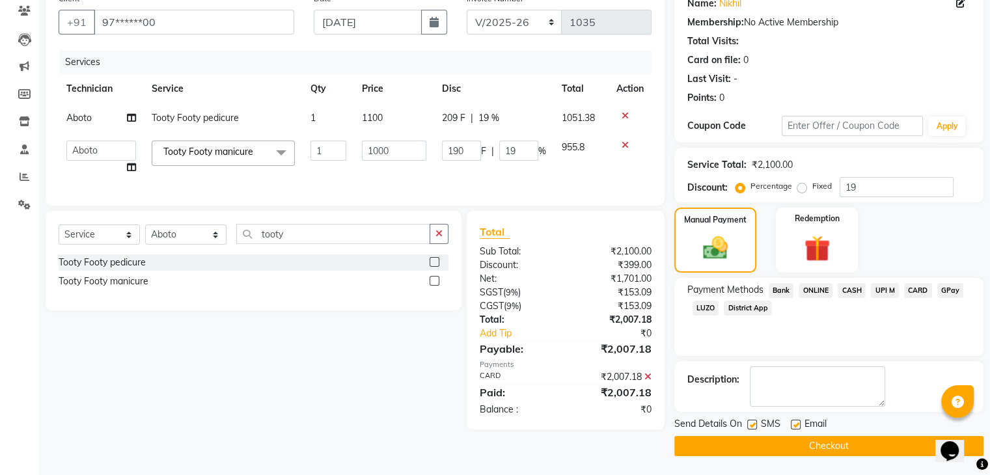
click at [872, 439] on button "Checkout" at bounding box center [828, 446] width 309 height 20
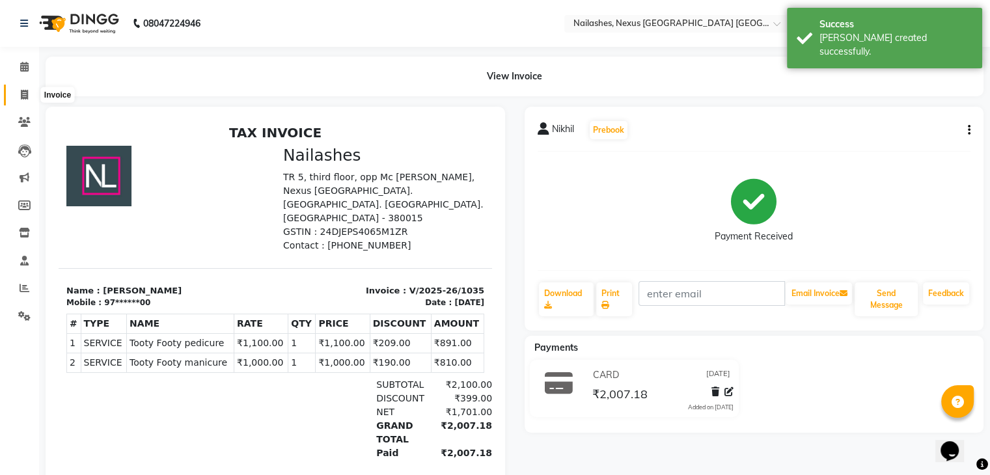
click at [21, 90] on icon at bounding box center [24, 95] width 7 height 10
select select "service"
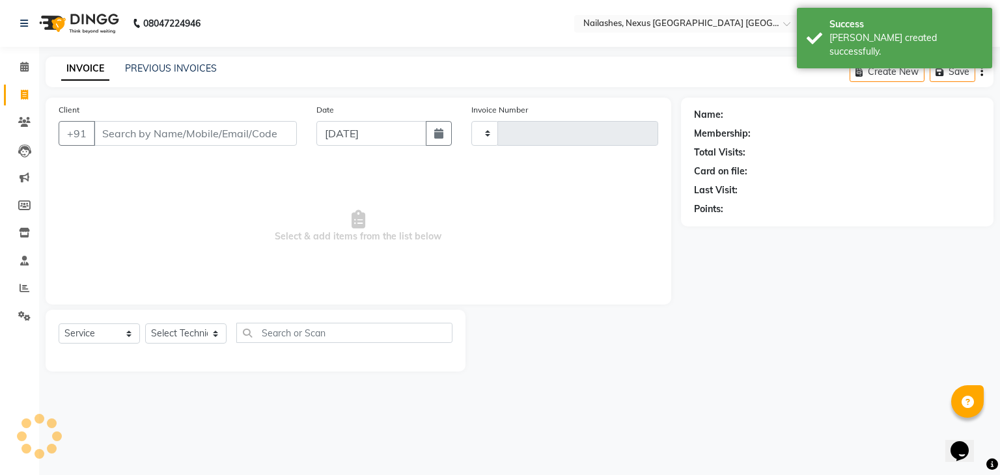
type input "1036"
select select "4606"
click at [146, 133] on input "Client" at bounding box center [195, 133] width 203 height 25
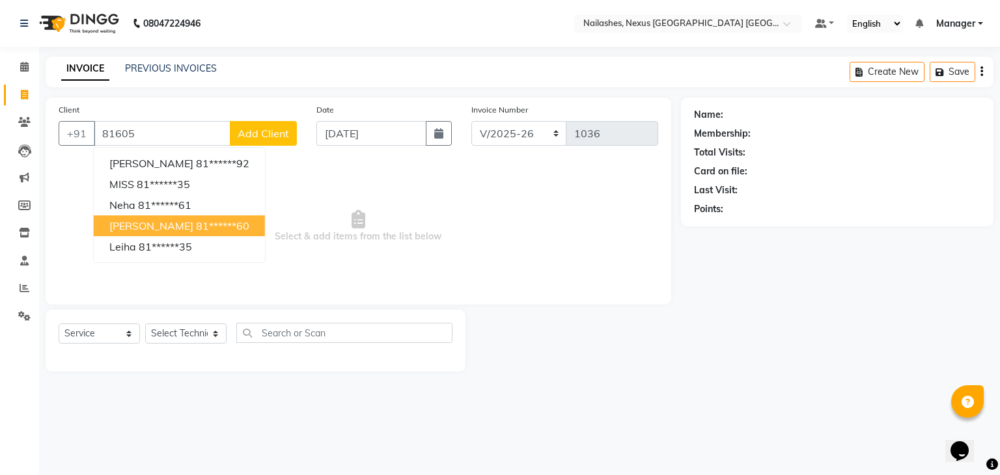
click at [196, 228] on ngb-highlight "81******60" at bounding box center [222, 225] width 53 height 13
type input "81******60"
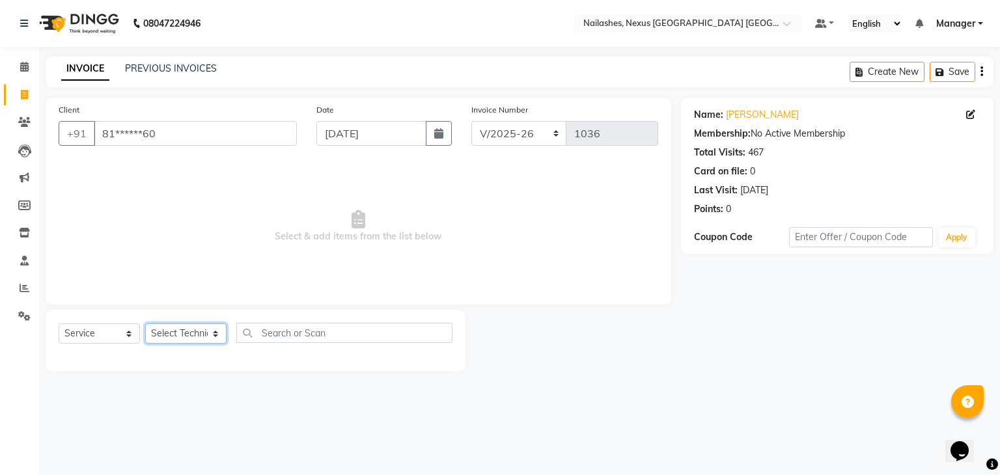
click at [210, 331] on select "Select Technician Aboto babita [PERSON_NAME] Manager Rakhi [PERSON_NAME] [PERSO…" at bounding box center [185, 334] width 81 height 20
select select "77657"
click at [145, 324] on select "Select Technician Aboto babita [PERSON_NAME] Manager Rakhi [PERSON_NAME] [PERSO…" at bounding box center [185, 334] width 81 height 20
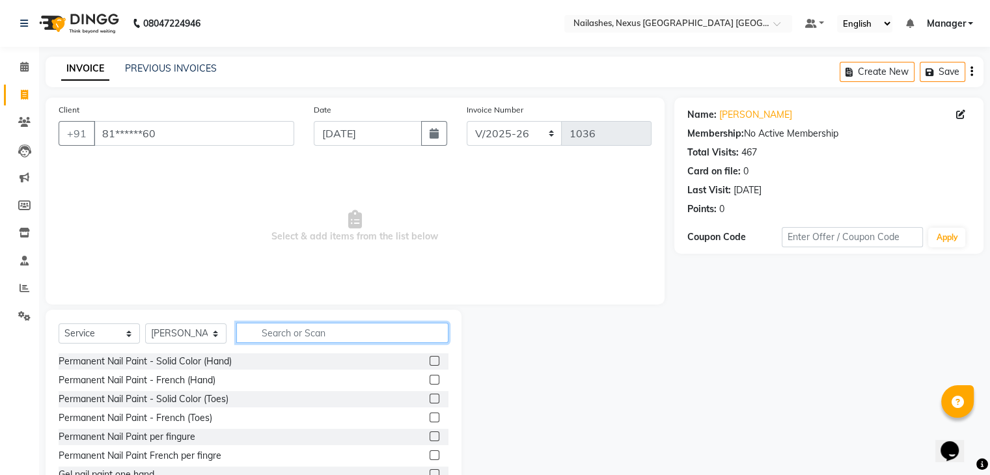
click at [294, 329] on input "text" at bounding box center [342, 333] width 212 height 20
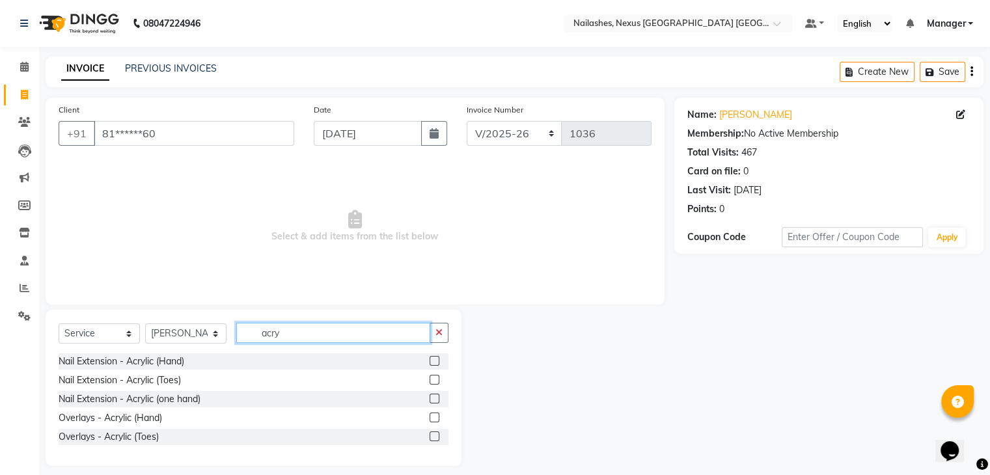
type input "acry"
click at [435, 362] on label at bounding box center [435, 361] width 10 height 10
click at [435, 362] on input "checkbox" at bounding box center [434, 361] width 8 height 8
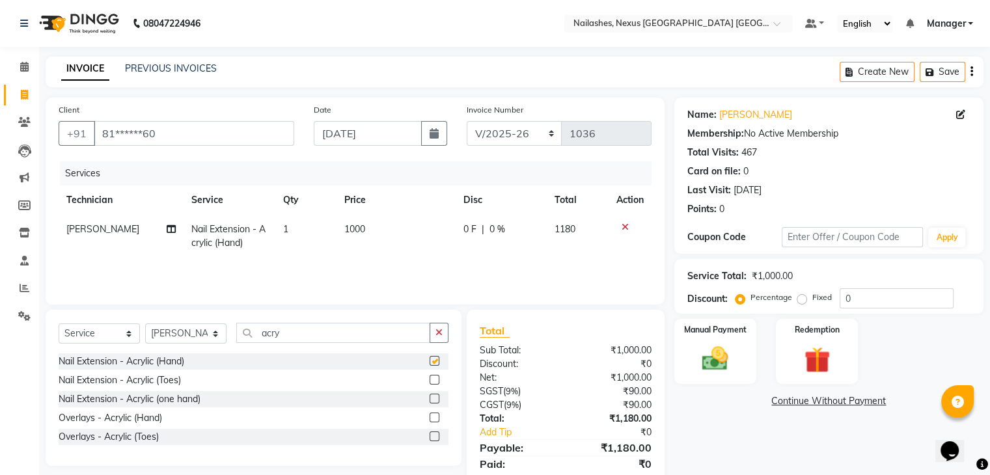
checkbox input "false"
click at [333, 335] on input "acry" at bounding box center [333, 333] width 194 height 20
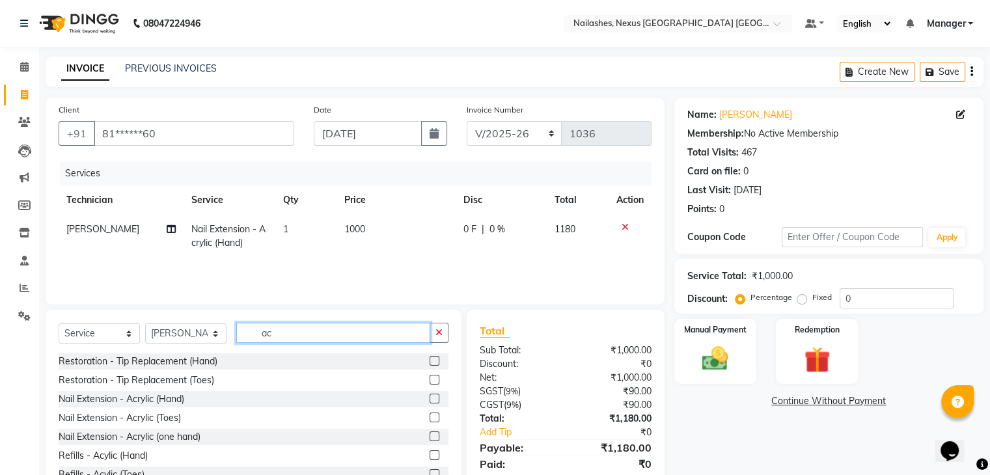
type input "a"
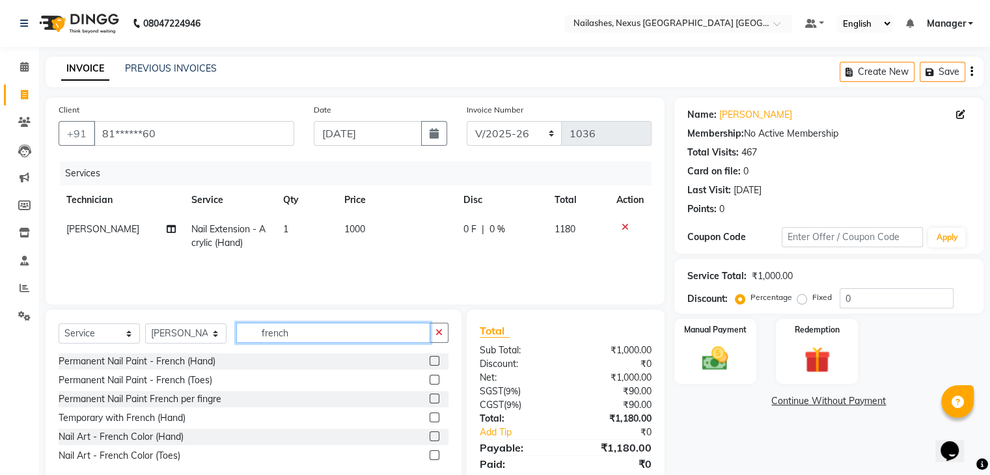
type input "french"
click at [430, 361] on label at bounding box center [435, 361] width 10 height 10
click at [430, 361] on input "checkbox" at bounding box center [434, 361] width 8 height 8
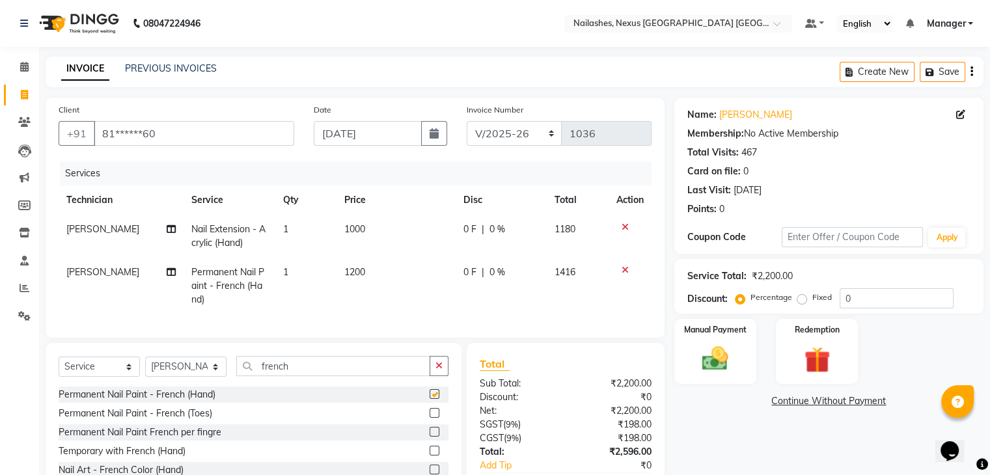
checkbox input "false"
click at [323, 376] on input "french" at bounding box center [333, 366] width 194 height 20
type input "f"
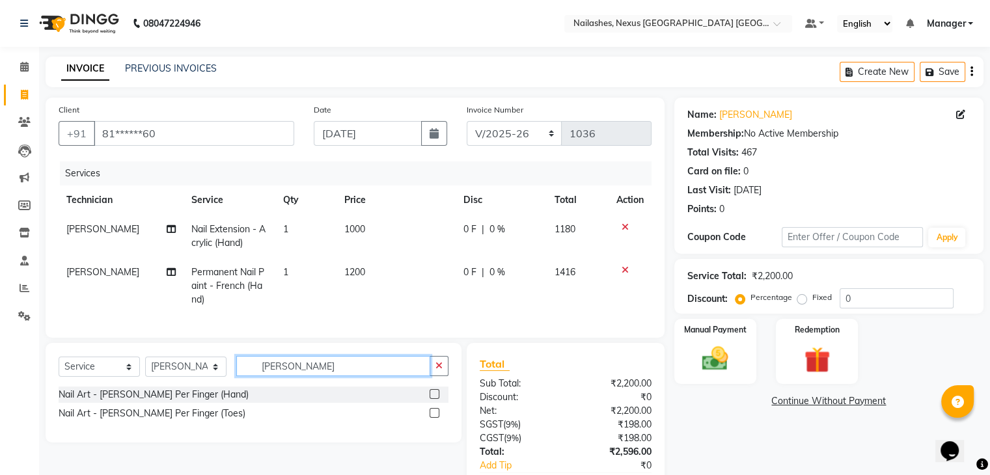
type input "[PERSON_NAME]"
click at [430, 399] on label at bounding box center [435, 394] width 10 height 10
click at [430, 399] on input "checkbox" at bounding box center [434, 395] width 8 height 8
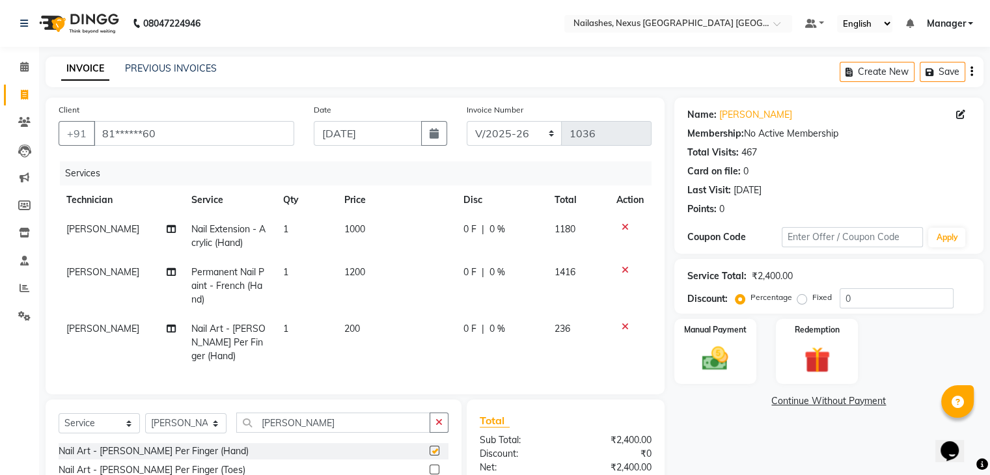
checkbox input "false"
click at [362, 344] on td "200" at bounding box center [396, 342] width 119 height 57
select select "77657"
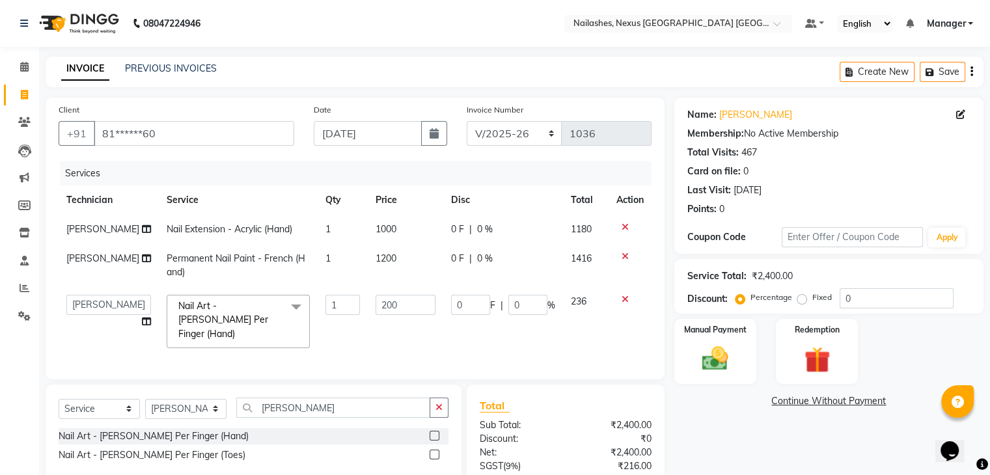
click at [362, 344] on div "Services Technician Service Qty Price Disc Total Action [PERSON_NAME] Nail Exte…" at bounding box center [355, 263] width 593 height 205
click at [381, 306] on input "200" at bounding box center [406, 305] width 60 height 20
type input "170"
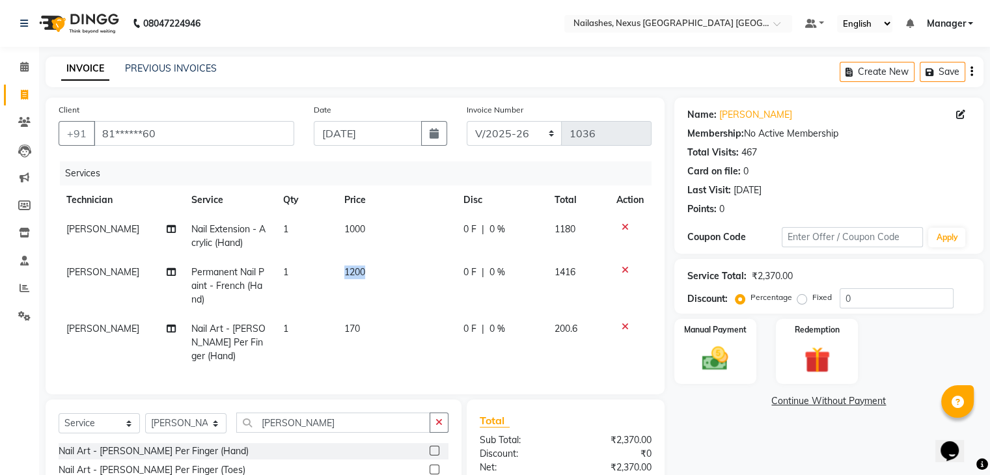
click at [340, 305] on td "1200" at bounding box center [396, 286] width 119 height 57
select select "77657"
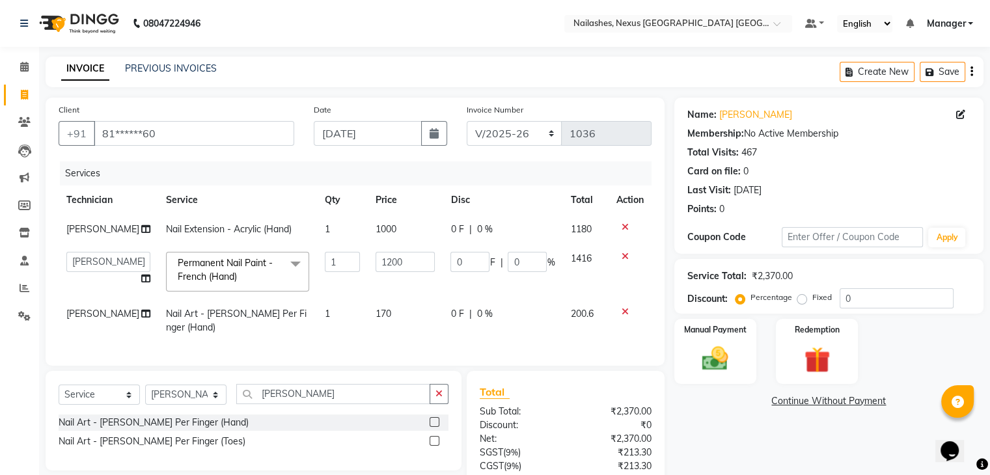
click at [337, 319] on td "1" at bounding box center [342, 320] width 50 height 43
select select "77657"
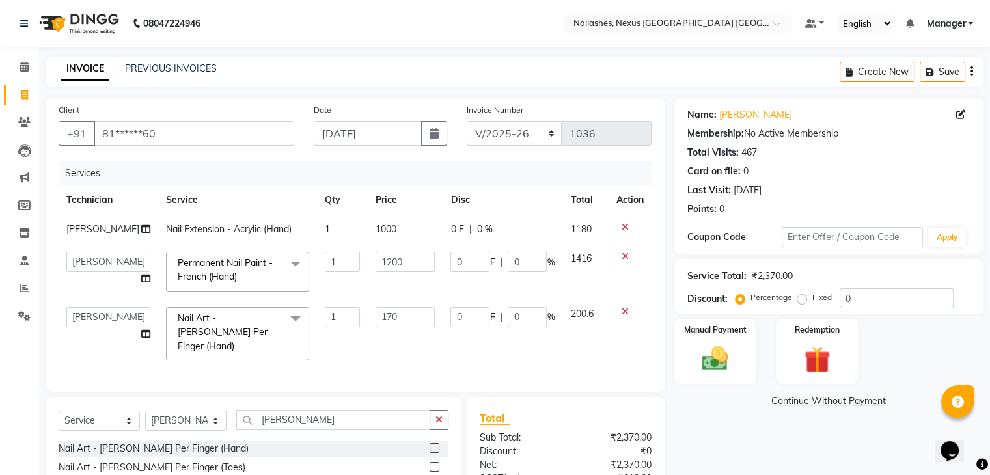
click at [337, 319] on input "1" at bounding box center [342, 317] width 34 height 20
type input "5"
click at [332, 264] on input "1" at bounding box center [342, 262] width 34 height 20
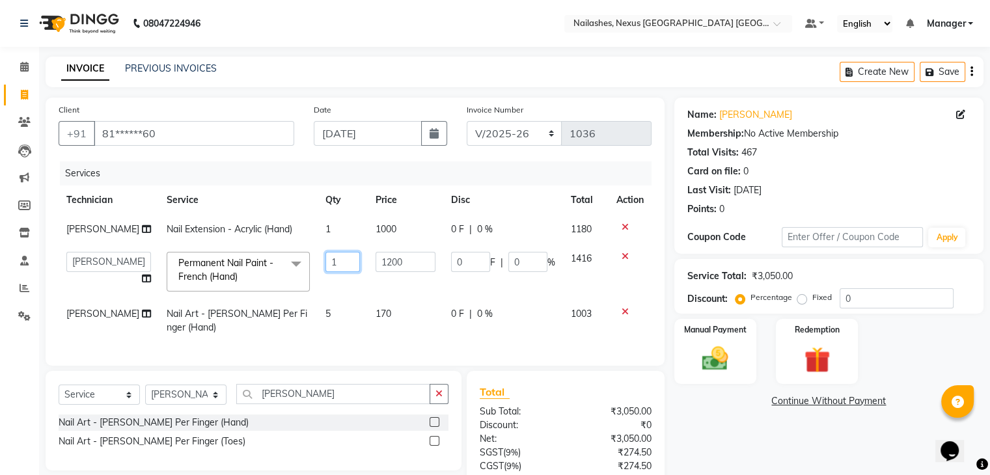
click at [332, 264] on input "1" at bounding box center [342, 262] width 35 height 20
type input "1"
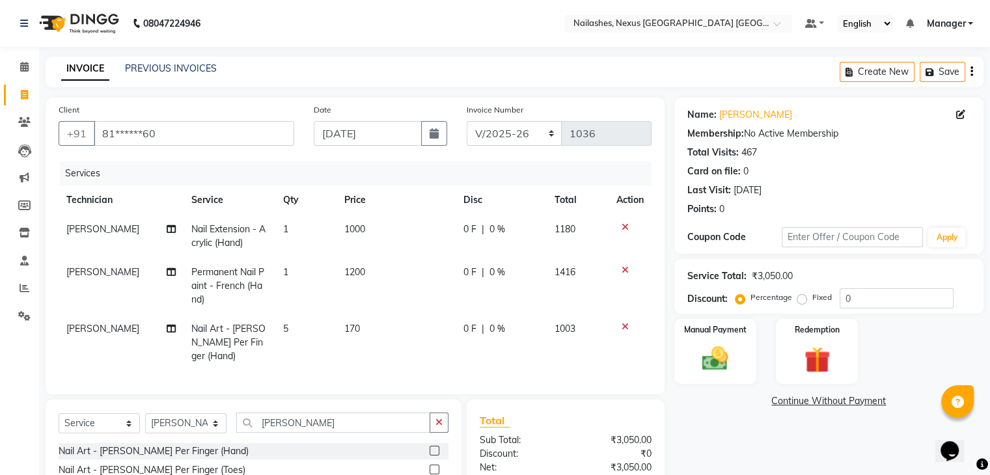
click at [390, 266] on td "1200" at bounding box center [396, 286] width 119 height 57
select select "77657"
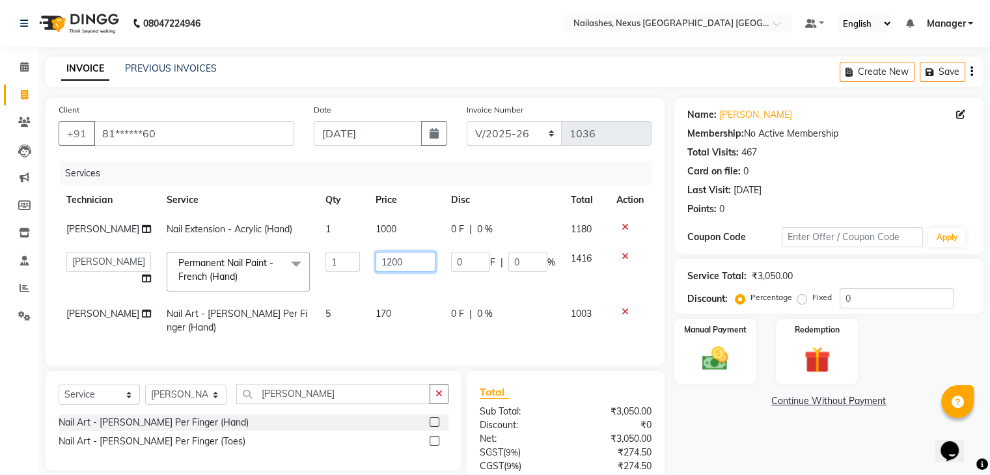
click at [390, 266] on input "1200" at bounding box center [406, 262] width 60 height 20
type input "600"
click at [383, 241] on td "1000" at bounding box center [406, 229] width 76 height 29
select select "77657"
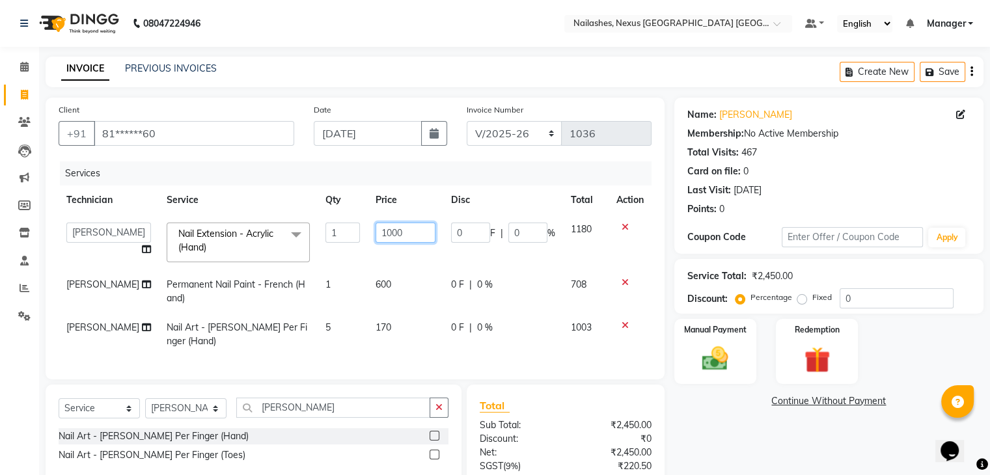
click at [383, 241] on input "1000" at bounding box center [406, 233] width 60 height 20
type input "500"
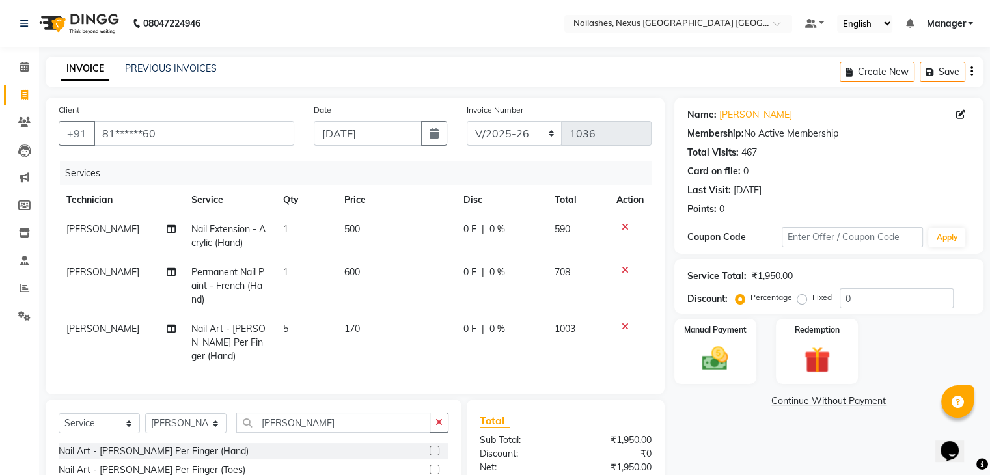
click at [384, 243] on td "500" at bounding box center [396, 236] width 119 height 43
select select "77657"
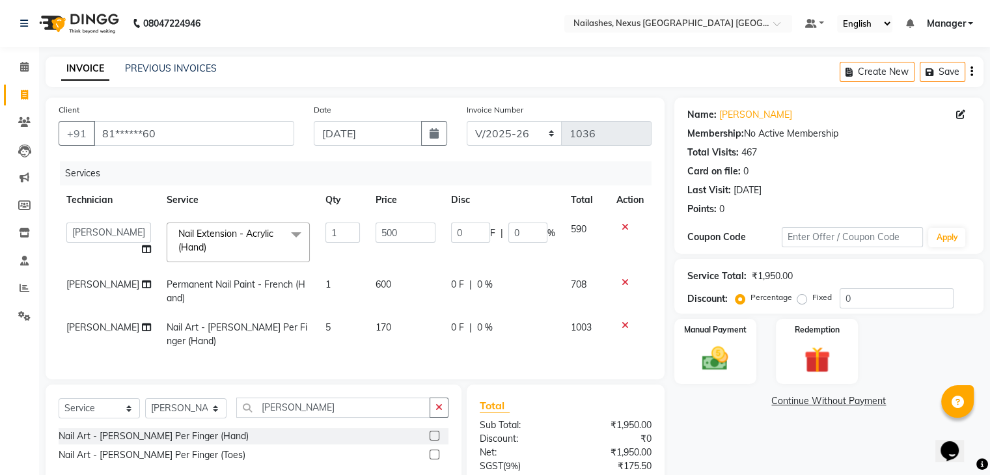
scroll to position [117, 0]
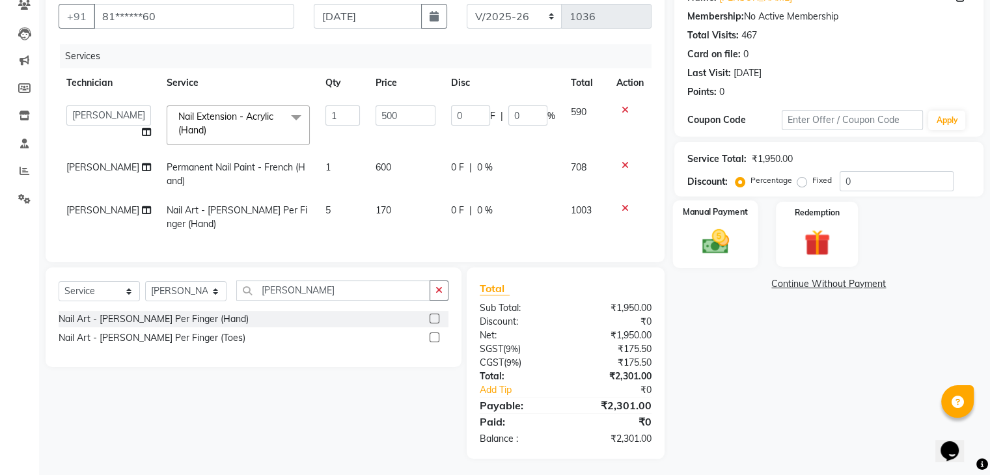
click at [712, 246] on img at bounding box center [715, 242] width 44 height 31
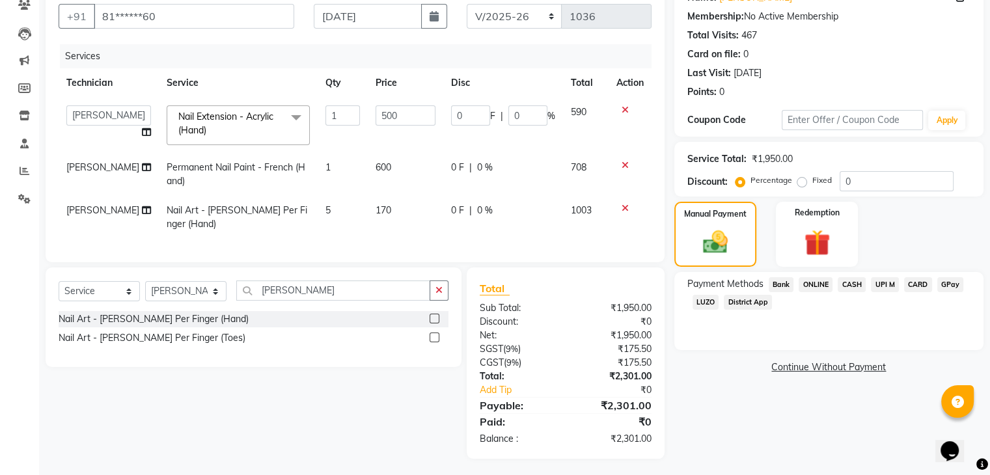
click at [812, 183] on label "Fixed" at bounding box center [822, 180] width 20 height 12
click at [800, 183] on input "Fixed" at bounding box center [804, 180] width 9 height 9
radio input "true"
click at [861, 178] on input "0" at bounding box center [897, 181] width 114 height 20
type input "3"
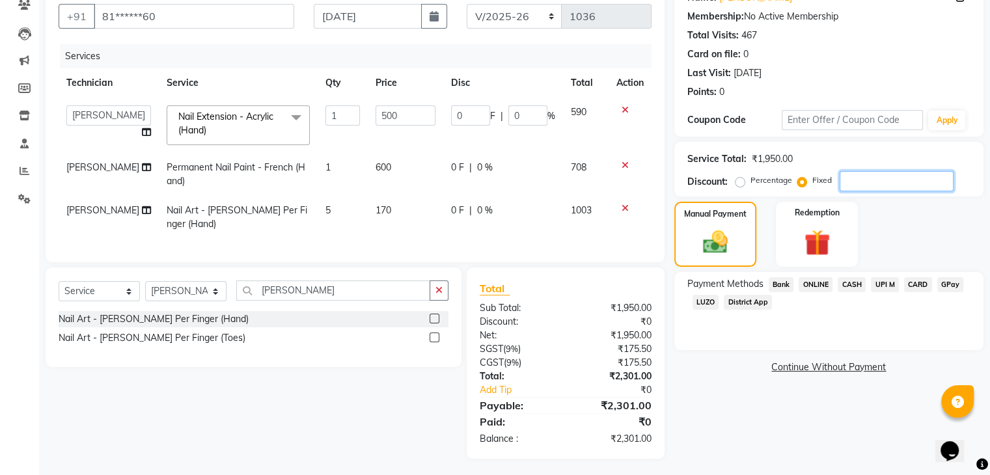
type input "0.77"
type input "0.15"
type input "30"
type input "7.69"
type input "1.54"
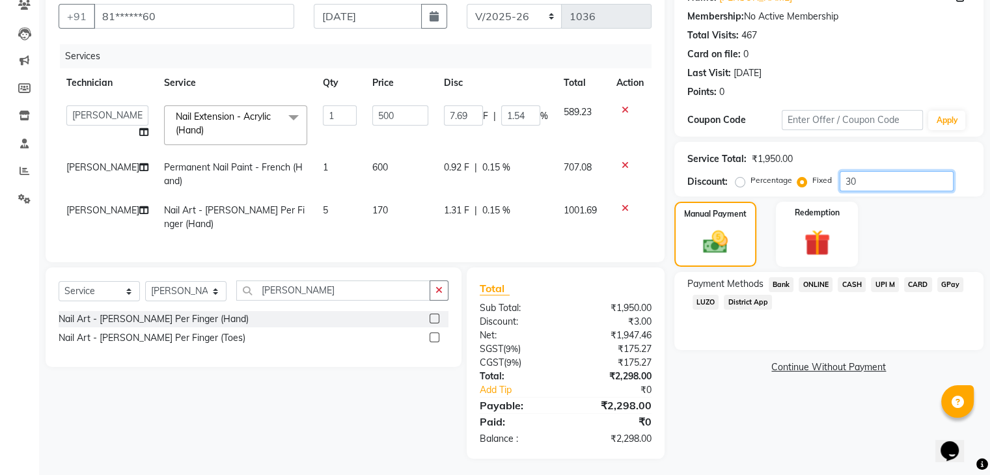
type input "300"
type input "76.92"
type input "15.38"
type input "3001"
type input "500"
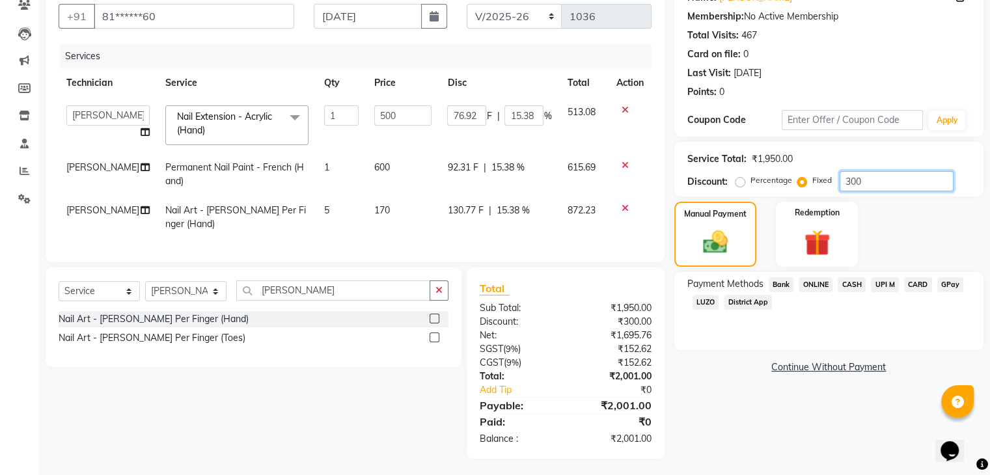
type input "100"
type input "300"
type input "76.92"
type input "15.38"
type input "30"
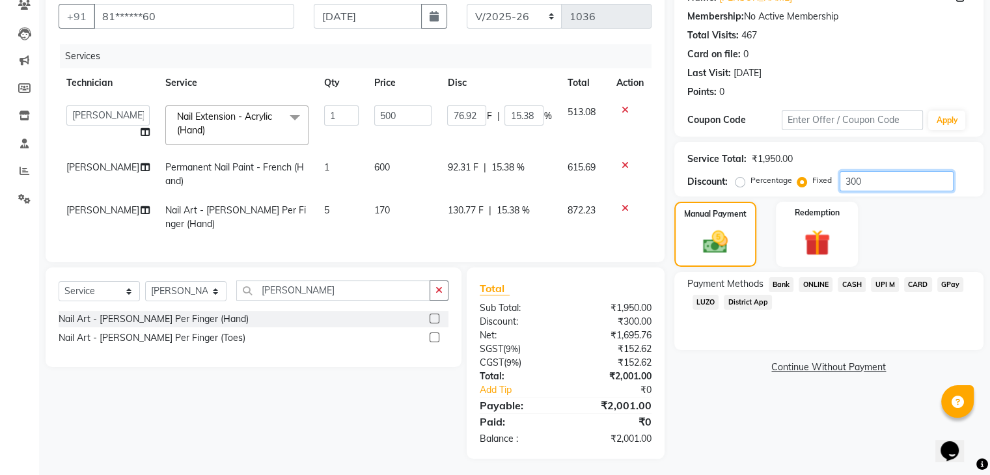
type input "7.69"
type input "1.54"
type input "301"
type input "77.18"
type input "15.44"
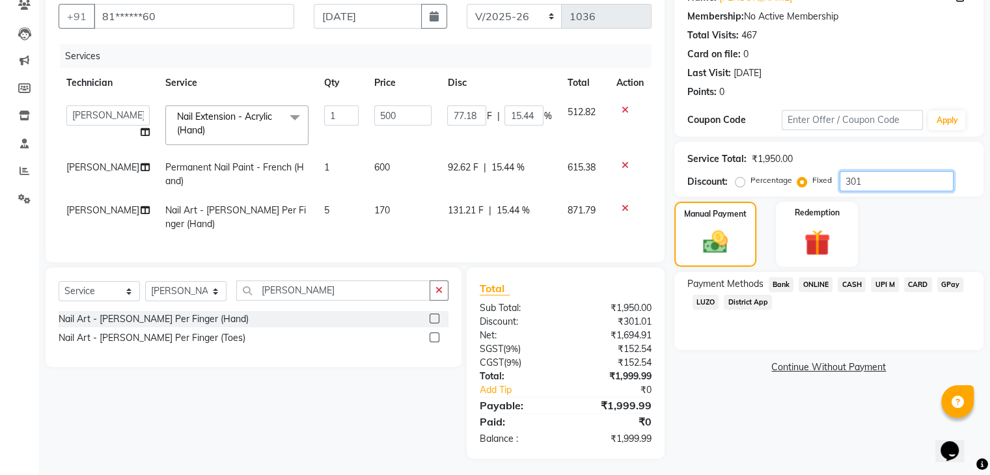
type input "30"
type input "7.69"
type input "1.54"
type input "300"
type input "76.92"
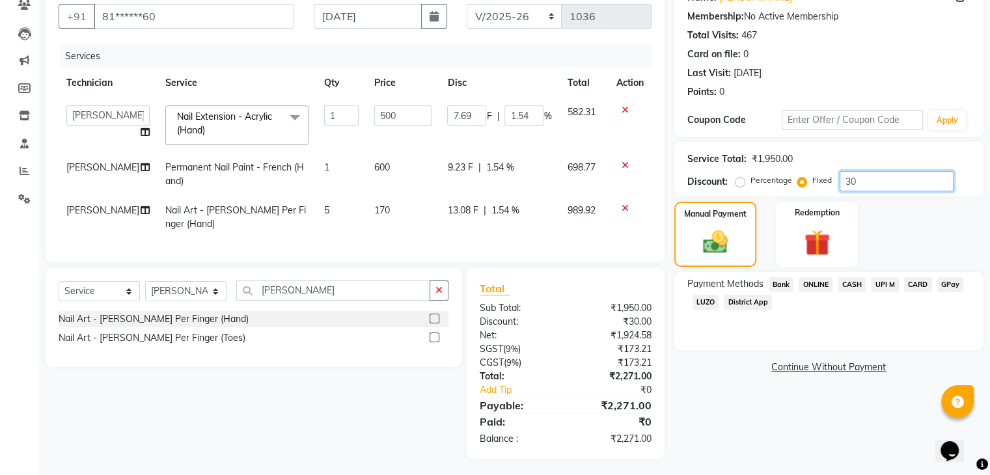
type input "15.38"
type input "300"
click at [812, 287] on span "ONLINE" at bounding box center [816, 284] width 34 height 15
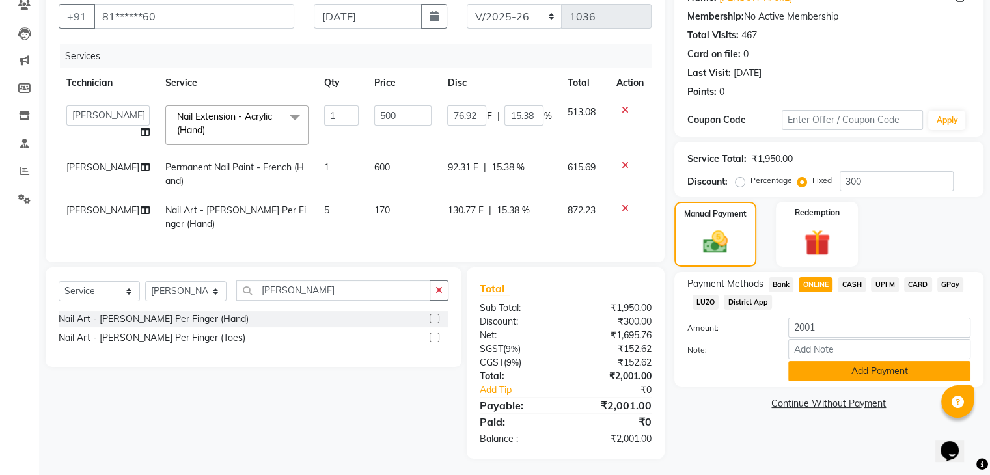
click at [825, 366] on button "Add Payment" at bounding box center [879, 371] width 182 height 20
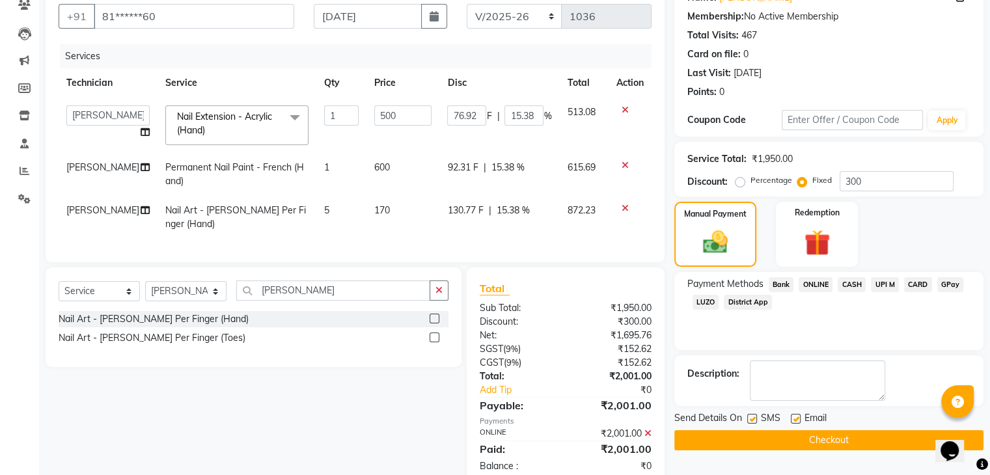
scroll to position [144, 0]
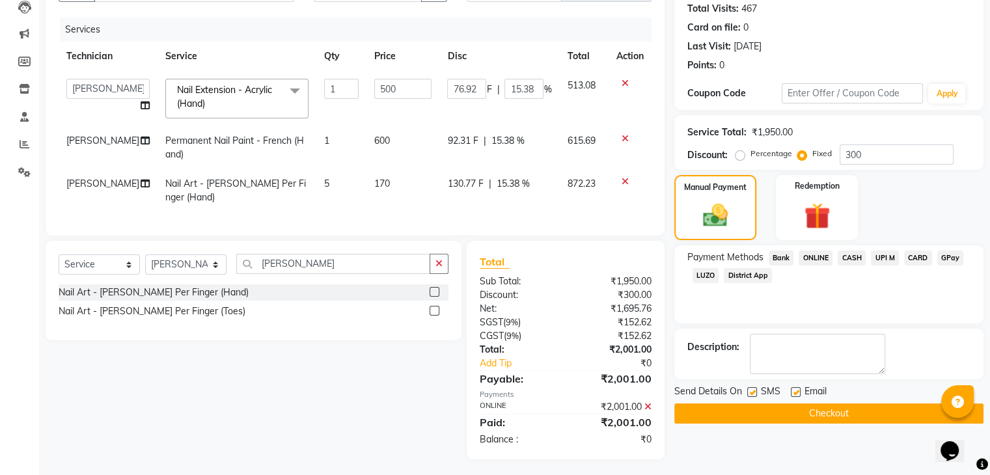
click at [804, 404] on button "Checkout" at bounding box center [828, 414] width 309 height 20
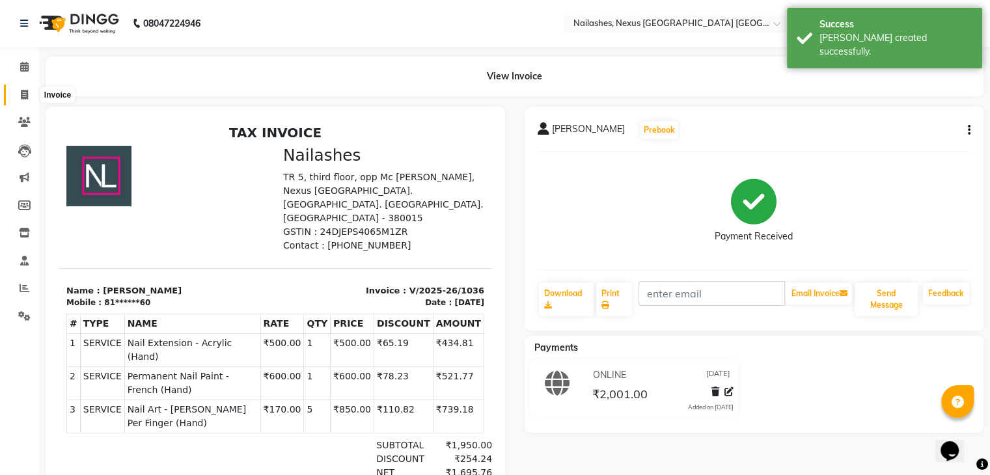
click at [18, 88] on span at bounding box center [24, 95] width 23 height 15
select select "4606"
select select "service"
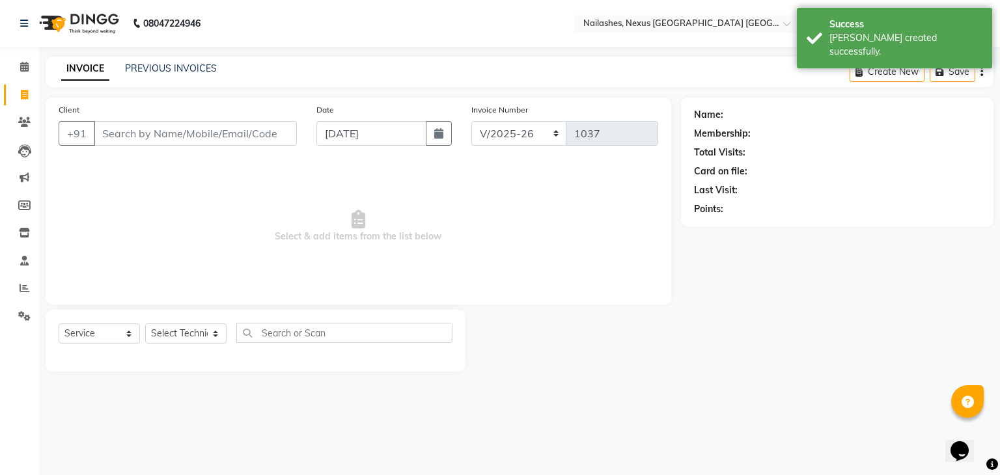
click at [148, 135] on input "Client" at bounding box center [195, 133] width 203 height 25
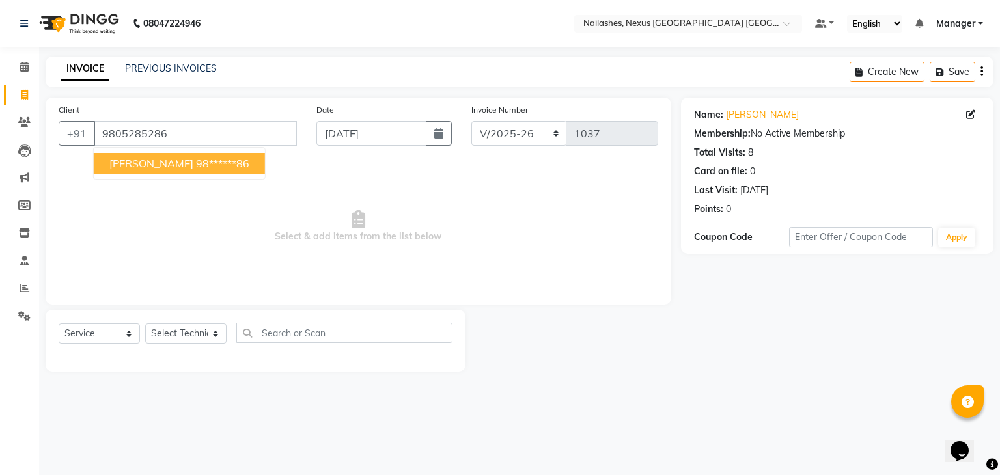
click at [149, 165] on span "[PERSON_NAME]" at bounding box center [151, 163] width 84 height 13
type input "98******86"
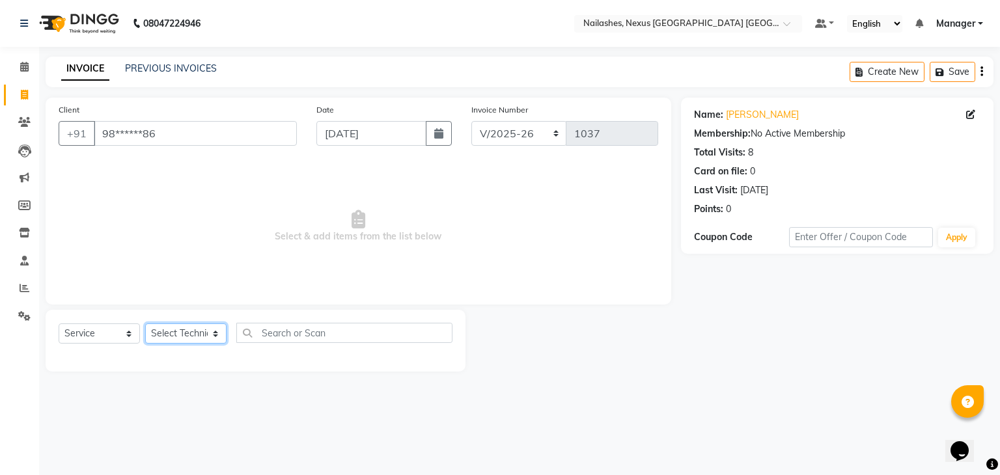
click at [188, 327] on select "Select Technician Aboto babita [PERSON_NAME] Manager Rakhi [PERSON_NAME] [PERSO…" at bounding box center [185, 334] width 81 height 20
select select "26683"
click at [145, 324] on select "Select Technician Aboto babita [PERSON_NAME] Manager Rakhi [PERSON_NAME] [PERSO…" at bounding box center [185, 334] width 81 height 20
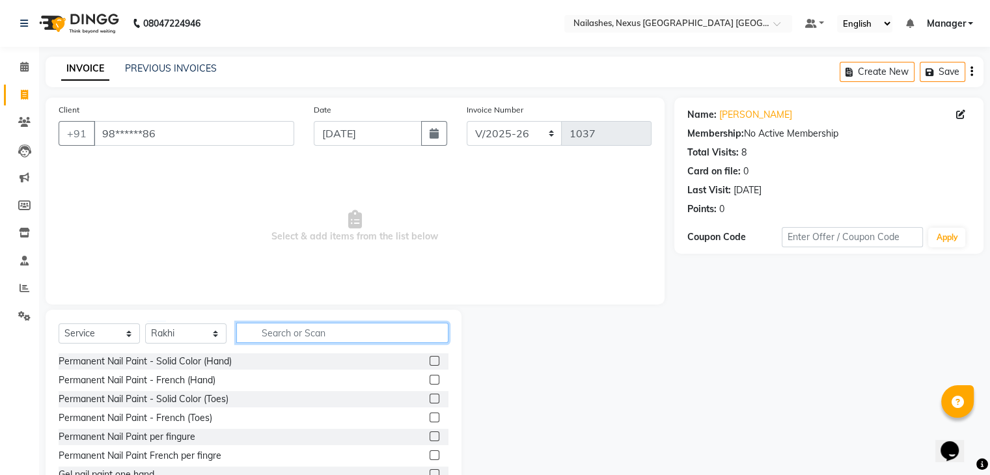
click at [336, 341] on input "text" at bounding box center [342, 333] width 212 height 20
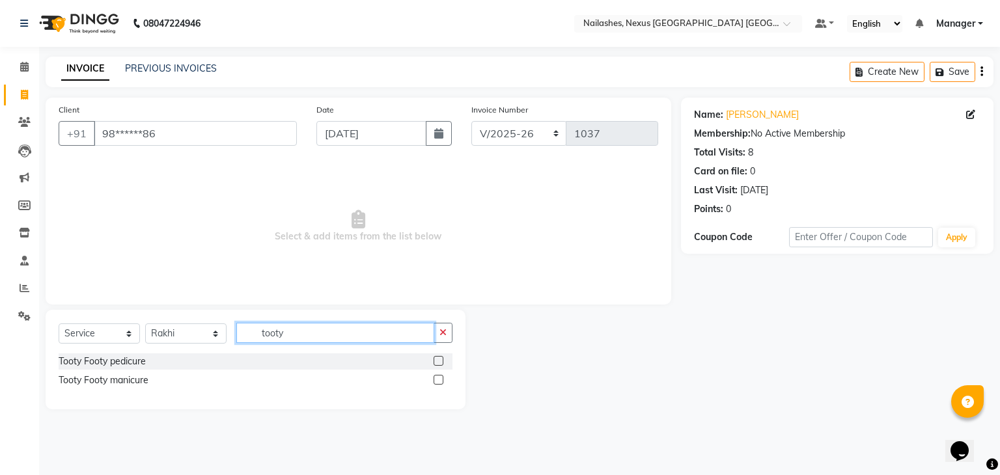
type input "tooty"
click at [437, 365] on label at bounding box center [439, 361] width 10 height 10
click at [437, 365] on input "checkbox" at bounding box center [438, 361] width 8 height 8
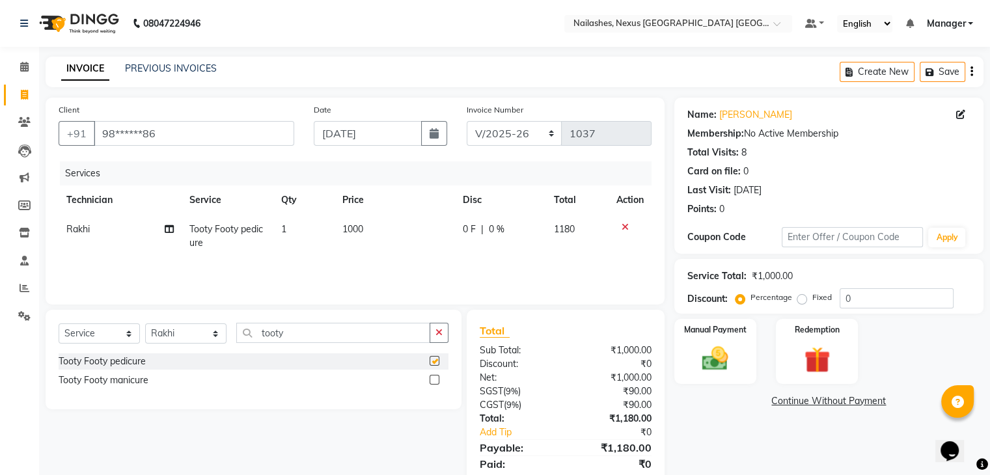
checkbox input "false"
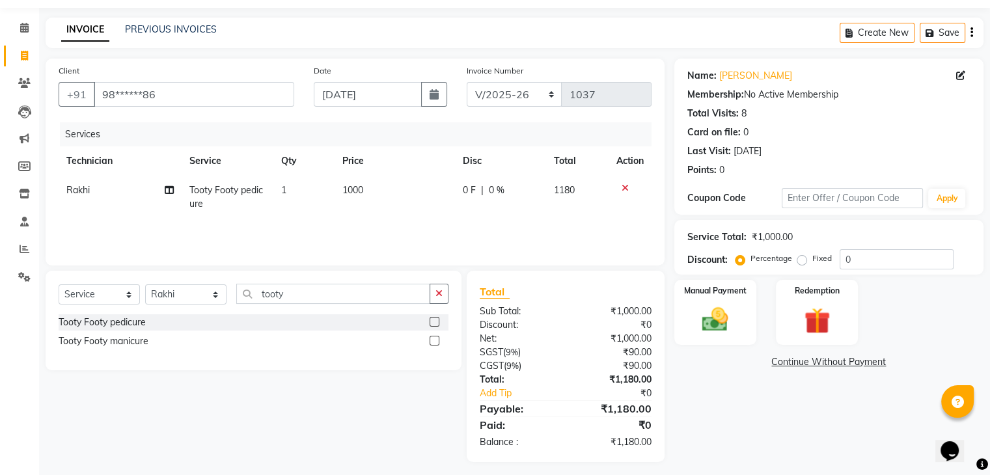
scroll to position [46, 0]
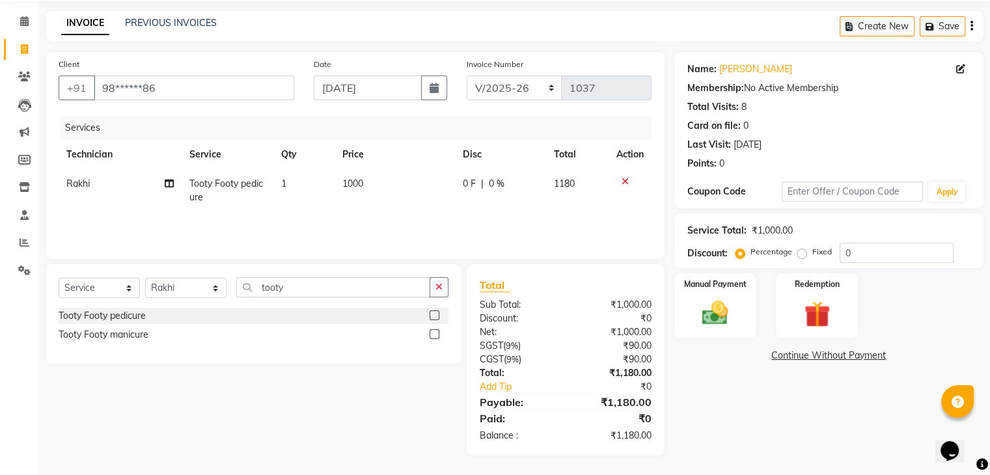
click at [355, 184] on span "1000" at bounding box center [352, 184] width 21 height 12
select select "26683"
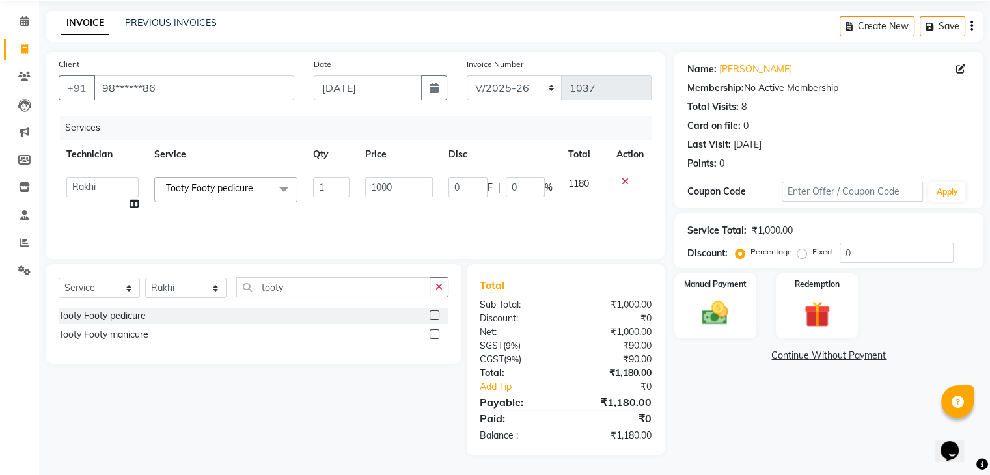
click at [355, 184] on td "1" at bounding box center [331, 193] width 53 height 49
click at [383, 190] on input "1000" at bounding box center [399, 187] width 68 height 20
type input "1100"
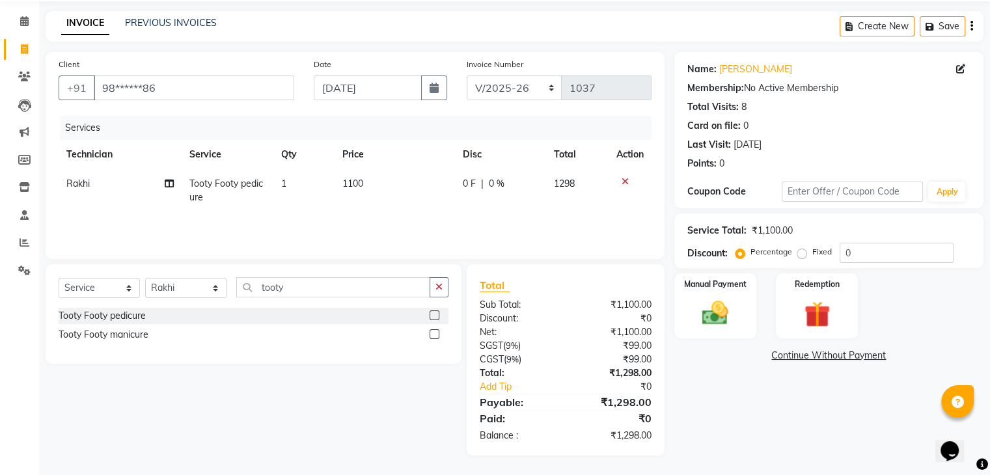
click at [387, 210] on td "1100" at bounding box center [395, 190] width 120 height 43
select select "26683"
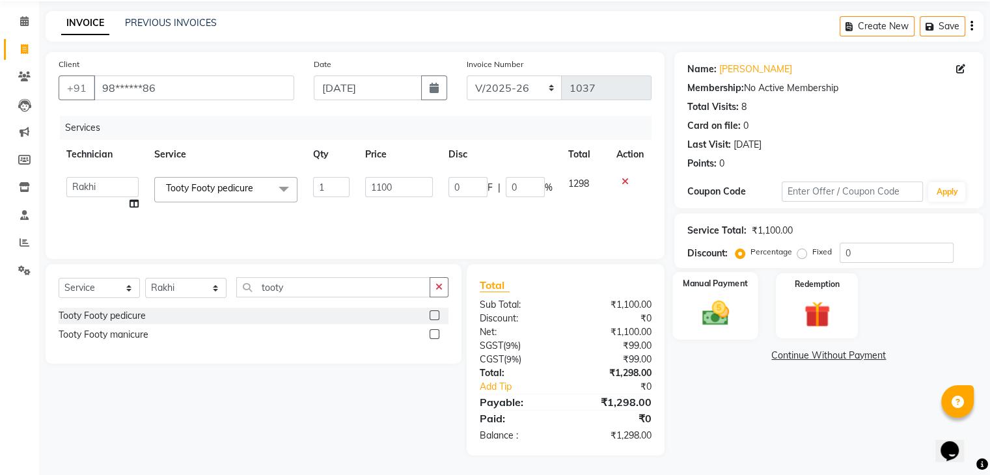
click at [700, 310] on img at bounding box center [715, 313] width 44 height 31
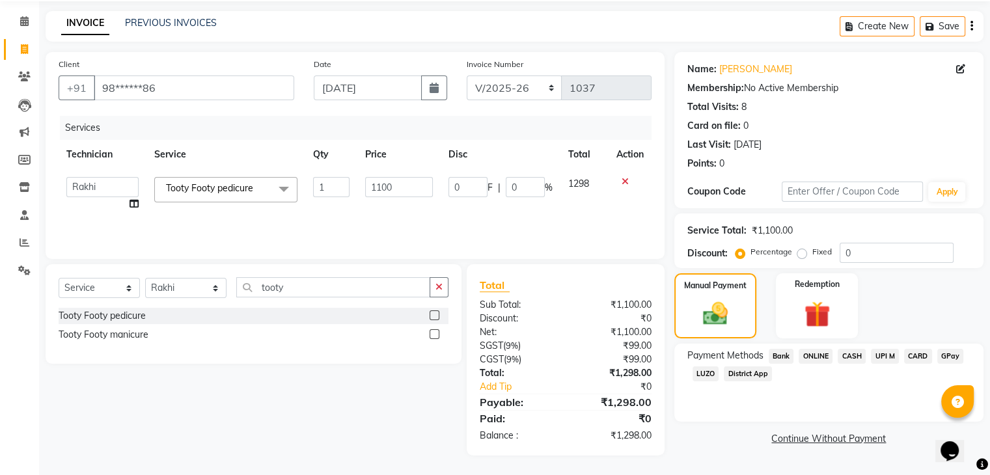
click at [814, 356] on span "ONLINE" at bounding box center [816, 356] width 34 height 15
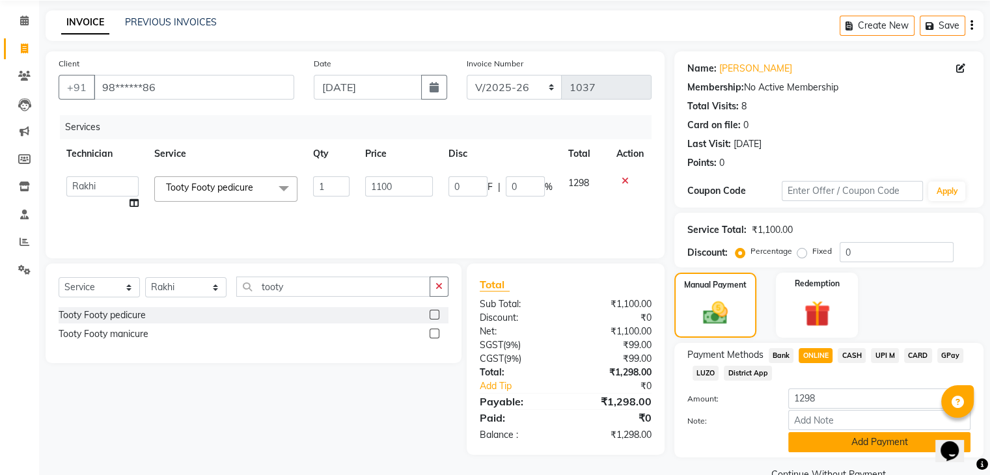
click at [859, 441] on button "Add Payment" at bounding box center [879, 442] width 182 height 20
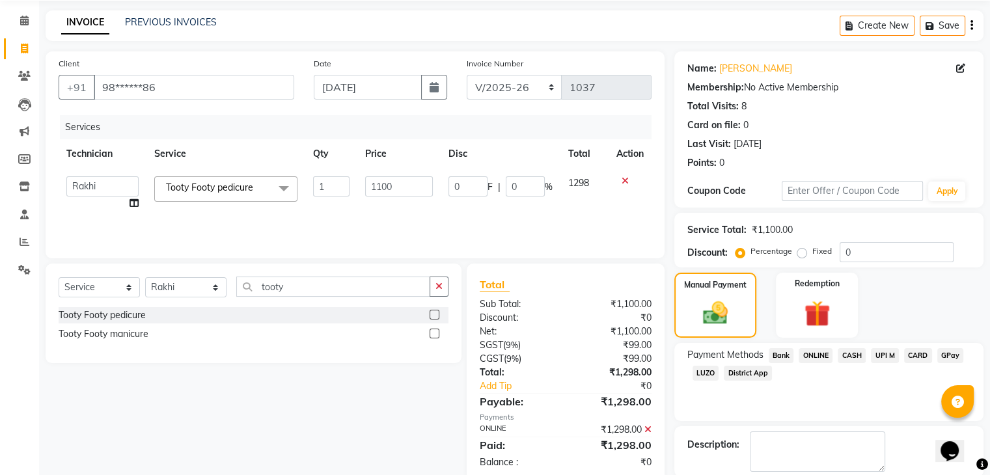
scroll to position [111, 0]
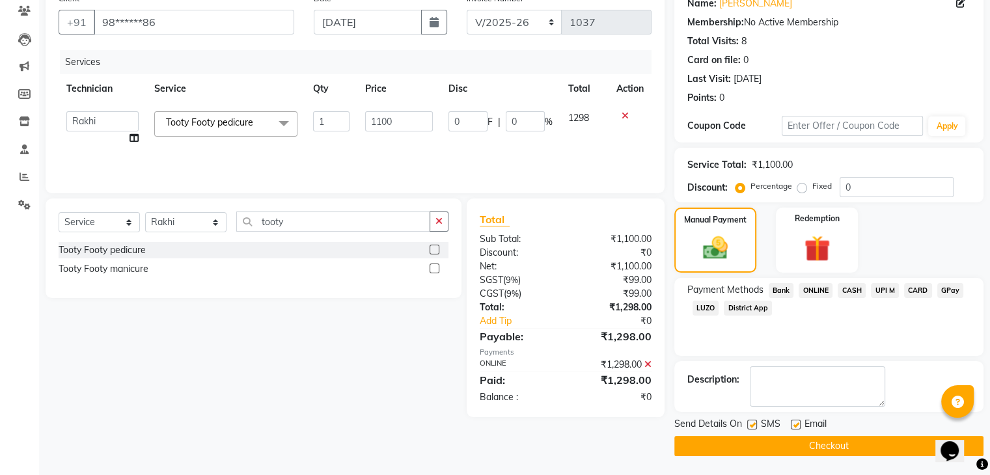
click at [866, 439] on button "Checkout" at bounding box center [828, 446] width 309 height 20
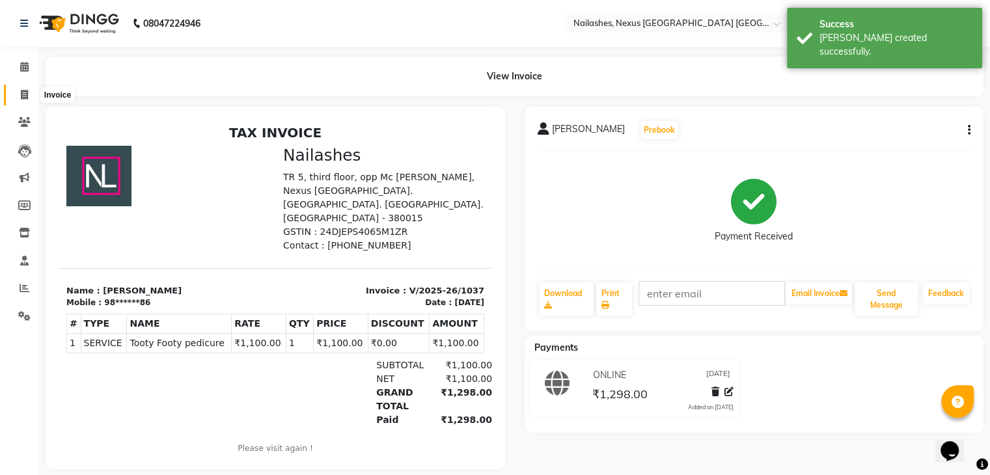
click at [23, 91] on icon at bounding box center [24, 95] width 7 height 10
select select "4606"
select select "service"
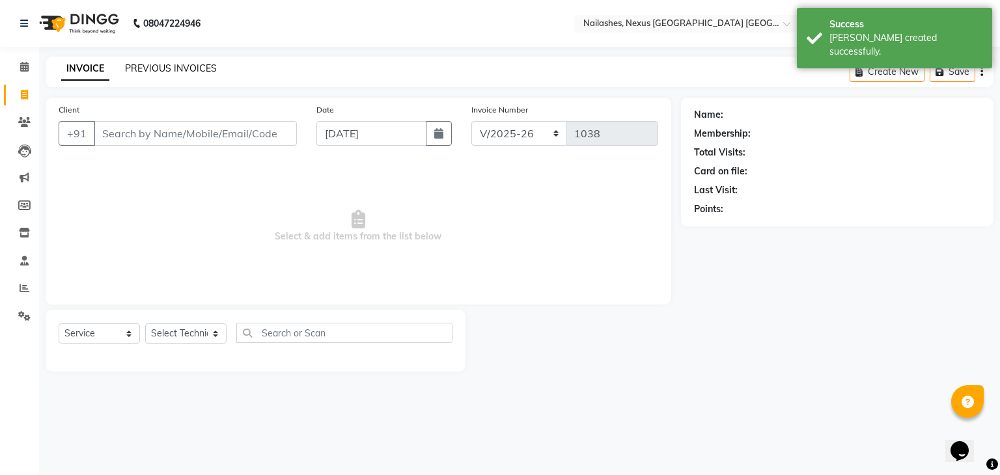
click at [166, 68] on link "PREVIOUS INVOICES" at bounding box center [171, 68] width 92 height 12
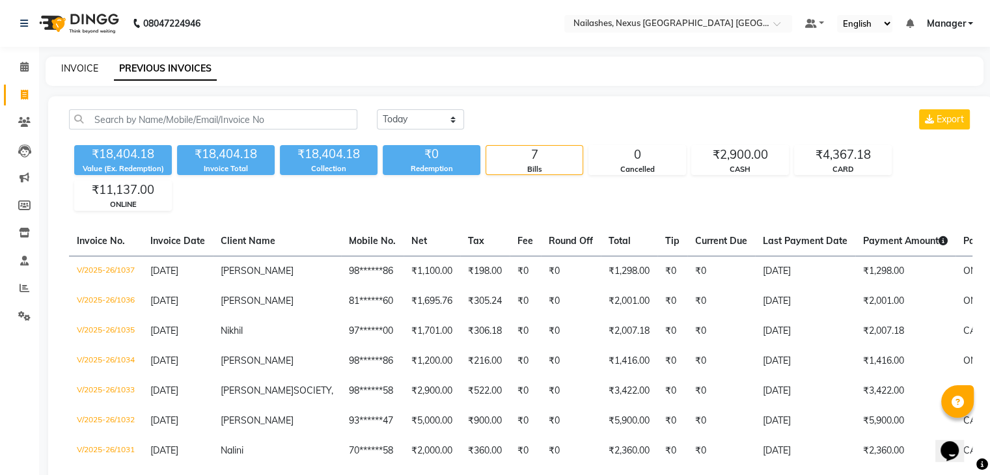
click at [91, 68] on link "INVOICE" at bounding box center [79, 68] width 37 height 12
select select "service"
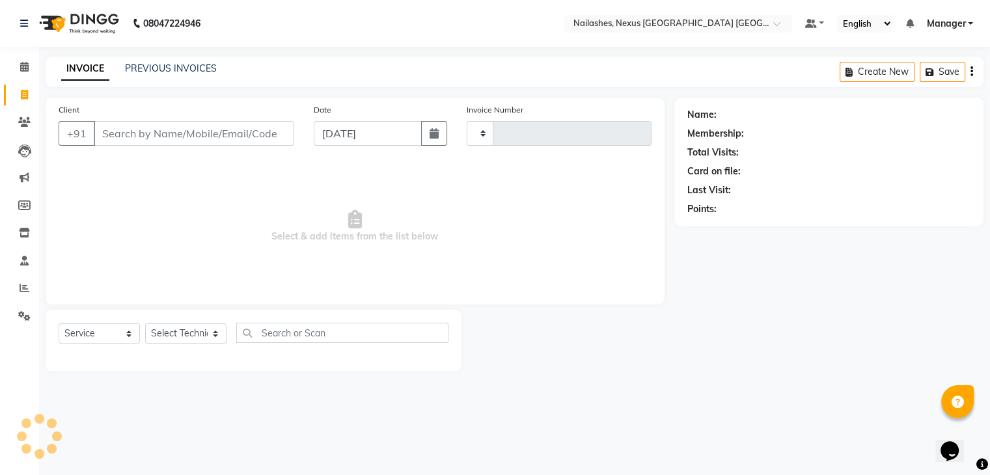
type input "1038"
select select "4606"
click at [189, 70] on link "PREVIOUS INVOICES" at bounding box center [171, 68] width 92 height 12
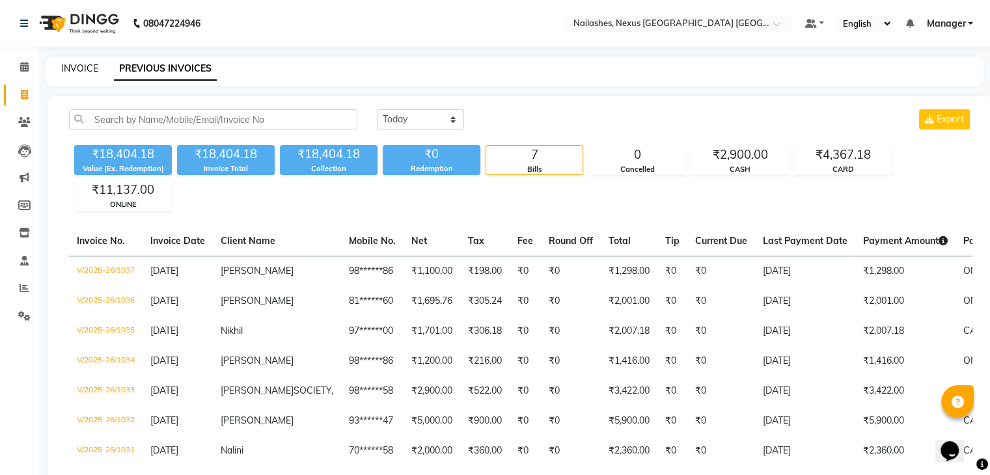
click at [78, 62] on link "INVOICE" at bounding box center [79, 68] width 37 height 12
select select "service"
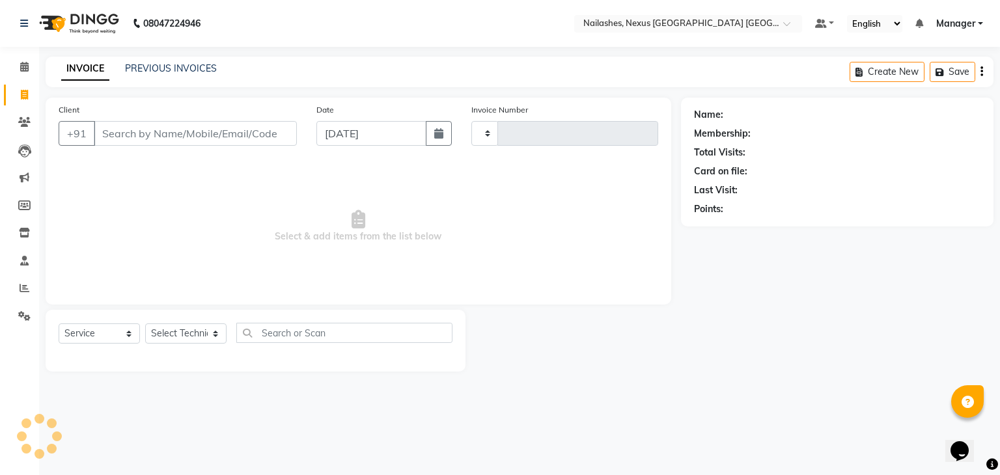
type input "1038"
select select "4606"
click at [208, 133] on input "Client" at bounding box center [195, 133] width 203 height 25
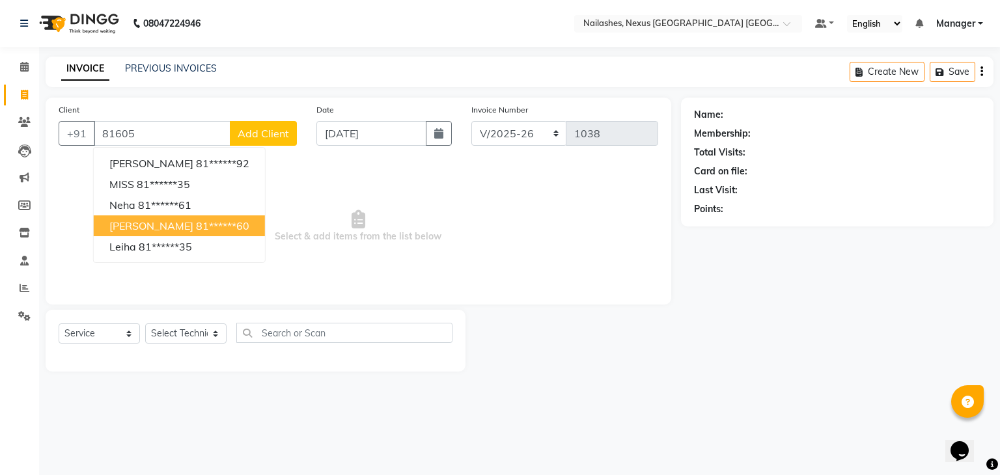
click at [196, 230] on ngb-highlight "81******60" at bounding box center [222, 225] width 53 height 13
type input "81******60"
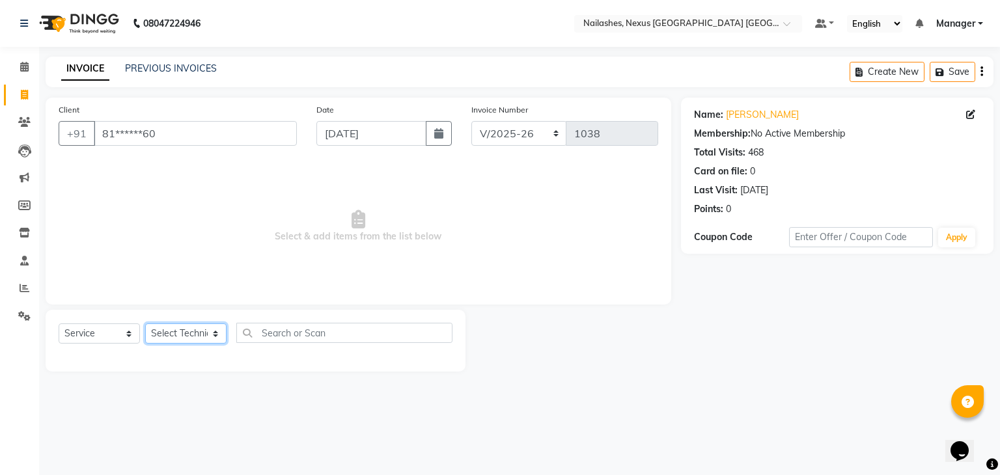
click at [204, 338] on select "Select Technician Aboto babita [PERSON_NAME] Manager Rakhi [PERSON_NAME] [PERSO…" at bounding box center [185, 334] width 81 height 20
select select "26683"
click at [145, 324] on select "Select Technician Aboto babita [PERSON_NAME] Manager Rakhi [PERSON_NAME] [PERSO…" at bounding box center [185, 334] width 81 height 20
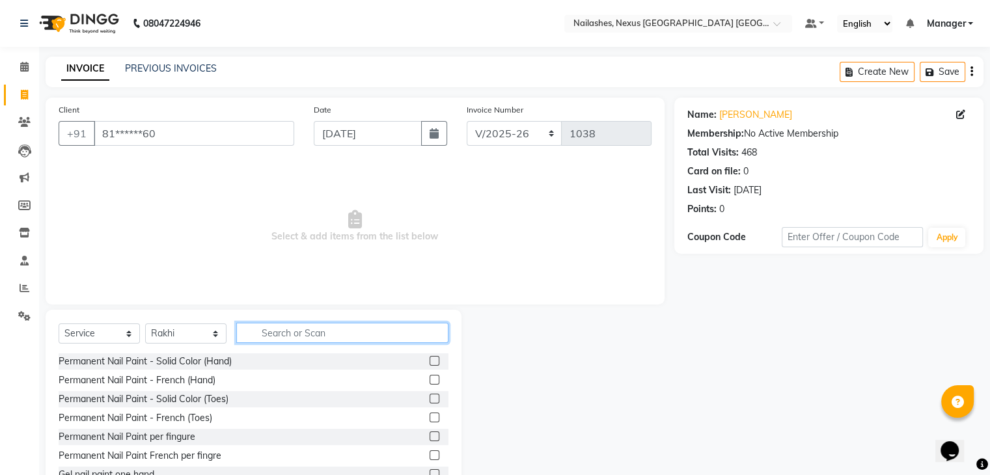
click at [279, 326] on input "text" at bounding box center [342, 333] width 212 height 20
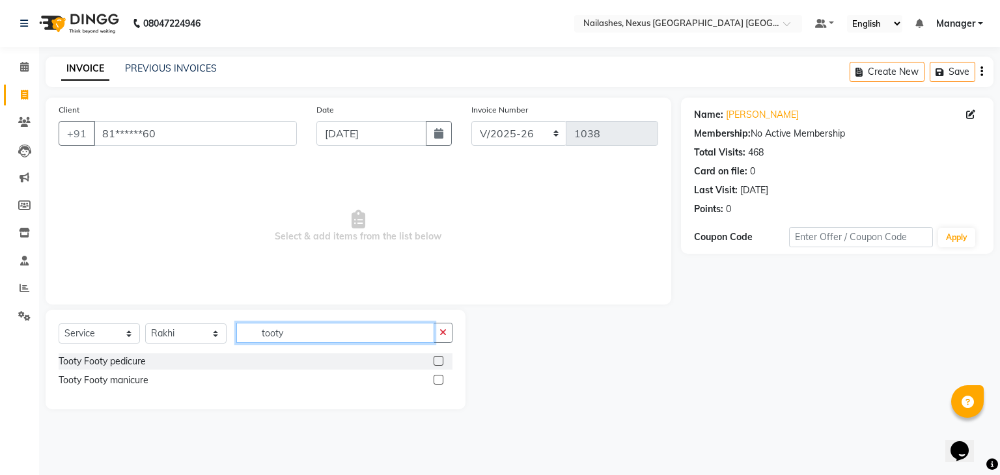
type input "tooty"
click at [441, 359] on label at bounding box center [439, 361] width 10 height 10
click at [441, 359] on input "checkbox" at bounding box center [438, 361] width 8 height 8
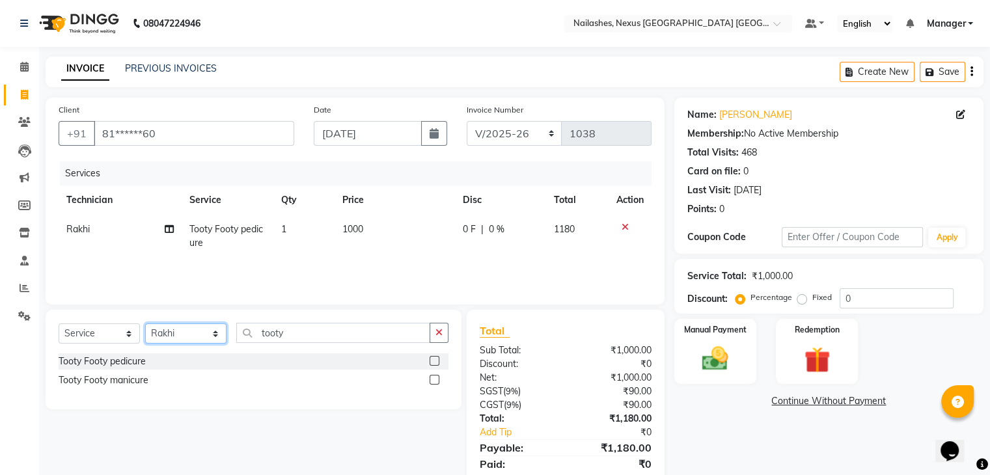
click at [197, 329] on select "Select Technician Aboto babita [PERSON_NAME] Manager Rakhi [PERSON_NAME] [PERSO…" at bounding box center [185, 334] width 81 height 20
click at [145, 324] on select "Select Technician Aboto babita [PERSON_NAME] Manager Rakhi [PERSON_NAME] [PERSO…" at bounding box center [185, 334] width 81 height 20
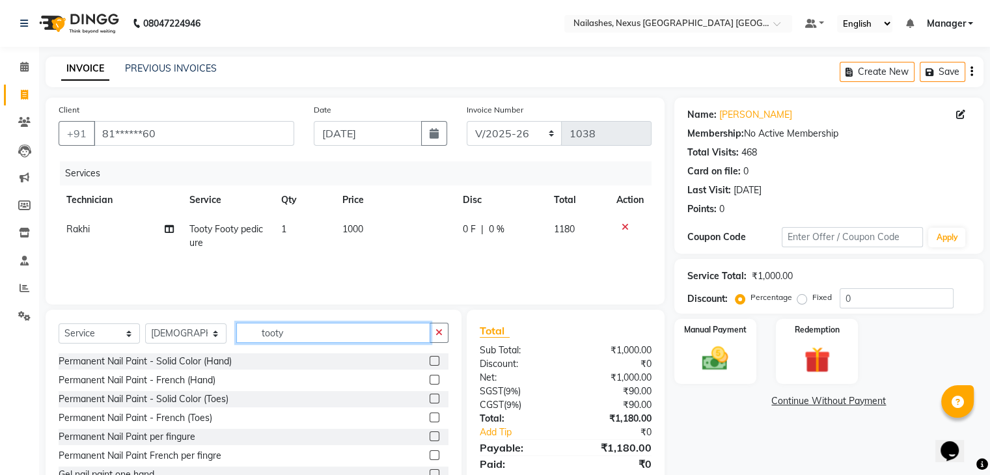
click at [287, 338] on input "tooty" at bounding box center [333, 333] width 194 height 20
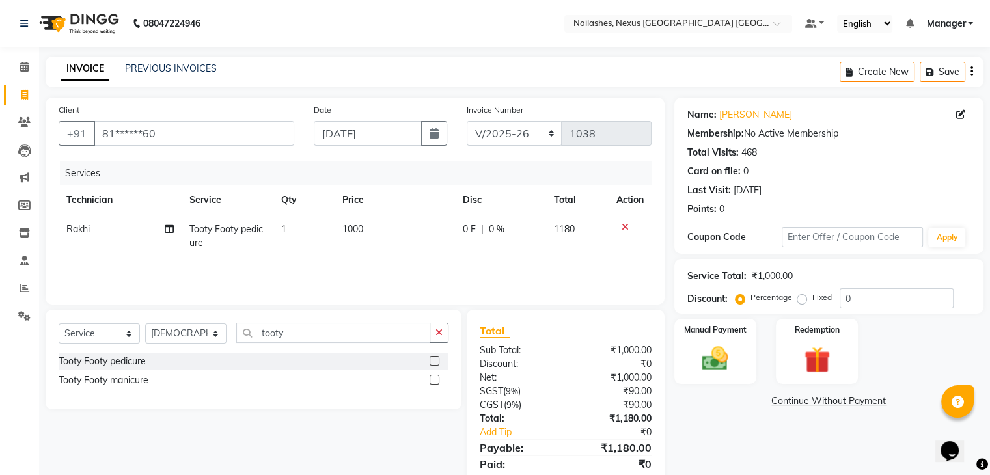
click at [432, 379] on label at bounding box center [435, 380] width 10 height 10
click at [432, 379] on input "checkbox" at bounding box center [434, 380] width 8 height 8
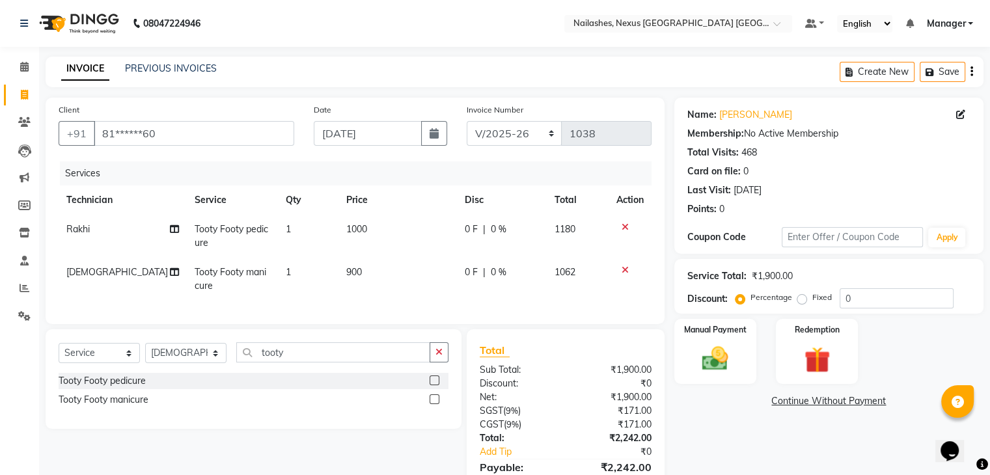
click at [626, 225] on icon at bounding box center [625, 227] width 7 height 9
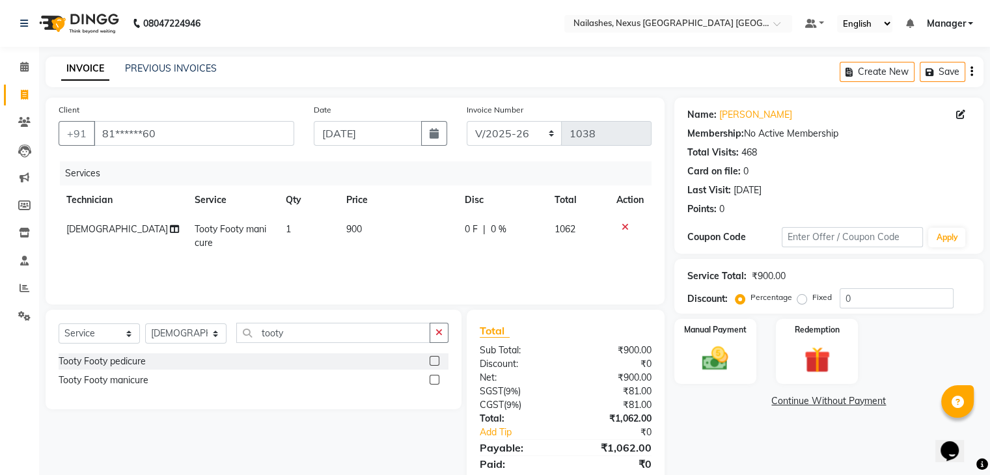
click at [626, 225] on icon at bounding box center [625, 227] width 7 height 9
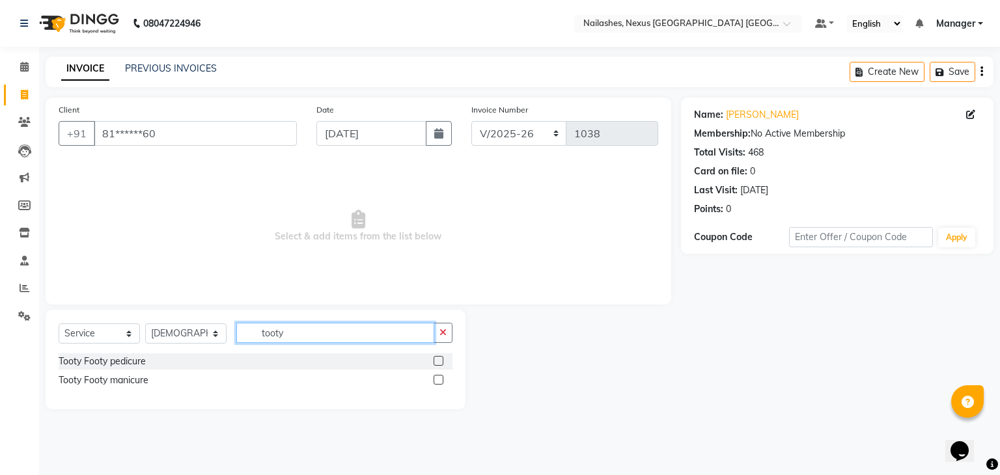
click at [284, 340] on input "tooty" at bounding box center [335, 333] width 198 height 20
click at [440, 376] on label at bounding box center [439, 380] width 10 height 10
click at [440, 376] on input "checkbox" at bounding box center [438, 380] width 8 height 8
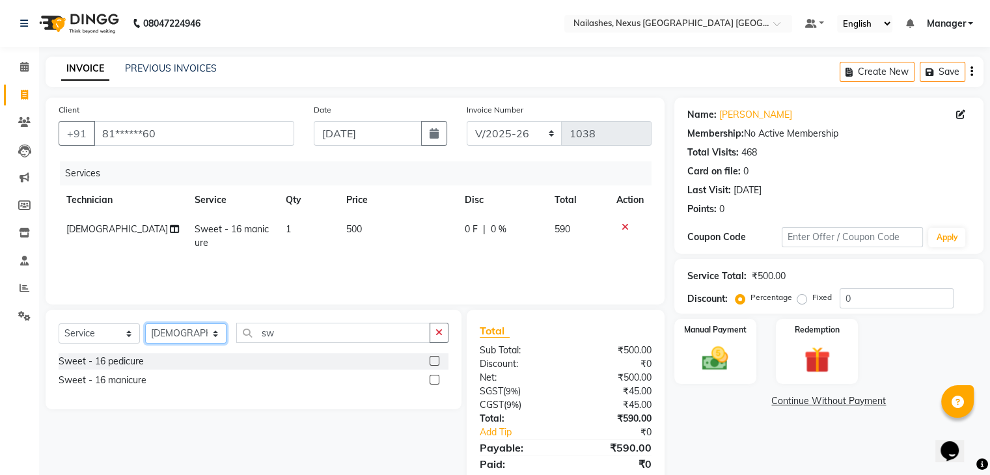
click at [212, 331] on select "Select Technician Aboto babita [PERSON_NAME] Manager Rakhi [PERSON_NAME] [PERSO…" at bounding box center [185, 334] width 81 height 20
click at [145, 324] on select "Select Technician Aboto babita [PERSON_NAME] Manager Rakhi [PERSON_NAME] [PERSO…" at bounding box center [185, 334] width 81 height 20
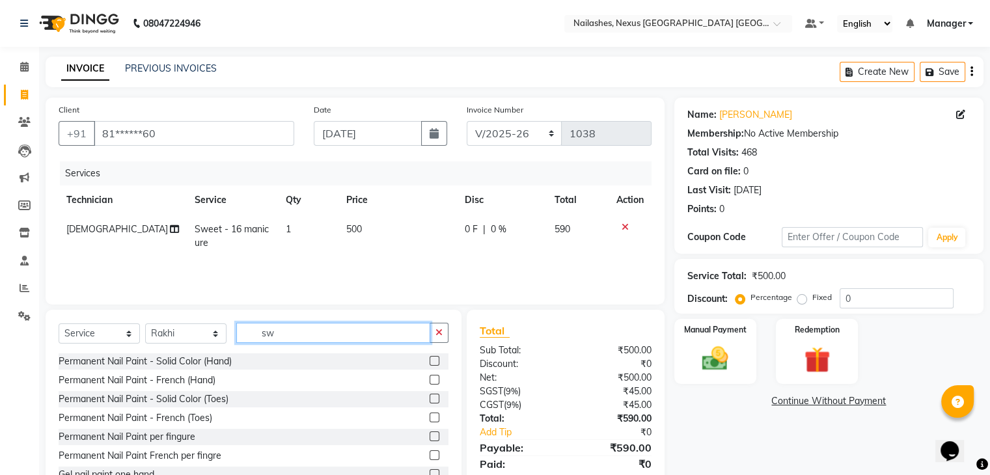
click at [289, 327] on input "sw" at bounding box center [333, 333] width 194 height 20
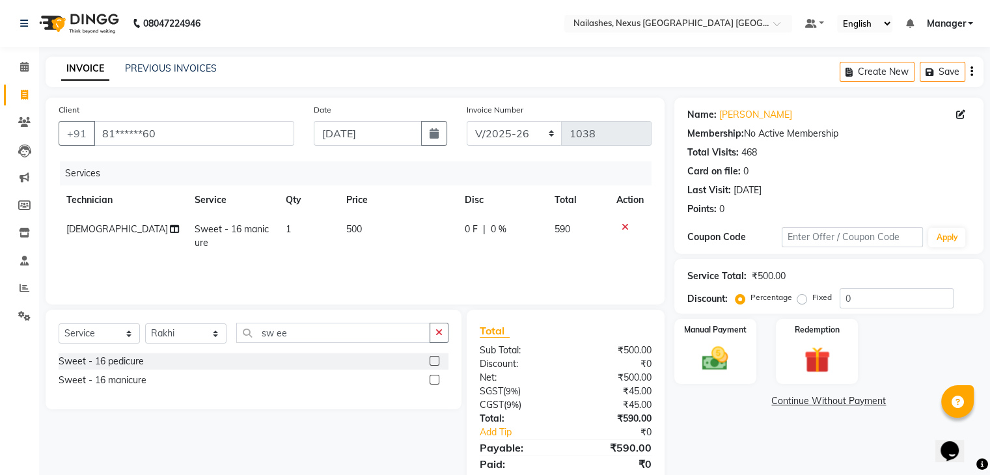
click at [432, 360] on label at bounding box center [435, 361] width 10 height 10
click at [432, 360] on input "checkbox" at bounding box center [434, 361] width 8 height 8
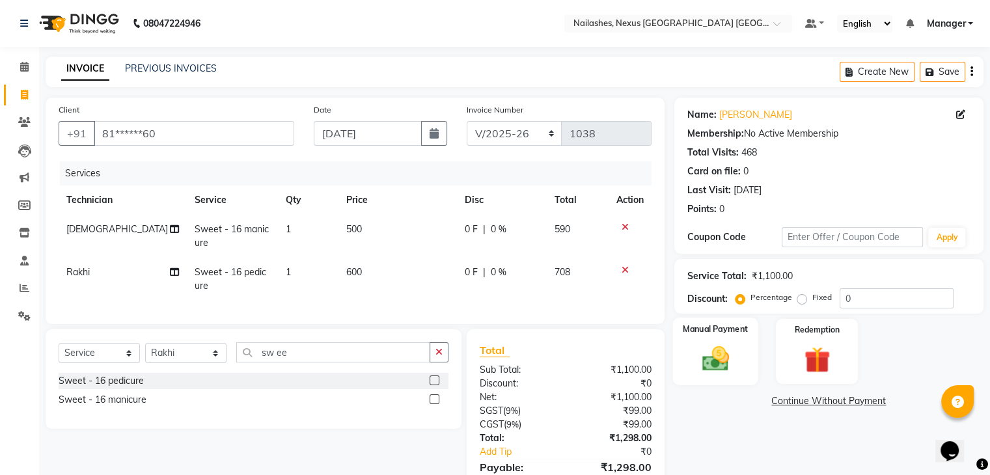
click at [714, 350] on img at bounding box center [715, 359] width 44 height 31
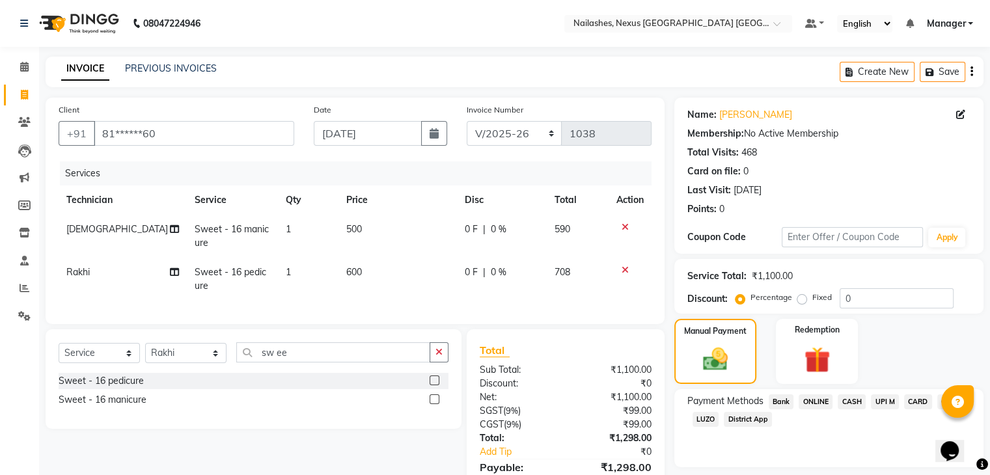
click at [849, 400] on span "CASH" at bounding box center [852, 401] width 28 height 15
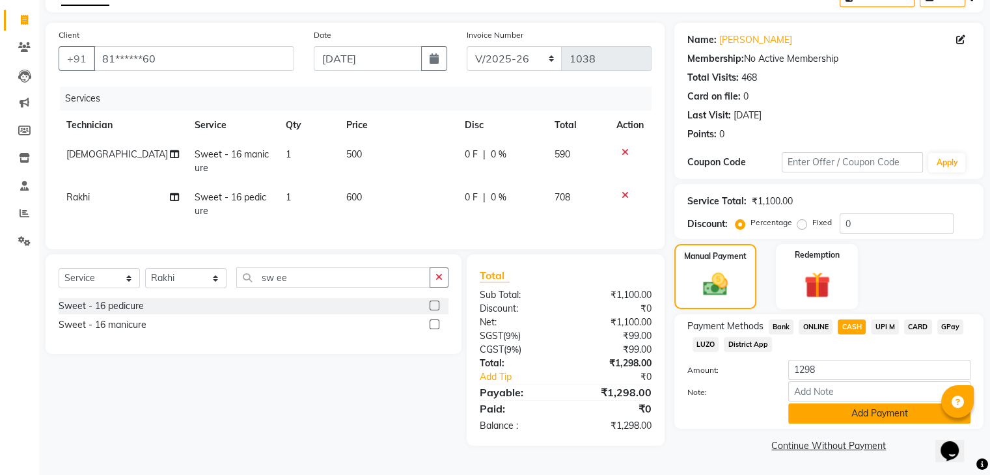
click at [844, 412] on button "Add Payment" at bounding box center [879, 414] width 182 height 20
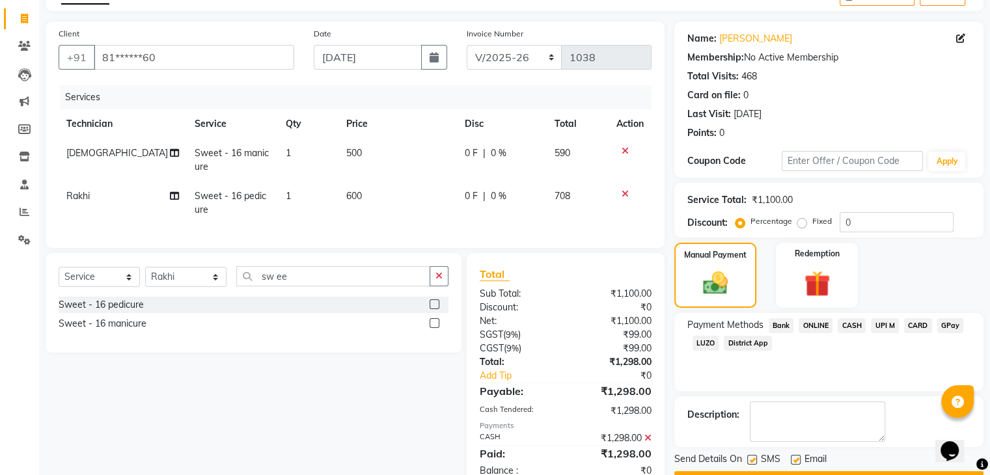
scroll to position [122, 0]
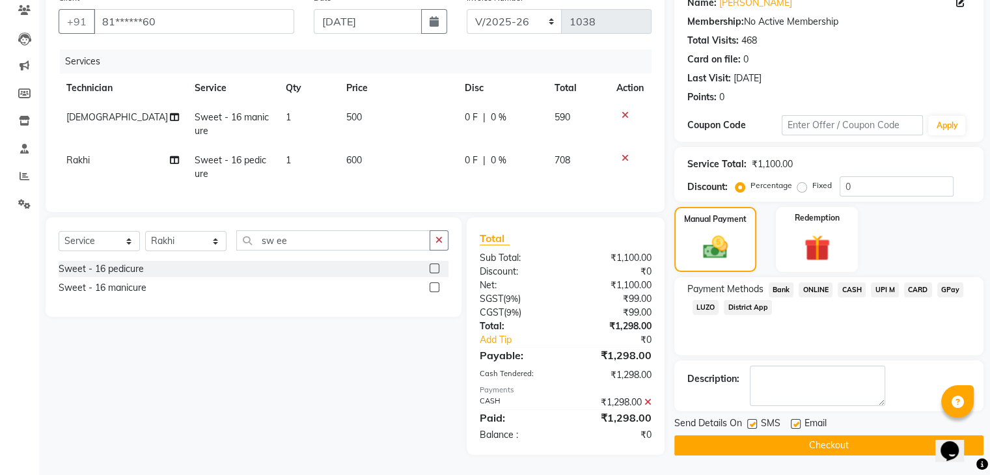
click at [840, 435] on button "Checkout" at bounding box center [828, 445] width 309 height 20
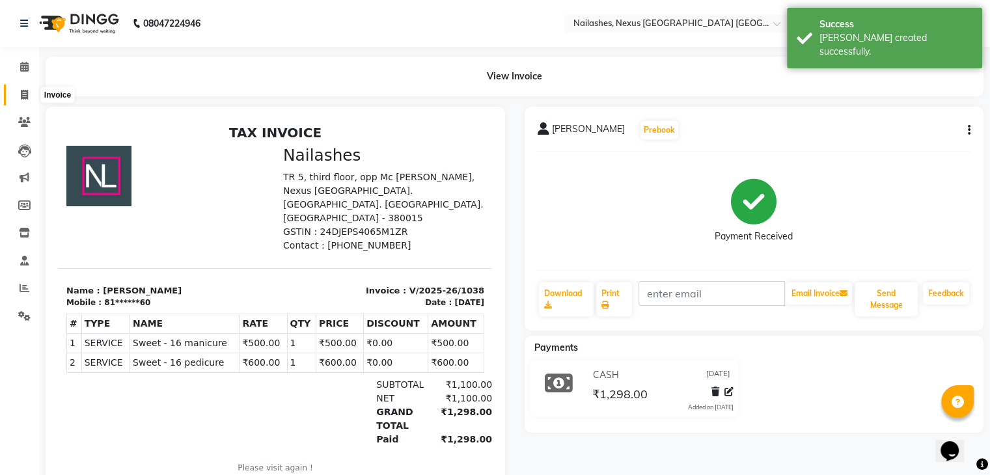
click at [27, 91] on icon at bounding box center [24, 95] width 7 height 10
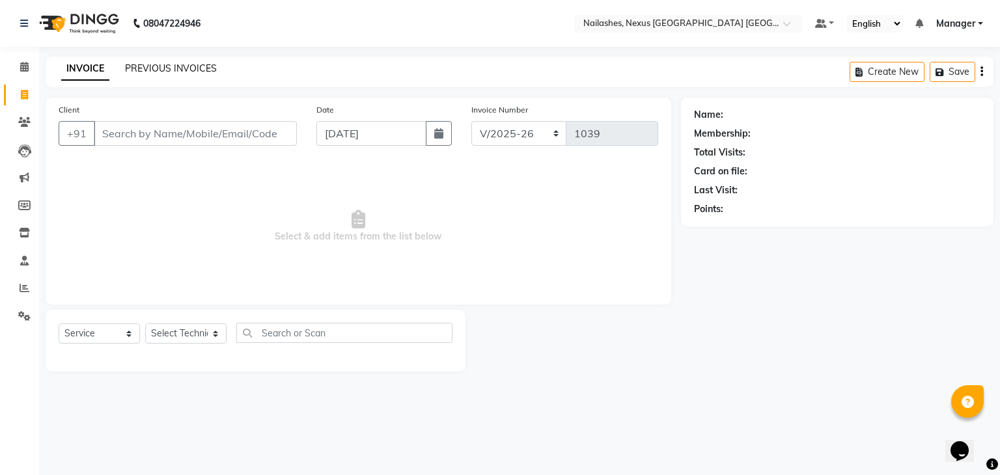
click at [202, 62] on link "PREVIOUS INVOICES" at bounding box center [171, 68] width 92 height 12
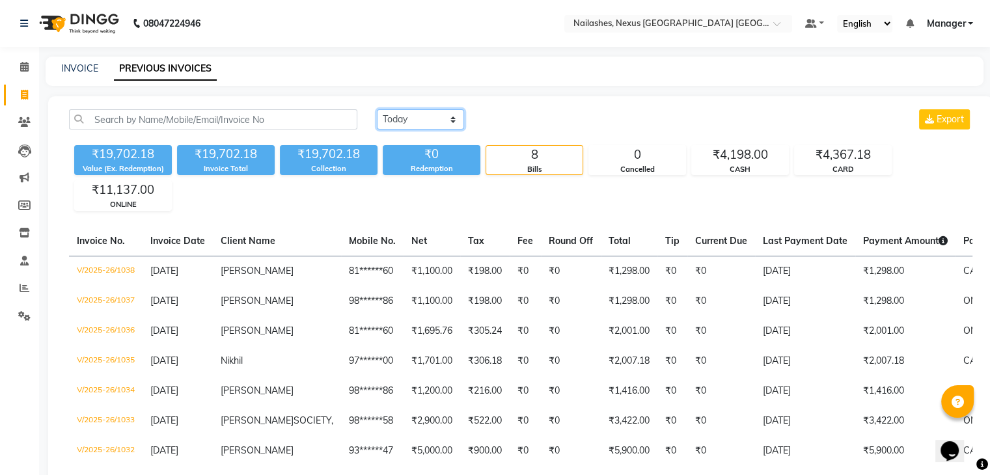
click at [421, 110] on select "[DATE] [DATE] Custom Range" at bounding box center [420, 119] width 87 height 20
click at [377, 109] on select "[DATE] [DATE] Custom Range" at bounding box center [420, 119] width 87 height 20
click at [541, 117] on input "[DATE]" at bounding box center [526, 120] width 91 height 18
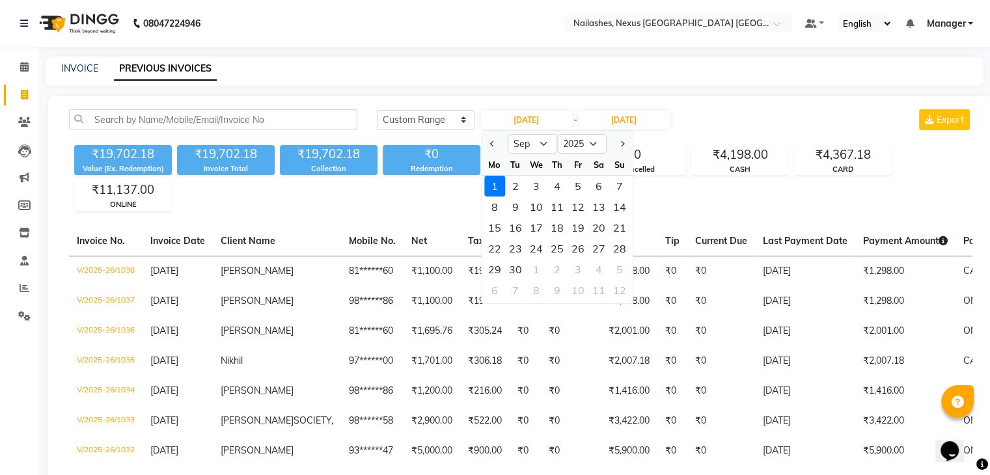
click at [667, 188] on div "₹19,702.18 Value (Ex. Redemption) ₹19,702.18 Invoice Total ₹19,702.18 Collectio…" at bounding box center [520, 175] width 903 height 71
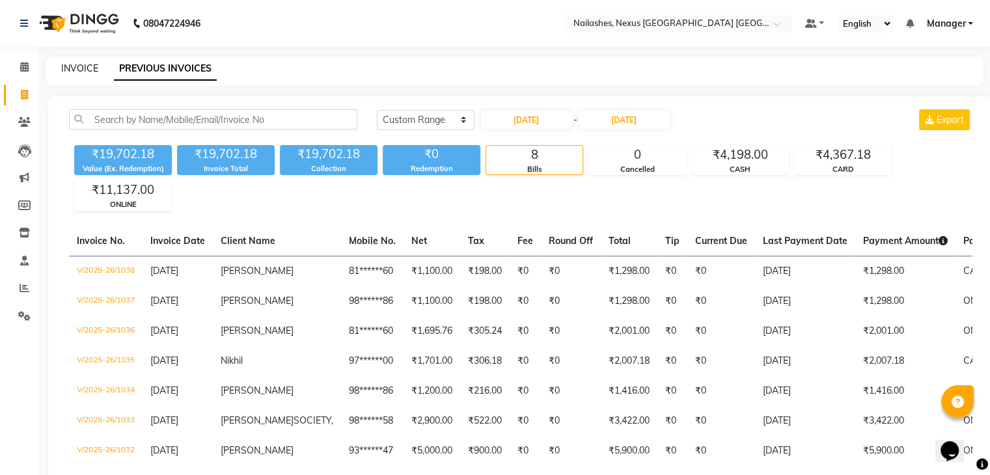
click at [81, 67] on link "INVOICE" at bounding box center [79, 68] width 37 height 12
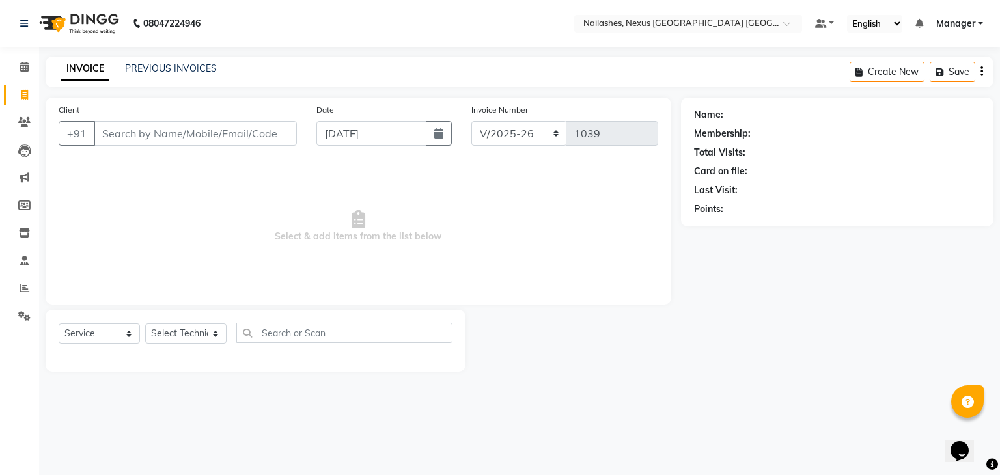
click at [172, 122] on input "Client" at bounding box center [195, 133] width 203 height 25
click at [171, 66] on link "PREVIOUS INVOICES" at bounding box center [171, 68] width 92 height 12
